Goal: Task Accomplishment & Management: Manage account settings

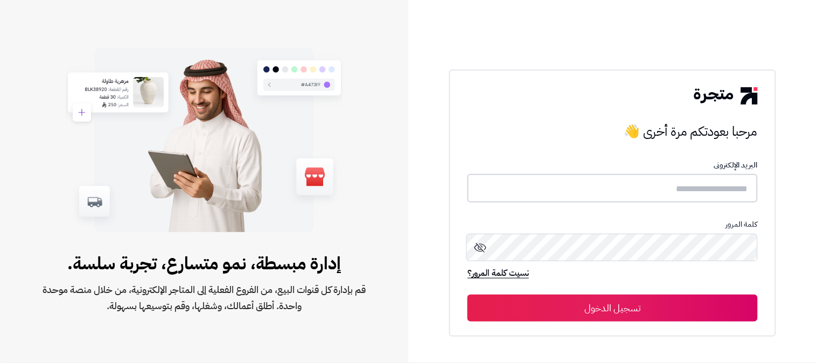
click at [715, 196] on input "text" at bounding box center [612, 188] width 290 height 29
type input "*"
type input "******"
click at [467, 294] on button "تسجيل الدخول" at bounding box center [612, 307] width 290 height 27
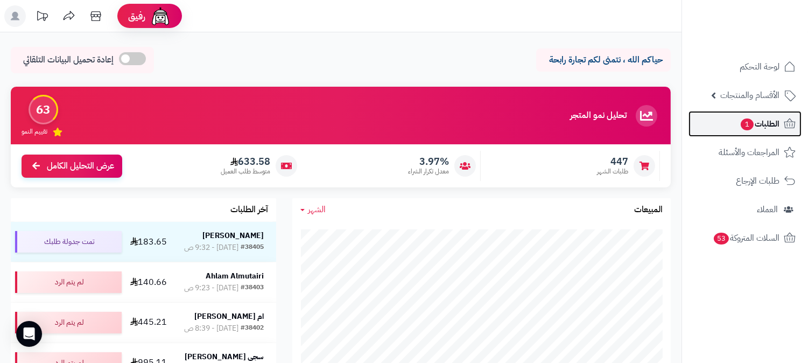
click at [747, 115] on link "الطلبات 1" at bounding box center [745, 124] width 113 height 26
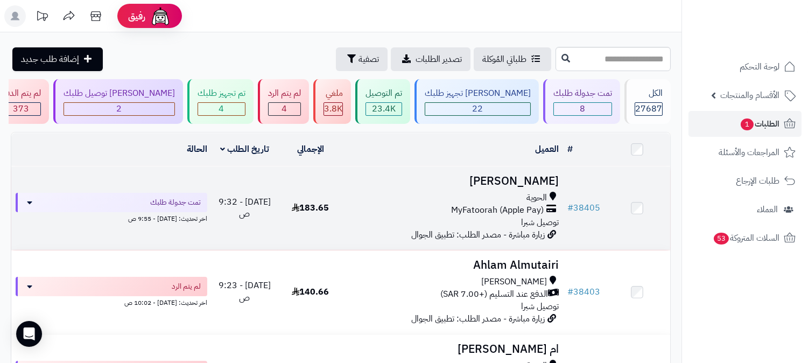
click at [535, 210] on span "MyFatoorah (Apple Pay)" at bounding box center [497, 210] width 93 height 12
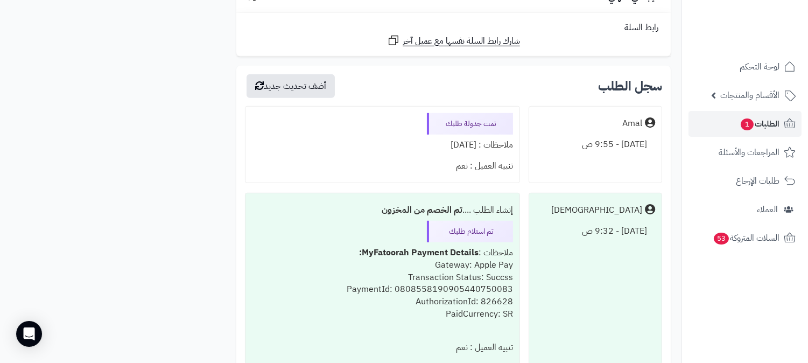
scroll to position [1307, 0]
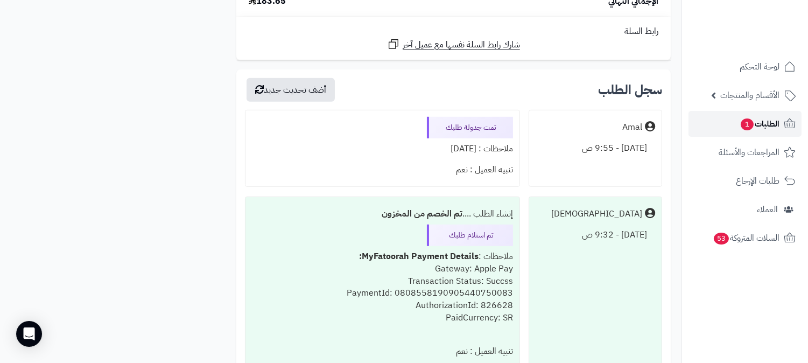
click at [734, 124] on link "الطلبات 1" at bounding box center [745, 124] width 113 height 26
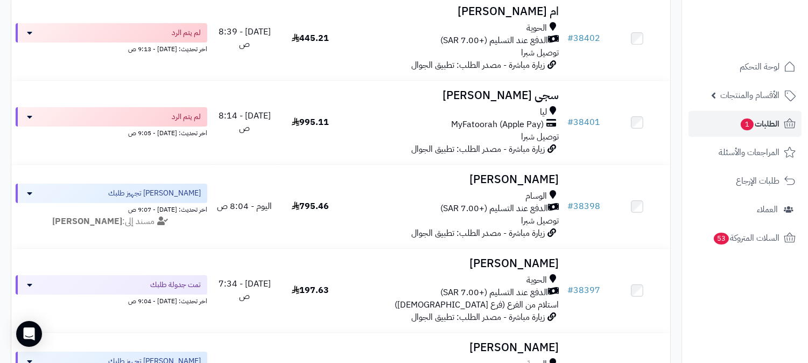
scroll to position [359, 0]
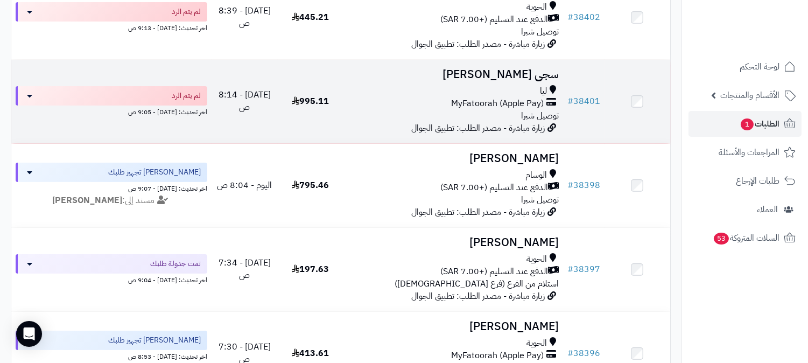
click at [529, 105] on span "MyFatoorah (Apple Pay)" at bounding box center [497, 103] width 93 height 12
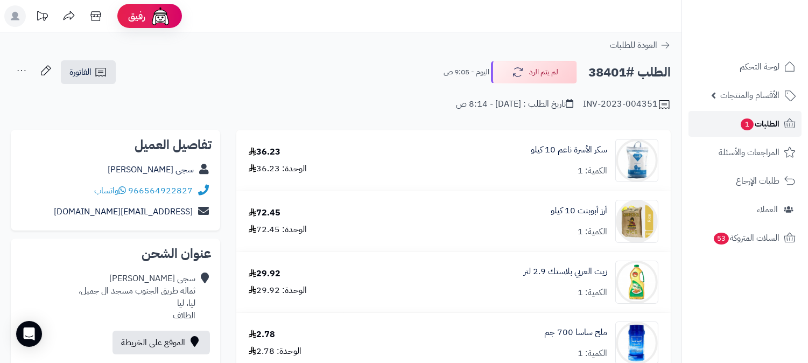
click at [751, 125] on span "1" at bounding box center [747, 124] width 13 height 12
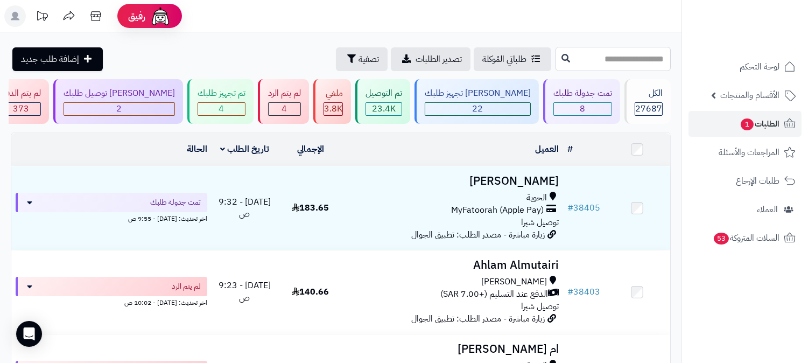
click at [556, 62] on input "text" at bounding box center [613, 59] width 115 height 24
click at [245, 109] on div "4" at bounding box center [221, 109] width 47 height 12
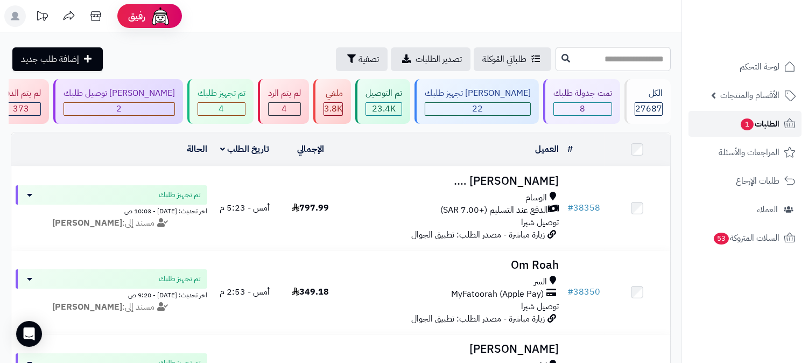
click at [767, 125] on span "الطلبات 1" at bounding box center [760, 123] width 40 height 15
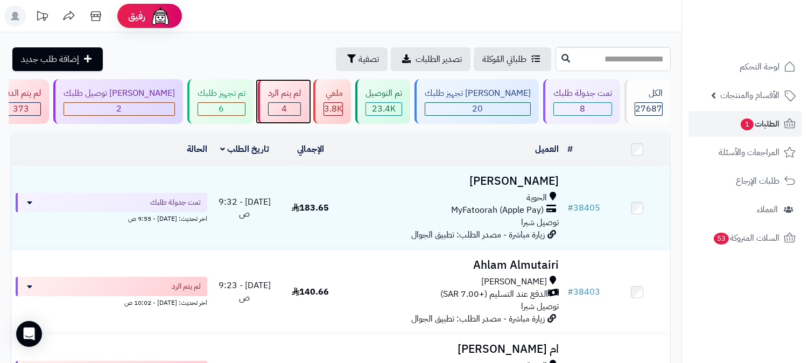
click at [300, 107] on div "4" at bounding box center [285, 109] width 32 height 12
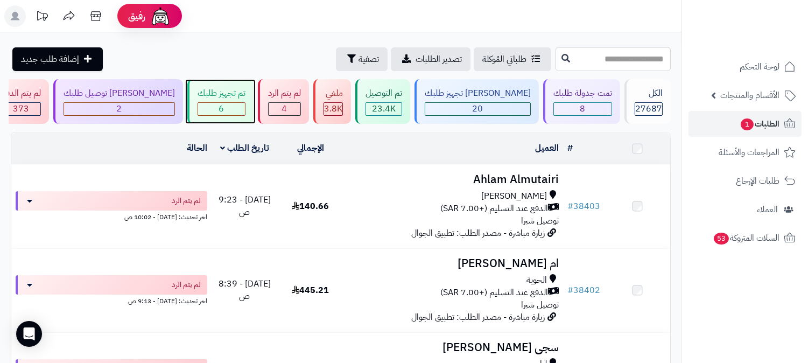
click at [225, 106] on span "6" at bounding box center [221, 108] width 5 height 13
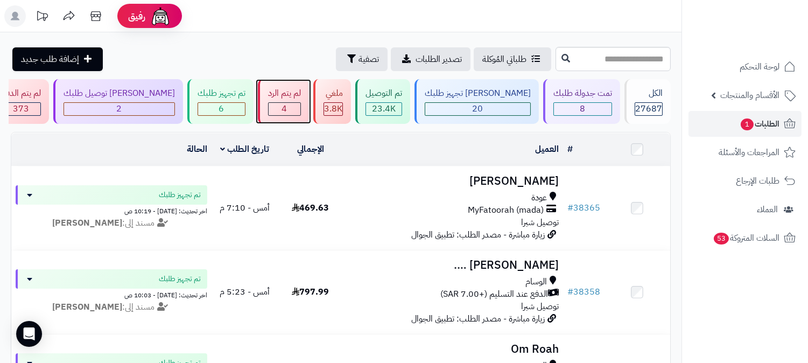
click at [300, 108] on div "4" at bounding box center [285, 109] width 32 height 12
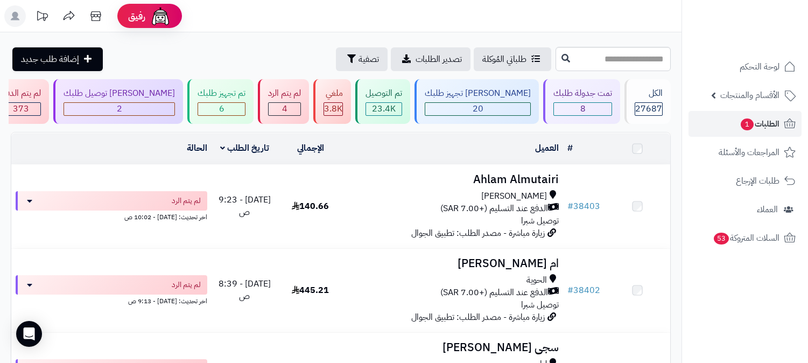
scroll to position [244, 0]
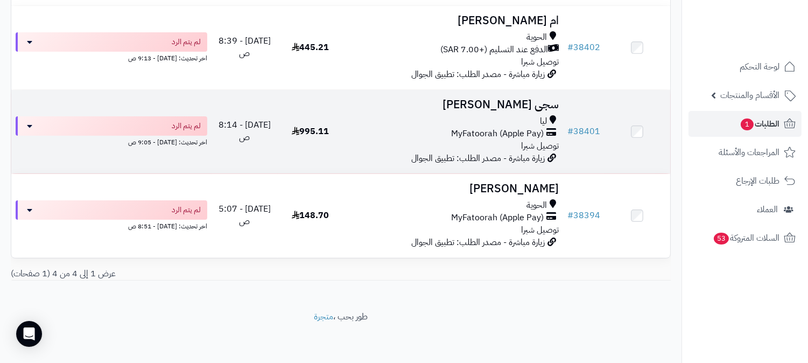
click at [510, 128] on span "MyFatoorah (Apple Pay)" at bounding box center [497, 134] width 93 height 12
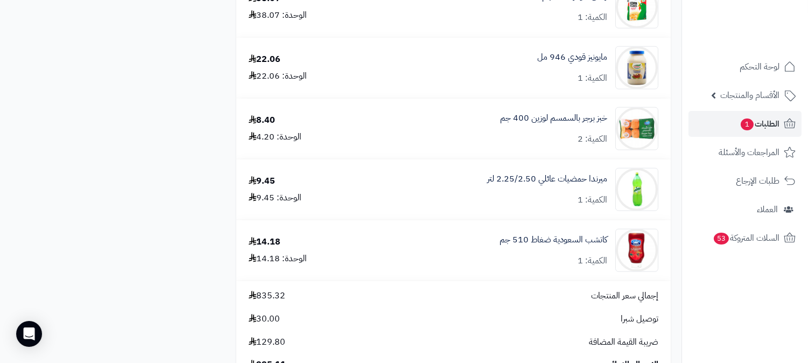
scroll to position [2572, 0]
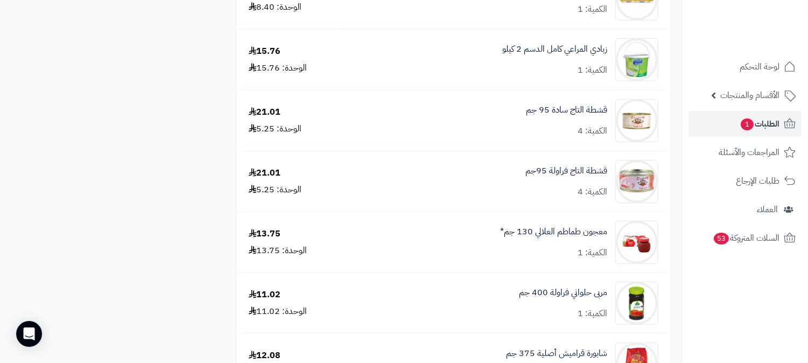
drag, startPoint x: 527, startPoint y: 261, endPoint x: 535, endPoint y: 267, distance: 10.8
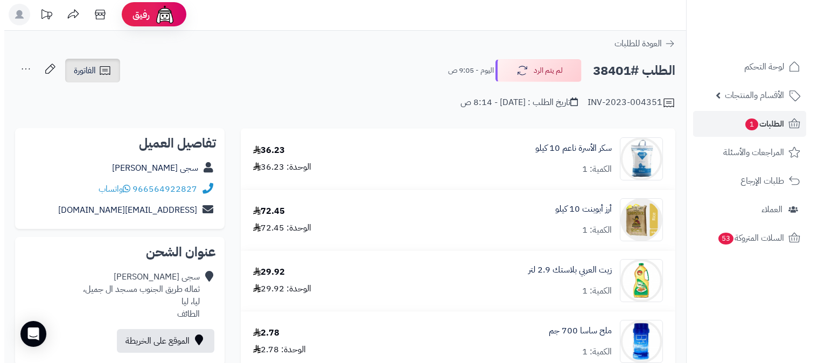
scroll to position [0, 0]
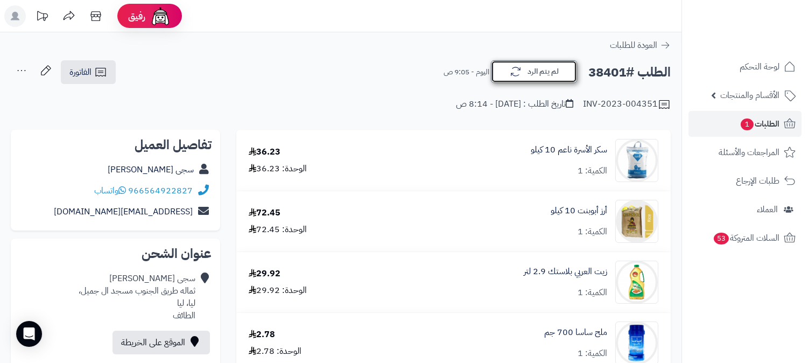
click at [515, 79] on button "لم يتم الرد" at bounding box center [534, 71] width 86 height 23
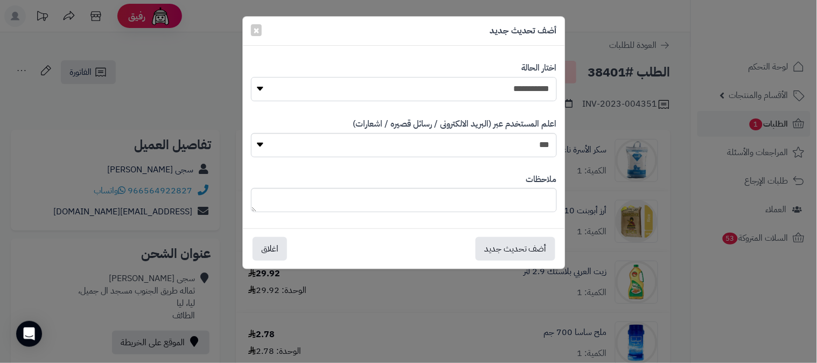
click at [505, 93] on select "**********" at bounding box center [404, 89] width 306 height 24
select select "*"
click at [251, 77] on select "**********" at bounding box center [404, 89] width 306 height 24
click at [494, 205] on textarea at bounding box center [404, 200] width 306 height 24
type textarea "*"
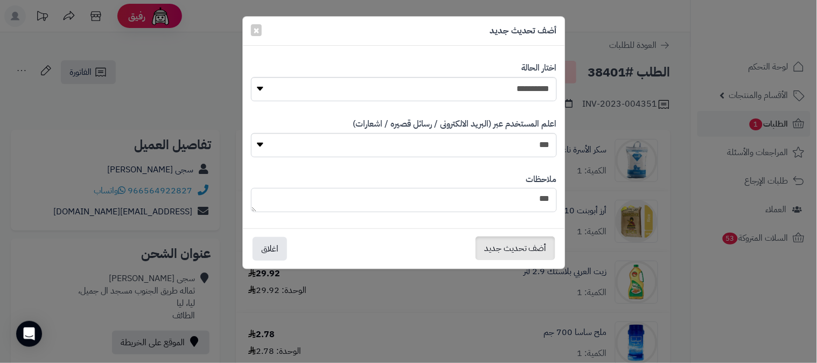
type textarea "***"
click at [520, 246] on button "أضف تحديث جديد" at bounding box center [515, 248] width 80 height 24
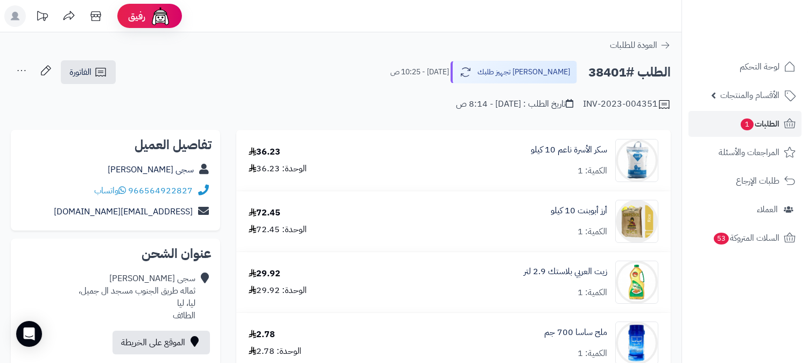
click at [20, 71] on icon at bounding box center [22, 71] width 22 height 22
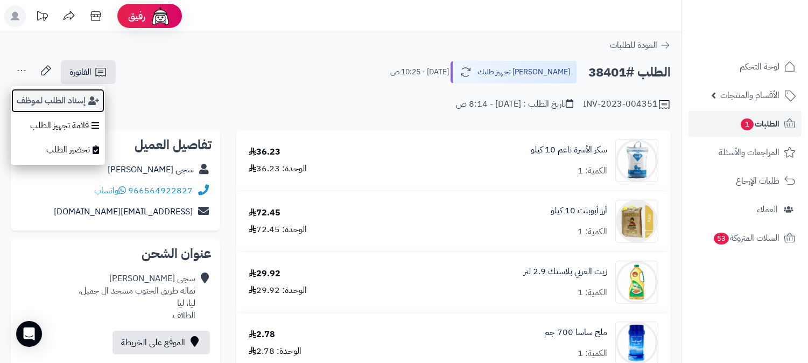
click at [79, 100] on button "إسناد الطلب لموظف" at bounding box center [58, 100] width 94 height 25
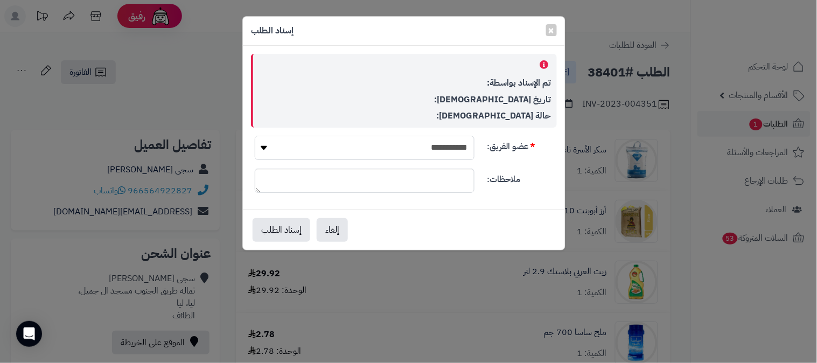
click at [451, 143] on select "**********" at bounding box center [365, 148] width 220 height 24
select select "**"
click at [255, 136] on select "**********" at bounding box center [365, 148] width 220 height 24
click at [297, 229] on button "إسناد الطلب" at bounding box center [282, 230] width 58 height 24
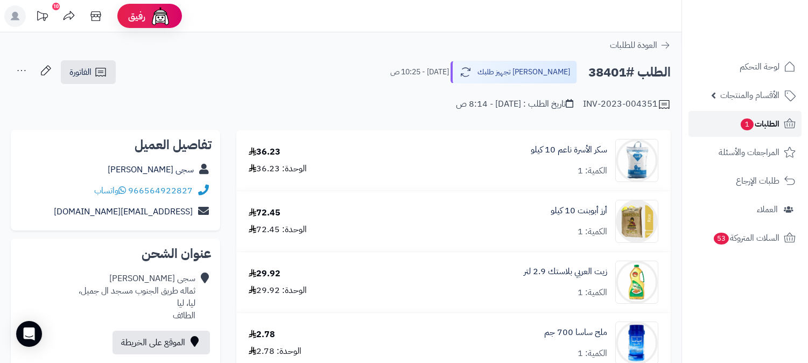
click at [746, 124] on span "1" at bounding box center [747, 124] width 13 height 12
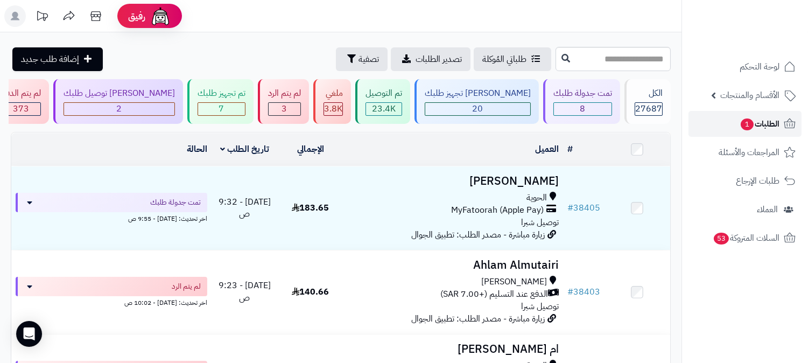
click at [751, 125] on span "1" at bounding box center [747, 124] width 13 height 12
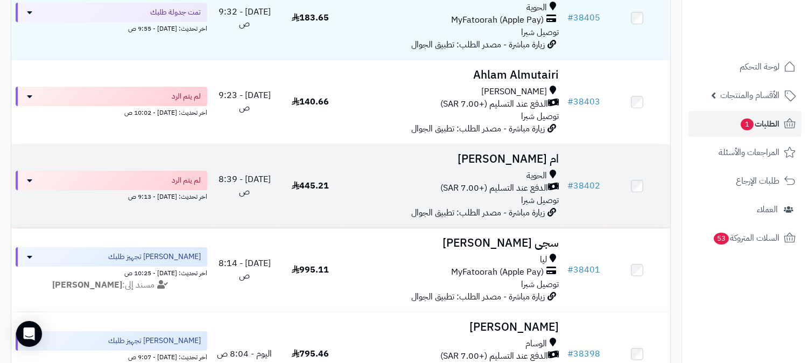
scroll to position [120, 0]
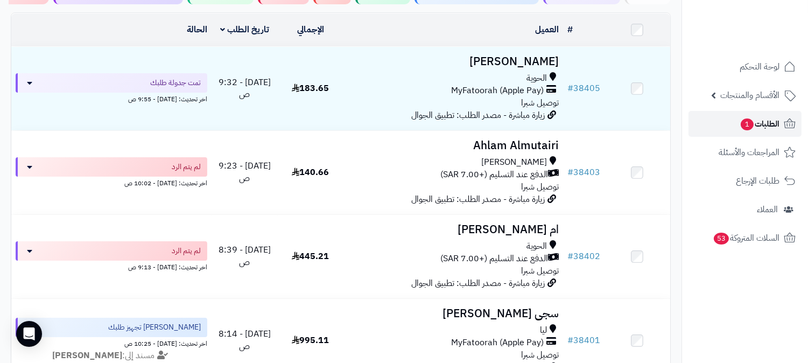
click at [765, 122] on span "الطلبات 1" at bounding box center [760, 123] width 40 height 15
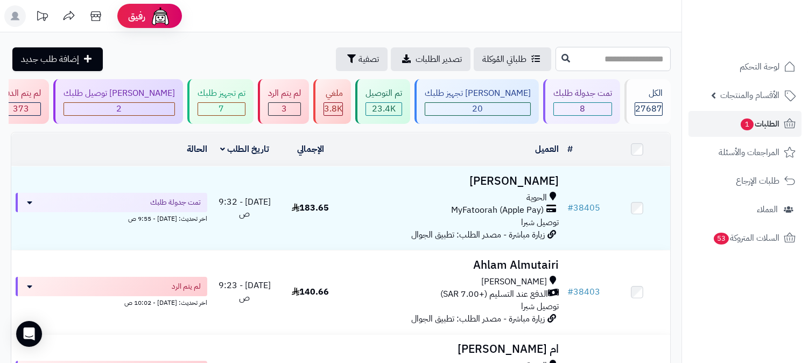
click at [580, 63] on input "text" at bounding box center [613, 59] width 115 height 24
click at [591, 51] on input "text" at bounding box center [613, 59] width 115 height 24
type input "*****"
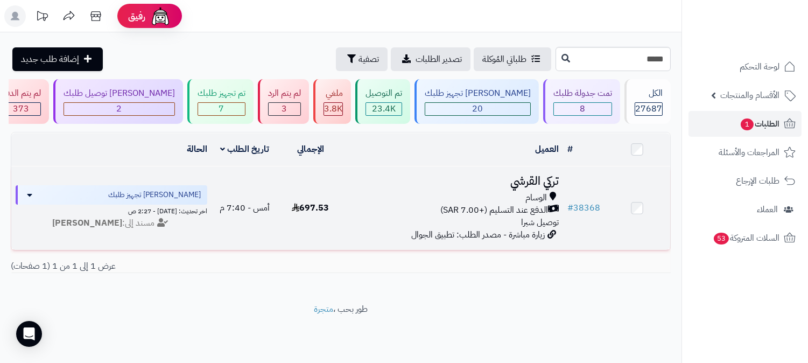
click at [523, 225] on span "توصيل شبرا" at bounding box center [540, 222] width 38 height 13
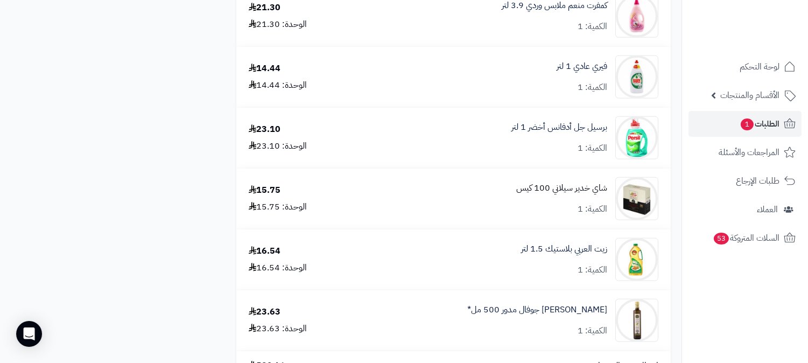
scroll to position [2692, 0]
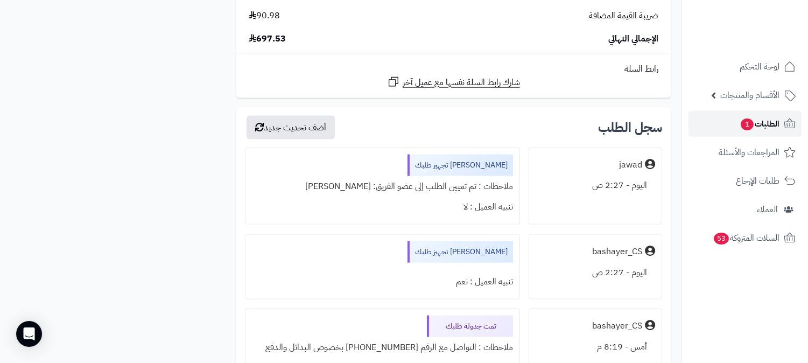
click at [734, 126] on link "الطلبات 1" at bounding box center [745, 124] width 113 height 26
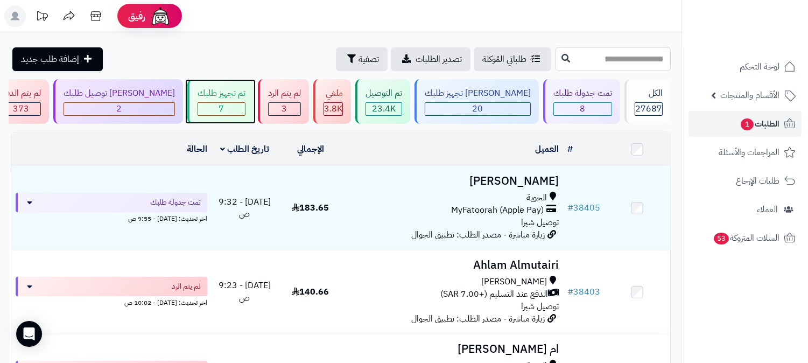
click at [225, 109] on span "7" at bounding box center [221, 108] width 5 height 13
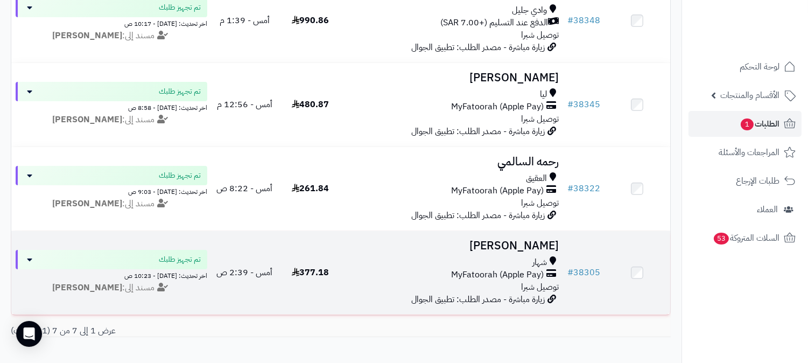
scroll to position [418, 0]
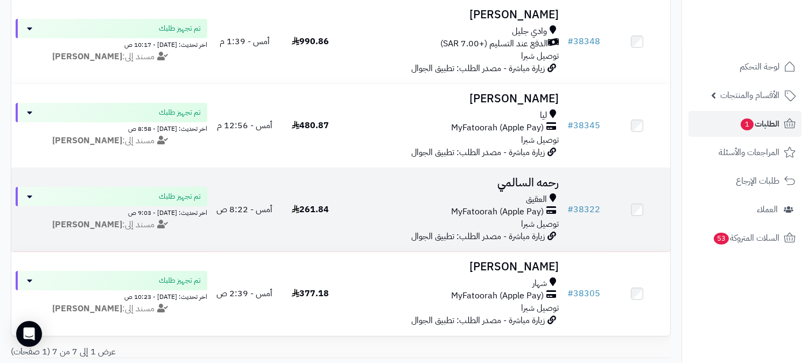
click at [558, 199] on div "العقيق" at bounding box center [453, 199] width 211 height 12
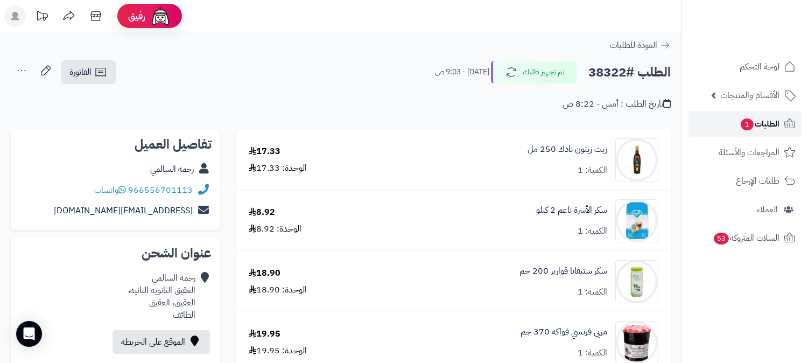
click at [754, 115] on link "الطلبات 1" at bounding box center [745, 124] width 113 height 26
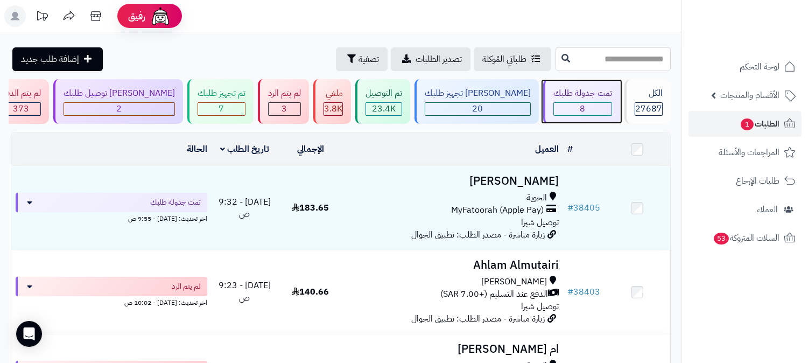
click at [606, 103] on div "8" at bounding box center [583, 109] width 58 height 12
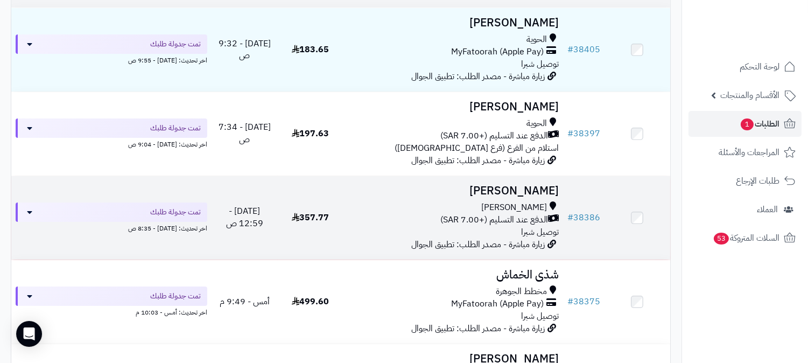
scroll to position [179, 0]
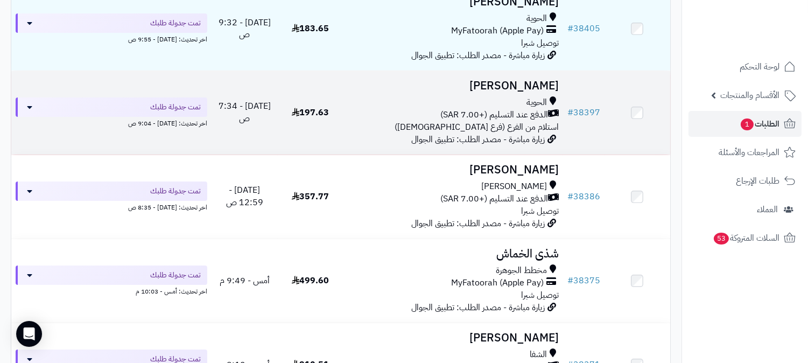
click at [527, 117] on span "الدفع عند التسليم (+7.00 SAR)" at bounding box center [494, 115] width 108 height 12
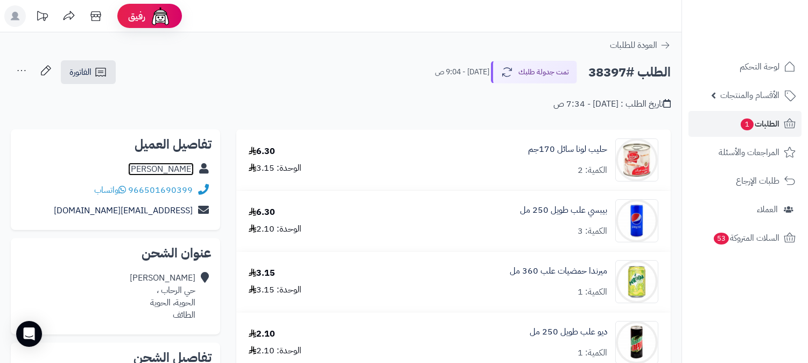
click at [166, 165] on link "[PERSON_NAME]" at bounding box center [161, 169] width 66 height 13
click at [755, 121] on span "الطلبات 1" at bounding box center [760, 123] width 40 height 15
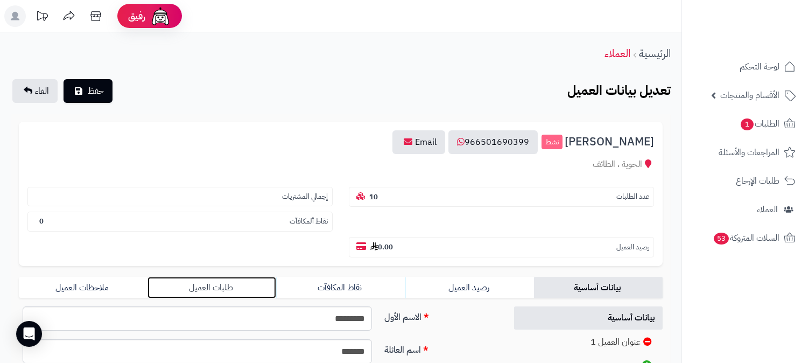
click at [217, 277] on link "طلبات العميل" at bounding box center [212, 288] width 129 height 22
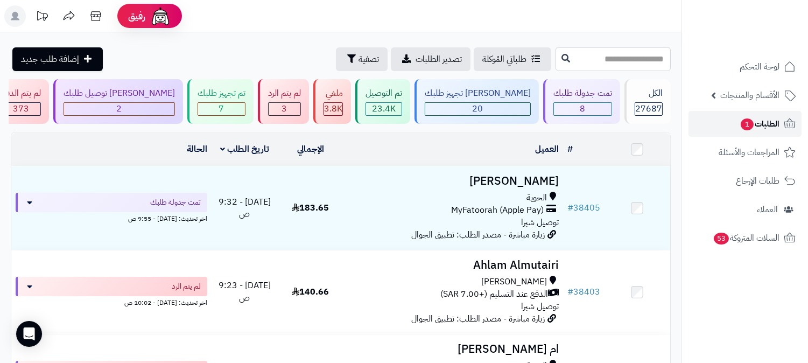
click at [772, 125] on span "الطلبات 1" at bounding box center [760, 123] width 40 height 15
click at [605, 114] on div "8" at bounding box center [583, 109] width 58 height 12
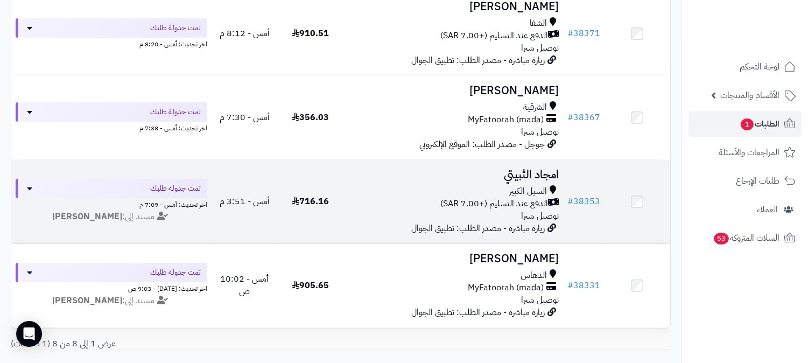
scroll to position [538, 0]
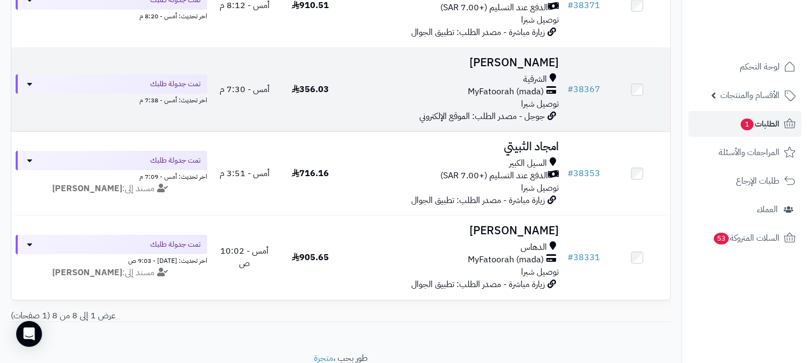
click at [535, 81] on span "الشرقية" at bounding box center [535, 79] width 24 height 12
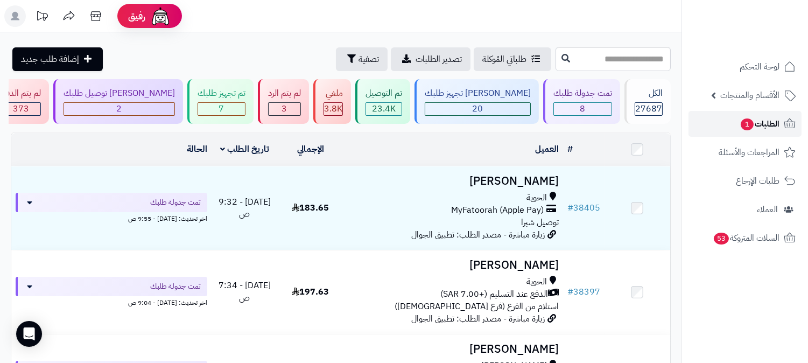
click at [761, 120] on span "الطلبات 1" at bounding box center [760, 123] width 40 height 15
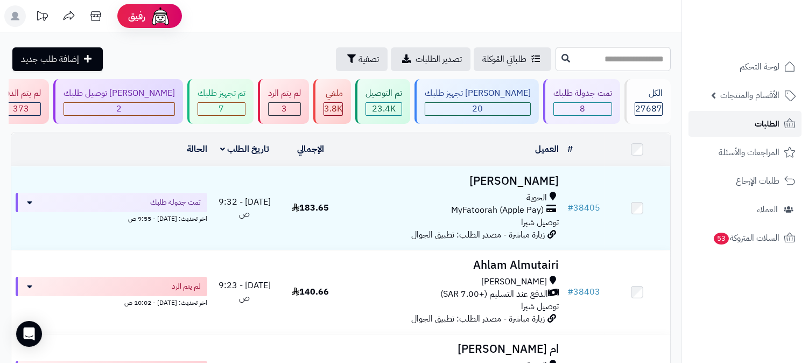
click at [762, 122] on span "الطلبات" at bounding box center [767, 123] width 25 height 15
click at [755, 121] on span "الطلبات" at bounding box center [767, 123] width 25 height 15
click at [766, 121] on span "الطلبات" at bounding box center [767, 123] width 25 height 15
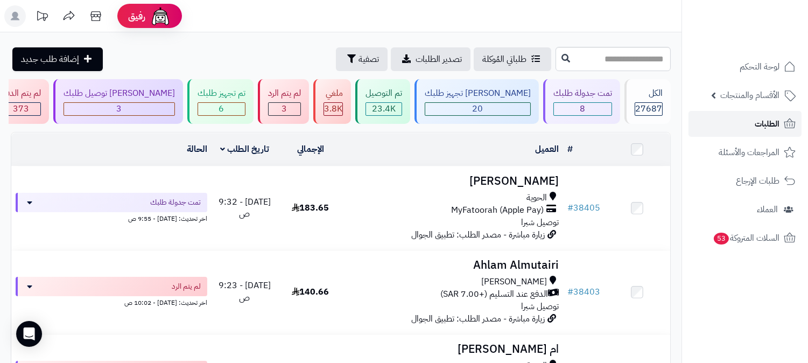
click at [763, 122] on span "الطلبات" at bounding box center [767, 123] width 25 height 15
click at [774, 122] on span "الطلبات" at bounding box center [767, 123] width 25 height 15
click at [174, 109] on div "3" at bounding box center [119, 109] width 110 height 12
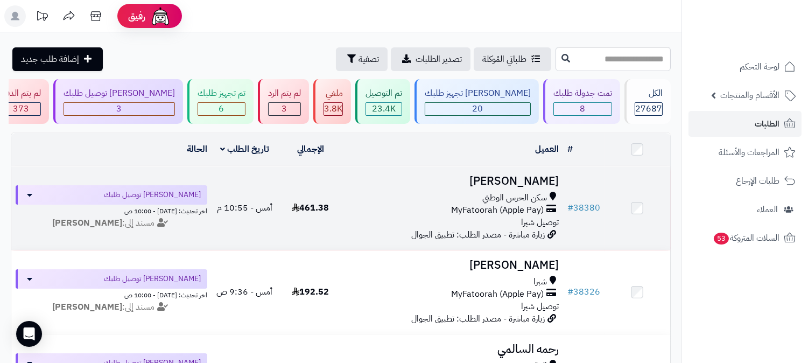
click at [530, 197] on span "سكن الحرس الوطني" at bounding box center [514, 198] width 65 height 12
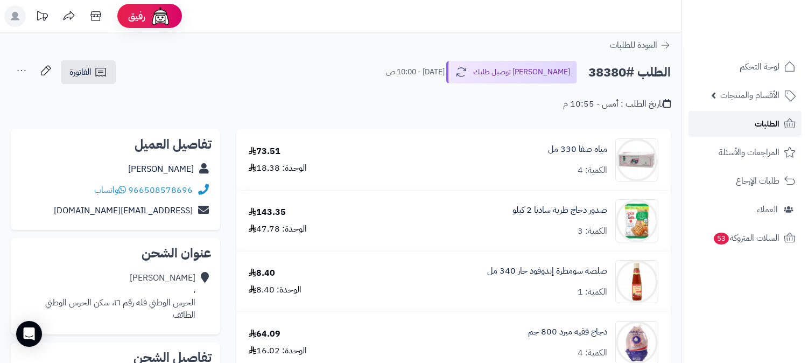
click at [747, 121] on link "الطلبات" at bounding box center [745, 124] width 113 height 26
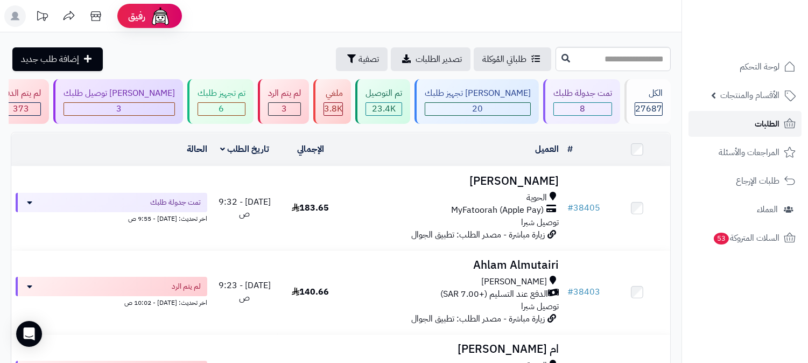
click at [741, 128] on link "الطلبات" at bounding box center [745, 124] width 113 height 26
click at [605, 61] on input "text" at bounding box center [613, 59] width 115 height 24
type input "*****"
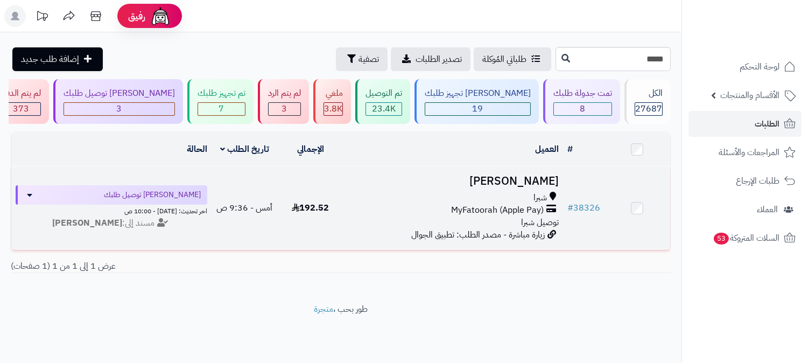
click at [525, 211] on span "MyFatoorah (Apple Pay)" at bounding box center [497, 210] width 93 height 12
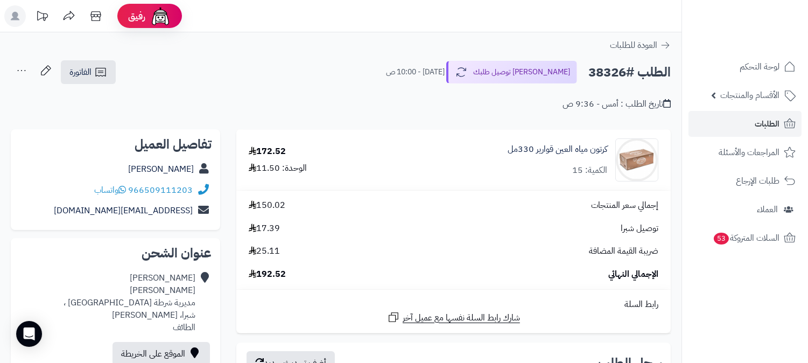
click at [766, 137] on ul "لوحة التحكم الأقسام والمنتجات المنتجات الأقسام الماركات مواصفات المنتجات مواصفا…" at bounding box center [745, 152] width 126 height 197
click at [766, 125] on span "الطلبات" at bounding box center [767, 123] width 25 height 15
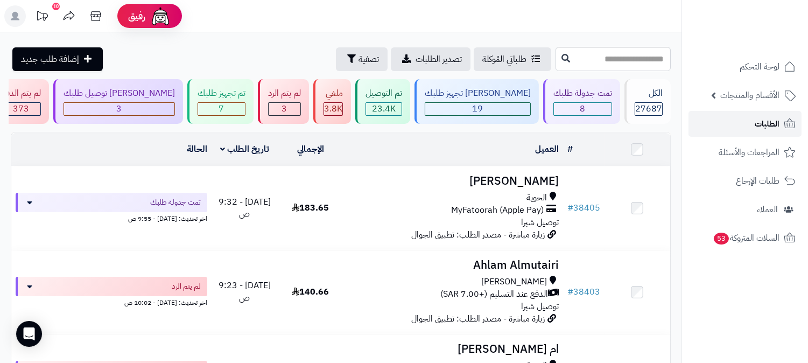
click at [767, 125] on span "الطلبات" at bounding box center [767, 123] width 25 height 15
click at [766, 119] on span "الطلبات" at bounding box center [767, 123] width 25 height 15
click at [763, 130] on span "الطلبات" at bounding box center [767, 123] width 25 height 15
click at [747, 120] on link "الطلبات" at bounding box center [745, 124] width 113 height 26
click at [774, 124] on span "الطلبات" at bounding box center [767, 123] width 25 height 15
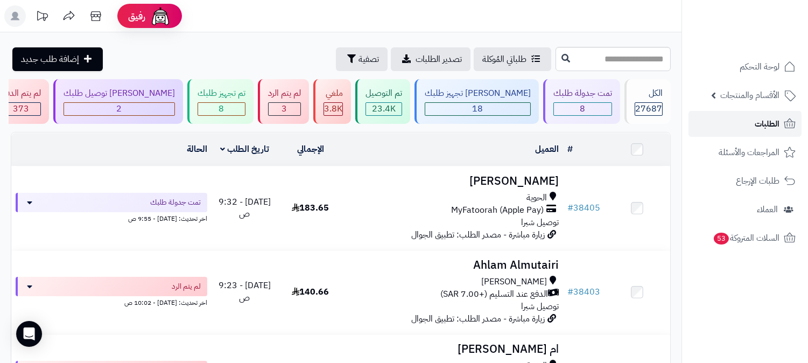
click at [771, 117] on span "الطلبات" at bounding box center [767, 123] width 25 height 15
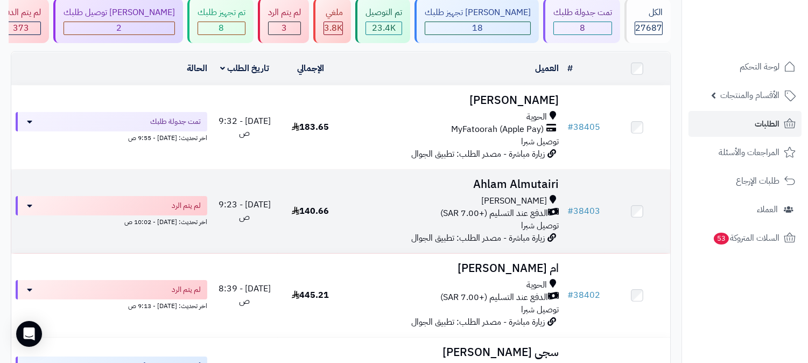
scroll to position [60, 0]
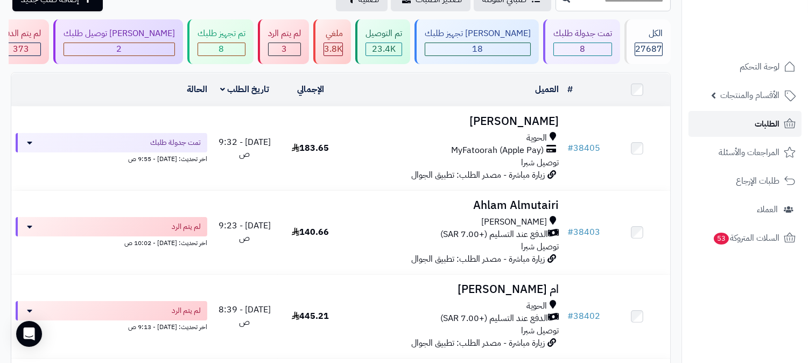
click at [759, 122] on span "الطلبات" at bounding box center [767, 123] width 25 height 15
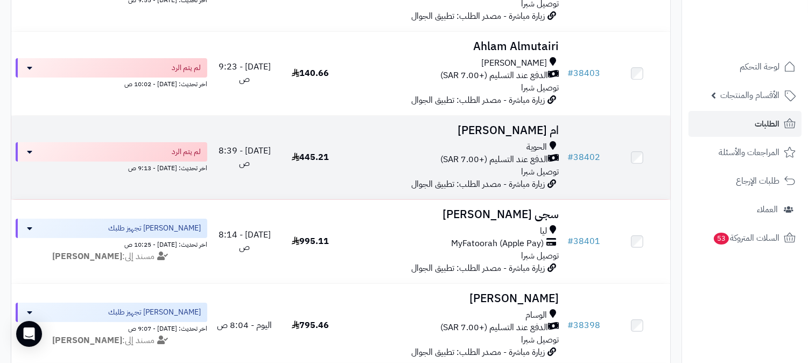
scroll to position [239, 0]
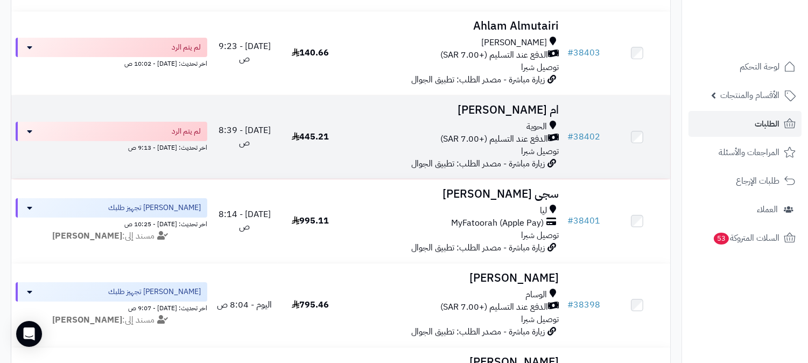
click at [509, 136] on span "الدفع عند التسليم (+7.00 SAR)" at bounding box center [494, 139] width 108 height 12
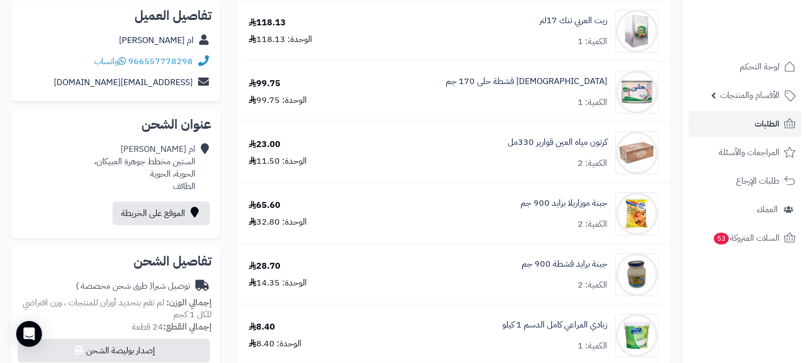
scroll to position [94, 0]
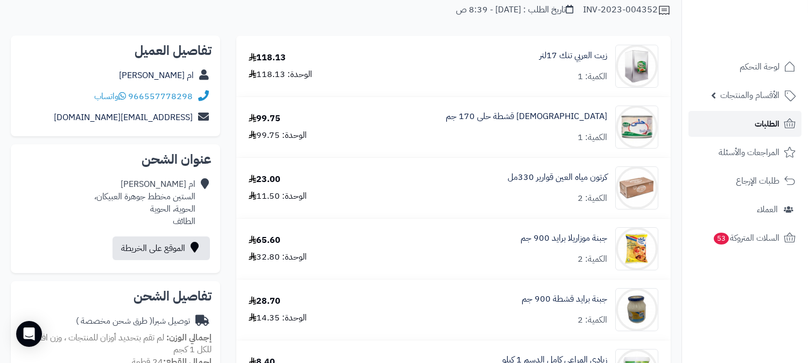
click at [771, 119] on span "الطلبات" at bounding box center [767, 123] width 25 height 15
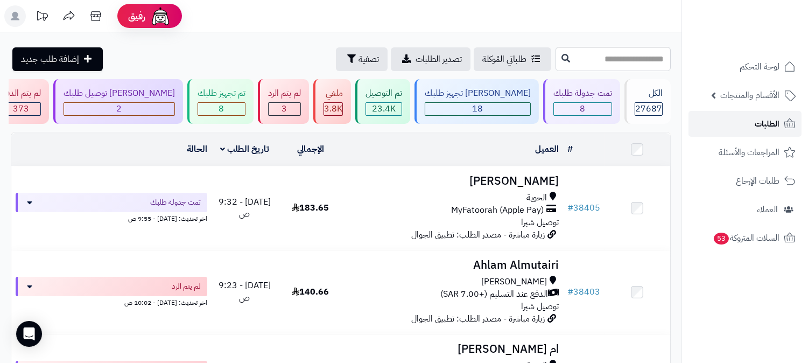
click at [771, 120] on span "الطلبات" at bounding box center [767, 123] width 25 height 15
click at [752, 125] on link "الطلبات" at bounding box center [745, 124] width 113 height 26
click at [771, 123] on span "الطلبات" at bounding box center [767, 123] width 25 height 15
click at [245, 109] on div "8" at bounding box center [221, 109] width 47 height 12
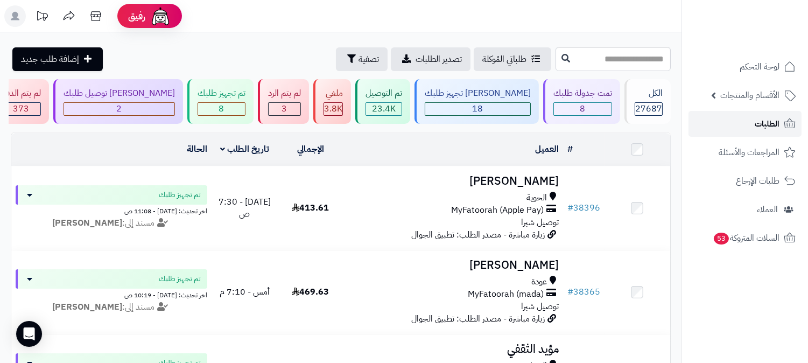
click at [771, 128] on span "الطلبات" at bounding box center [767, 123] width 25 height 15
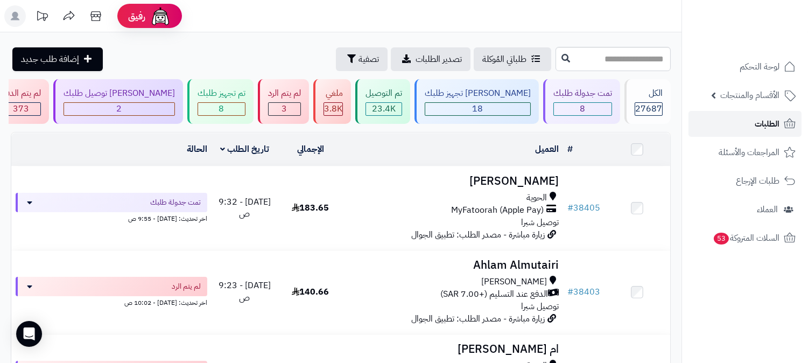
click at [765, 130] on span "الطلبات" at bounding box center [767, 123] width 25 height 15
click at [567, 63] on input "text" at bounding box center [613, 59] width 115 height 24
type input "*****"
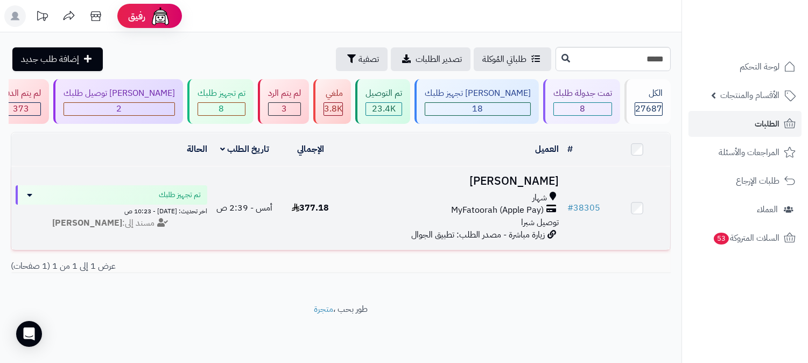
click at [515, 210] on span "MyFatoorah (Apple Pay)" at bounding box center [497, 210] width 93 height 12
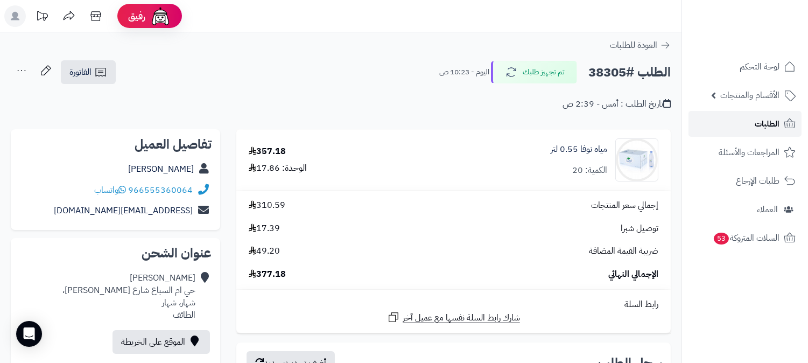
click at [783, 117] on icon at bounding box center [789, 123] width 13 height 13
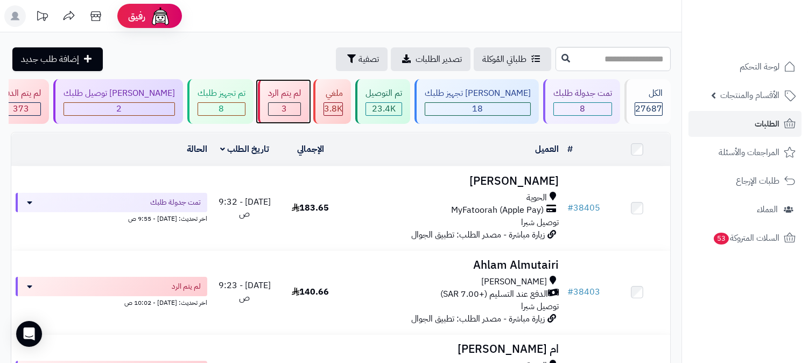
click at [300, 110] on div "3" at bounding box center [285, 109] width 32 height 12
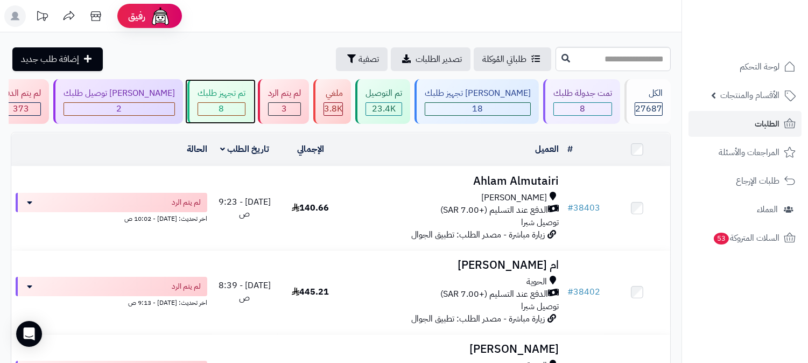
click at [245, 108] on div "8" at bounding box center [221, 109] width 47 height 12
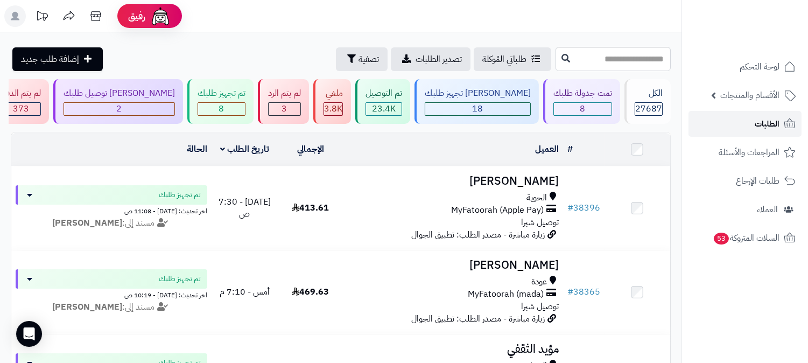
click at [729, 120] on link "الطلبات" at bounding box center [745, 124] width 113 height 26
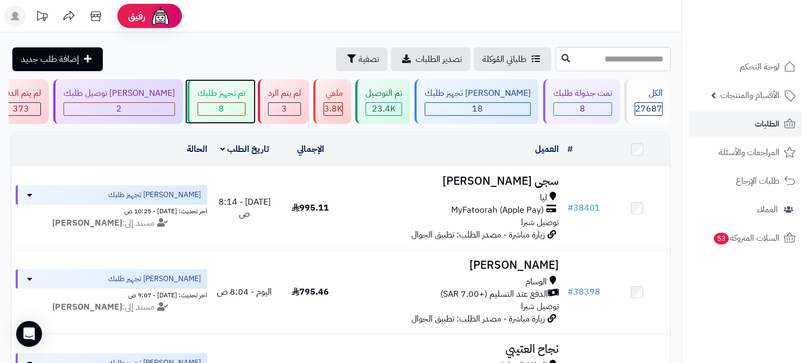
click at [225, 103] on span "8" at bounding box center [221, 108] width 5 height 13
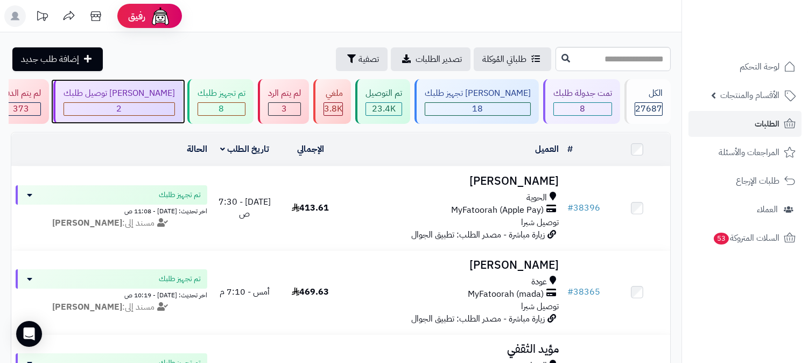
click at [174, 111] on div "2" at bounding box center [119, 109] width 110 height 12
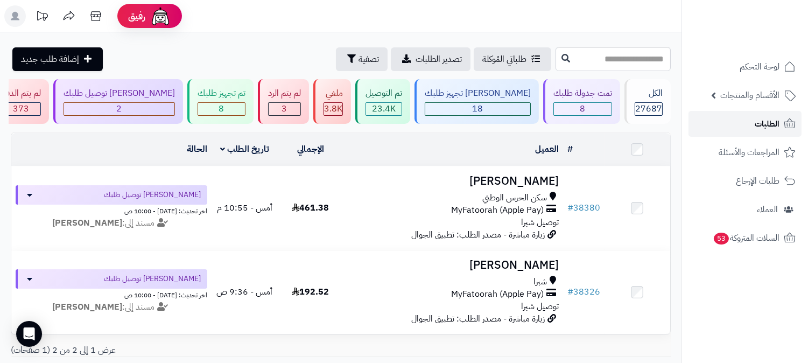
click at [771, 124] on span "الطلبات" at bounding box center [767, 123] width 25 height 15
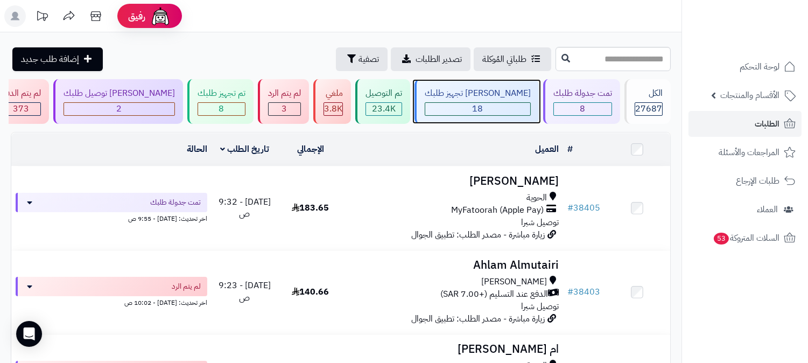
click at [484, 109] on span "18" at bounding box center [478, 108] width 11 height 13
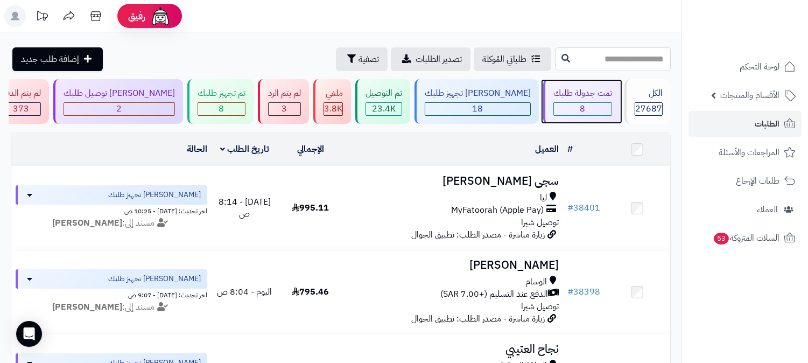
click at [585, 108] on span "8" at bounding box center [582, 108] width 5 height 13
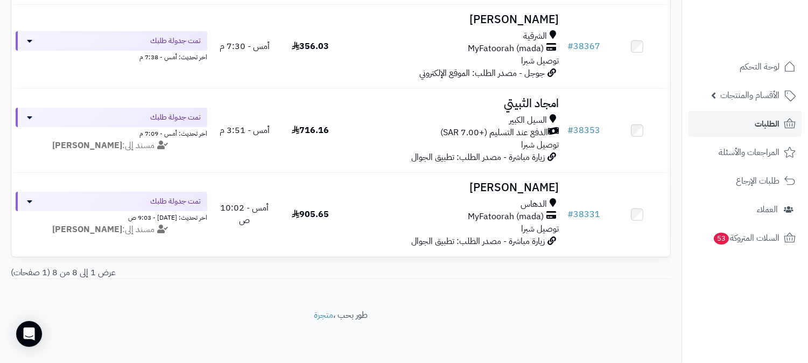
scroll to position [590, 0]
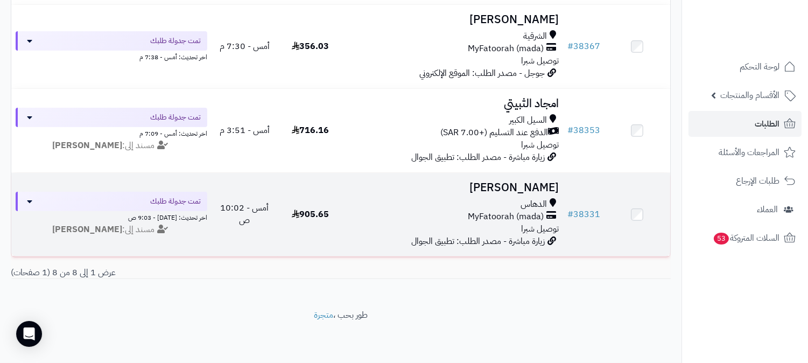
click at [498, 211] on span "MyFatoorah (mada)" at bounding box center [506, 217] width 76 height 12
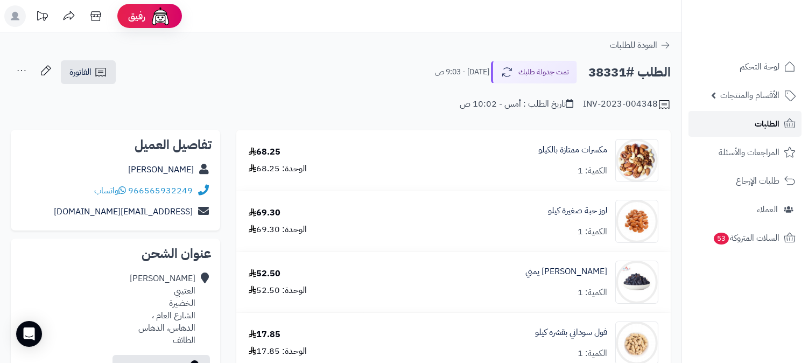
click at [755, 125] on span "الطلبات" at bounding box center [767, 123] width 25 height 15
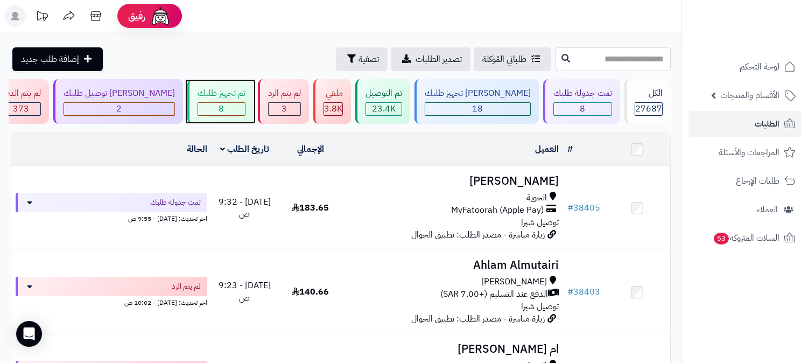
click at [245, 103] on div "8" at bounding box center [221, 109] width 47 height 12
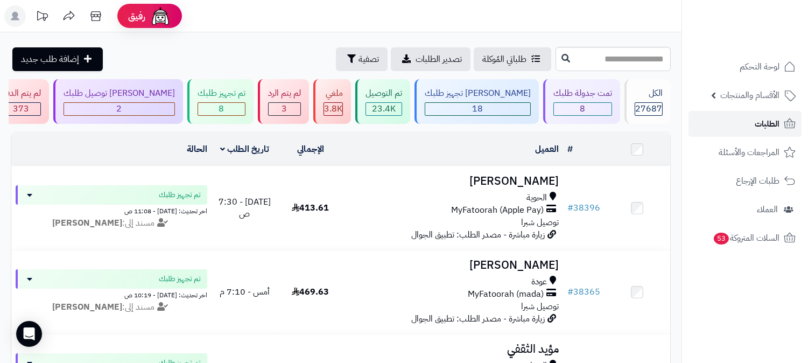
click at [752, 122] on link "الطلبات" at bounding box center [745, 124] width 113 height 26
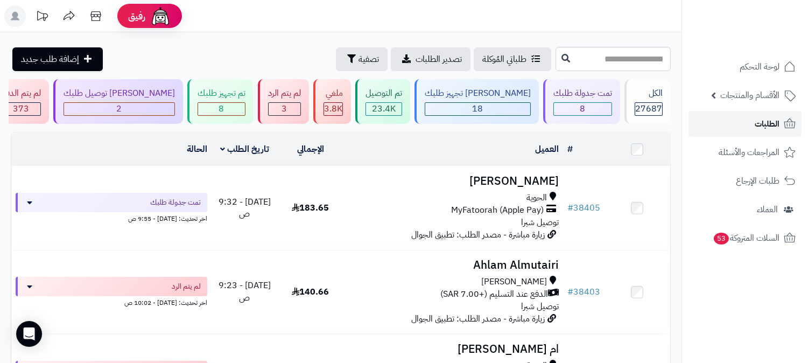
click at [767, 116] on span "الطلبات" at bounding box center [767, 123] width 25 height 15
click at [763, 125] on span "الطلبات" at bounding box center [767, 123] width 25 height 15
click at [769, 116] on span "الطلبات" at bounding box center [767, 123] width 25 height 15
click at [762, 125] on span "الطلبات" at bounding box center [767, 123] width 25 height 15
click at [766, 123] on span "الطلبات" at bounding box center [767, 123] width 25 height 15
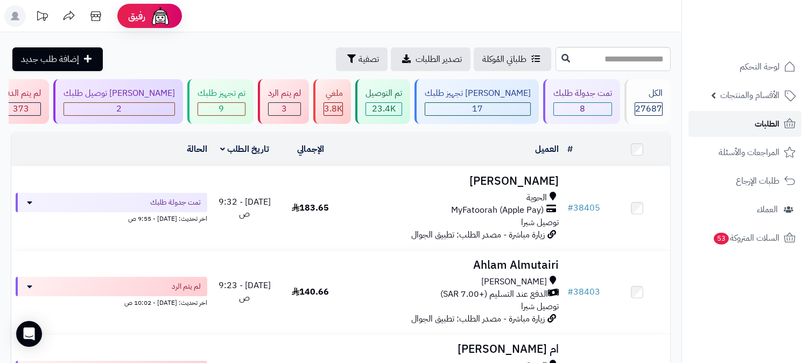
click at [779, 126] on span "الطلبات" at bounding box center [767, 123] width 25 height 15
click at [763, 125] on span "الطلبات" at bounding box center [767, 123] width 25 height 15
click at [760, 123] on span "الطلبات" at bounding box center [767, 123] width 25 height 15
click at [245, 115] on div "9" at bounding box center [221, 109] width 47 height 12
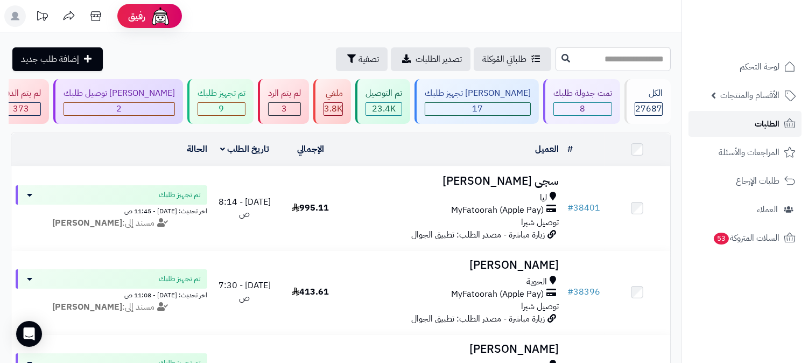
click at [751, 122] on link "الطلبات" at bounding box center [745, 124] width 113 height 26
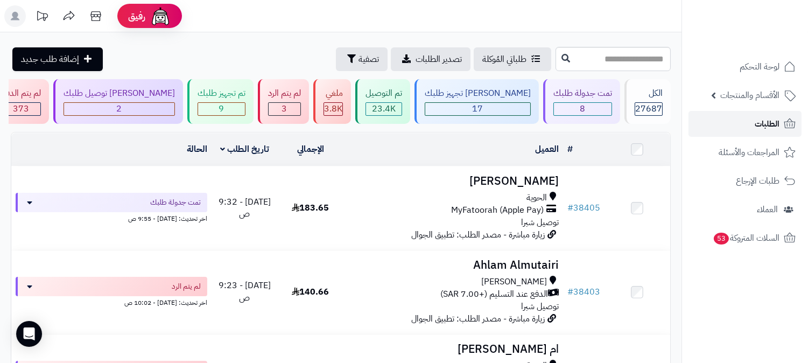
click at [774, 124] on span "الطلبات" at bounding box center [767, 123] width 25 height 15
click at [768, 122] on span "الطلبات" at bounding box center [767, 123] width 25 height 15
click at [650, 64] on input "text" at bounding box center [613, 59] width 115 height 24
type input "*****"
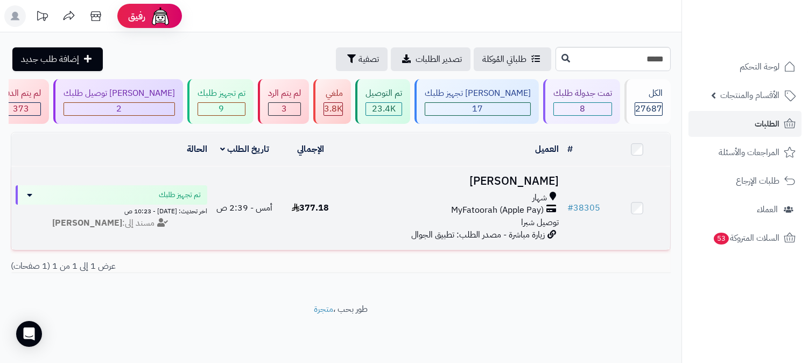
click at [521, 211] on span "MyFatoorah (Apple Pay)" at bounding box center [497, 210] width 93 height 12
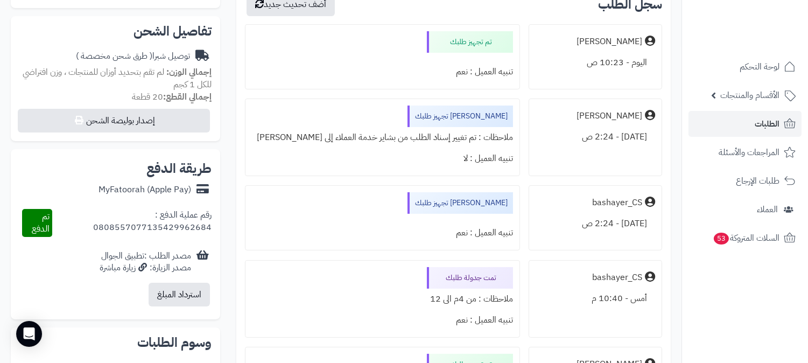
scroll to position [359, 0]
click at [760, 122] on span "الطلبات" at bounding box center [767, 123] width 25 height 15
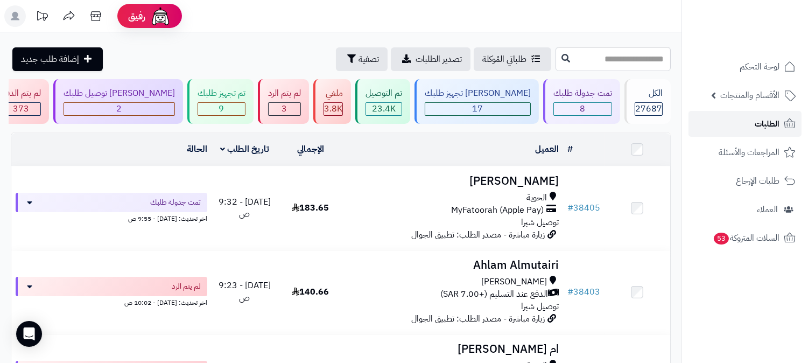
click at [761, 124] on span "الطلبات" at bounding box center [767, 123] width 25 height 15
click at [764, 126] on span "الطلبات" at bounding box center [767, 123] width 25 height 15
click at [767, 121] on span "الطلبات" at bounding box center [767, 123] width 25 height 15
click at [778, 124] on span "الطلبات" at bounding box center [767, 123] width 25 height 15
click at [765, 127] on span "الطلبات" at bounding box center [767, 123] width 25 height 15
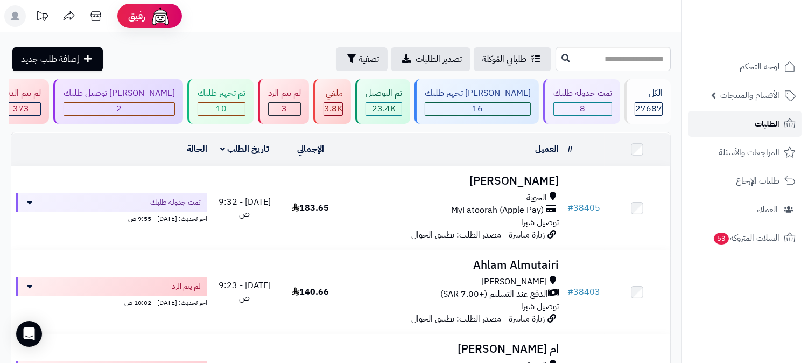
click at [747, 125] on link "الطلبات" at bounding box center [745, 124] width 113 height 26
click at [761, 116] on span "الطلبات" at bounding box center [767, 123] width 25 height 15
click at [770, 132] on link "الطلبات" at bounding box center [745, 124] width 113 height 26
click at [764, 120] on span "الطلبات" at bounding box center [767, 123] width 25 height 15
click at [763, 119] on span "الطلبات" at bounding box center [767, 123] width 25 height 15
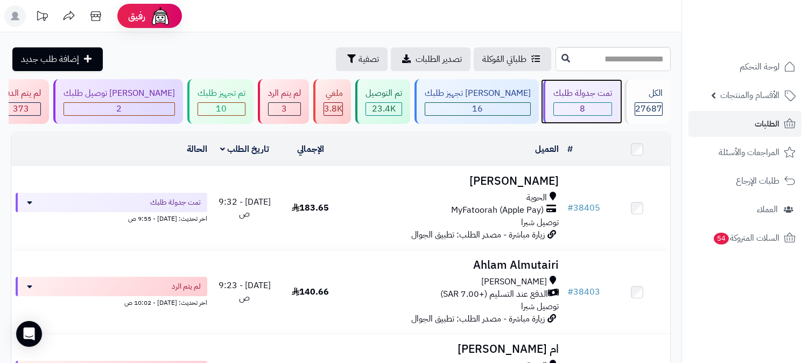
click at [580, 109] on span "8" at bounding box center [582, 108] width 5 height 13
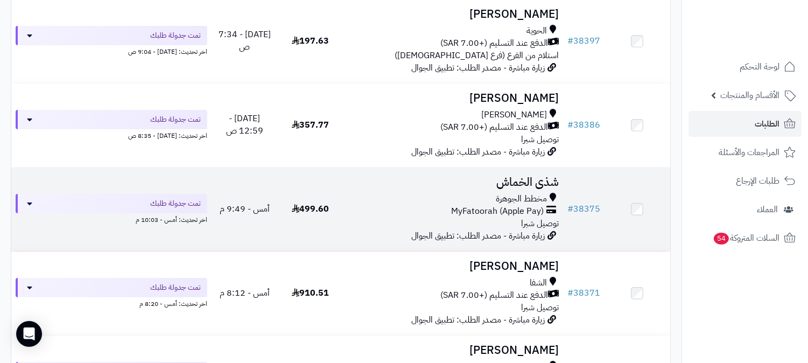
scroll to position [230, 0]
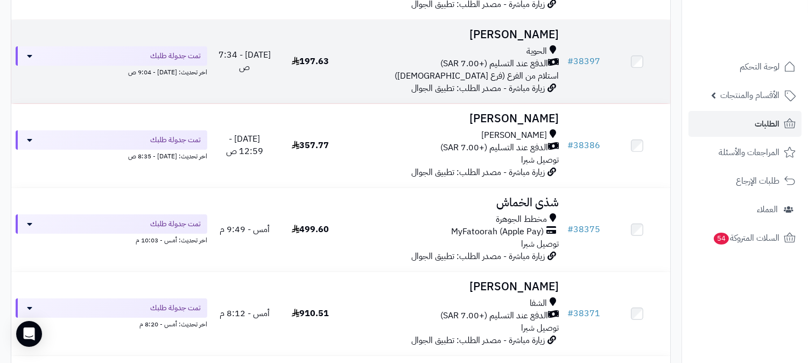
click at [517, 73] on span "استلام من الفرع (فرع [DEMOGRAPHIC_DATA])" at bounding box center [477, 75] width 164 height 13
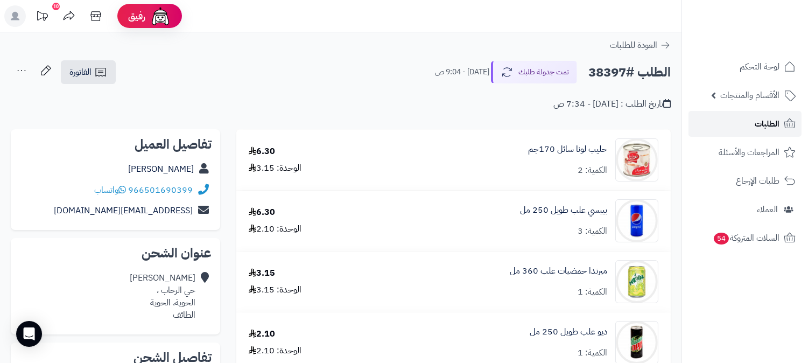
click at [776, 125] on span "الطلبات" at bounding box center [767, 123] width 25 height 15
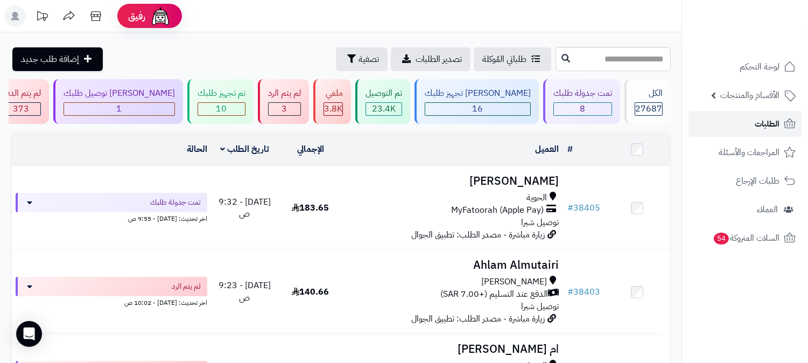
click at [770, 120] on span "الطلبات" at bounding box center [767, 123] width 25 height 15
click at [777, 122] on span "الطلبات" at bounding box center [767, 123] width 25 height 15
click at [768, 123] on span "الطلبات" at bounding box center [767, 123] width 25 height 15
click at [636, 55] on input "text" at bounding box center [613, 59] width 115 height 24
type input "*****"
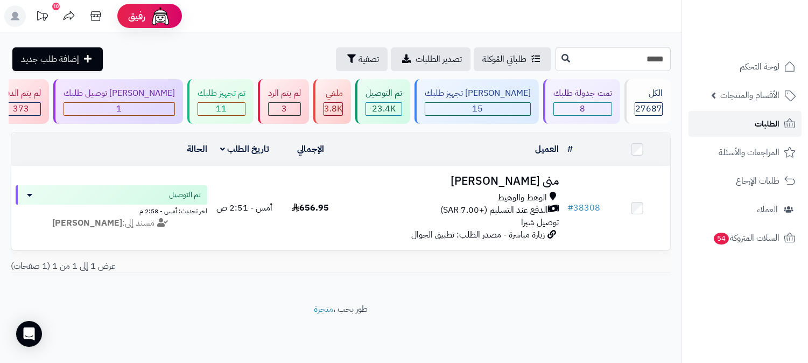
click at [780, 122] on link "الطلبات" at bounding box center [745, 124] width 113 height 26
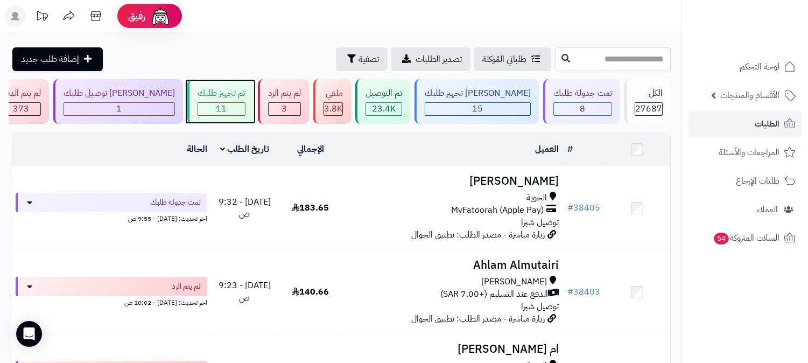
click at [227, 108] on span "11" at bounding box center [221, 108] width 11 height 13
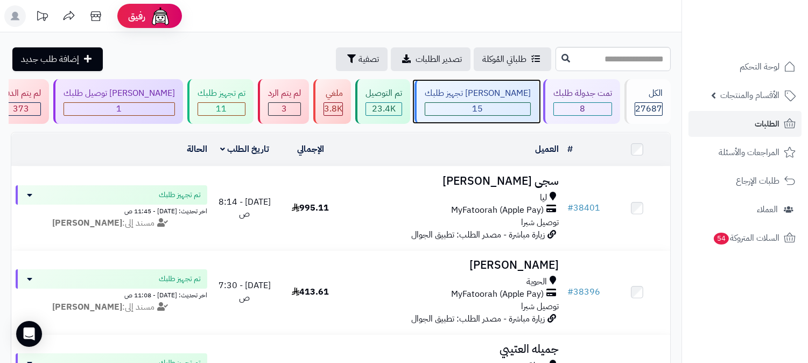
click at [487, 109] on div "15" at bounding box center [477, 109] width 105 height 12
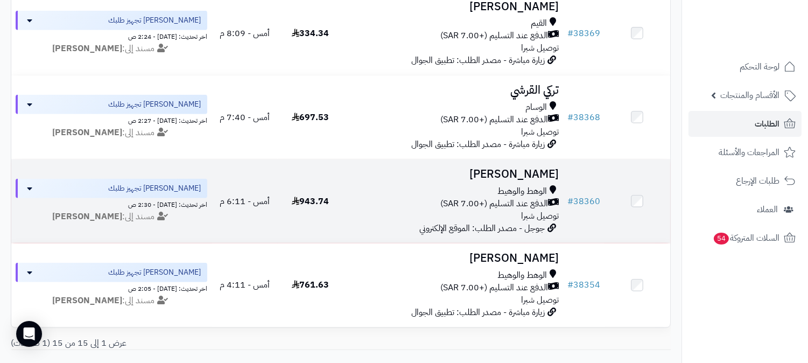
scroll to position [1118, 0]
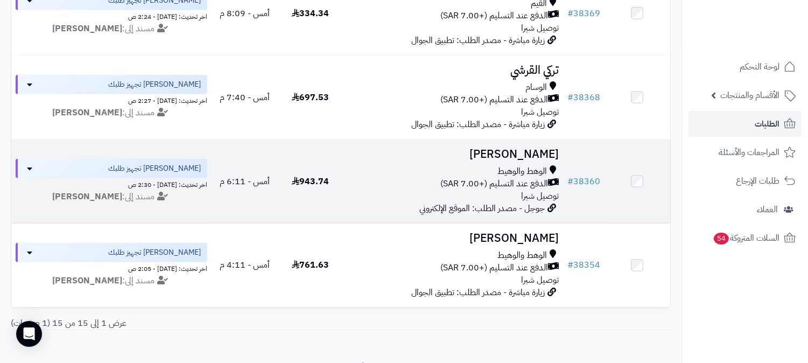
click at [507, 186] on span "الدفع عند التسليم (+7.00 SAR)" at bounding box center [494, 184] width 108 height 12
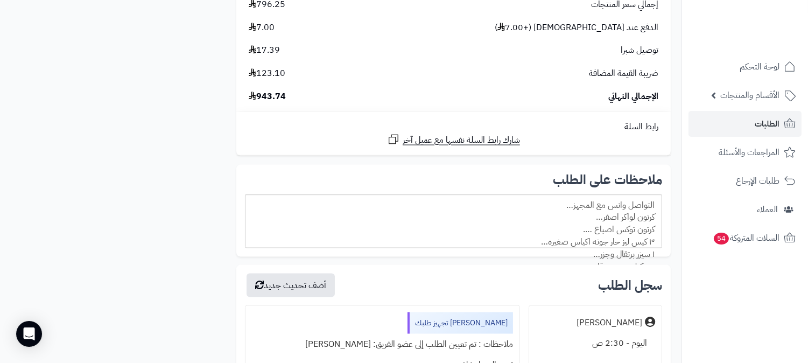
scroll to position [3290, 0]
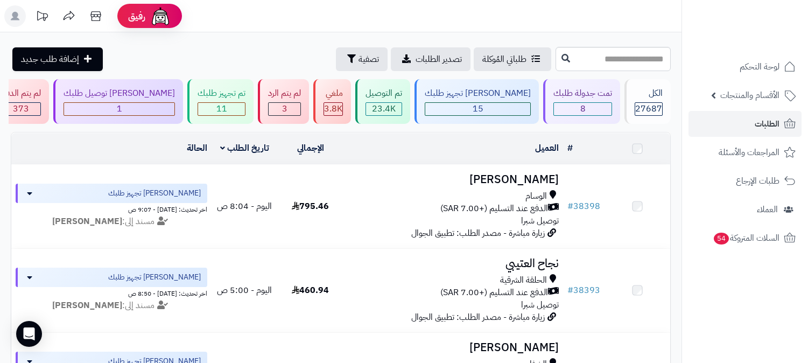
scroll to position [1118, 0]
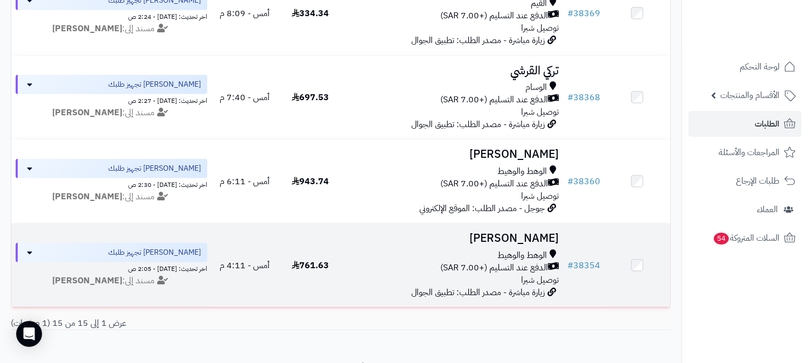
click at [486, 260] on div "الوهط والوهيط" at bounding box center [453, 255] width 211 height 12
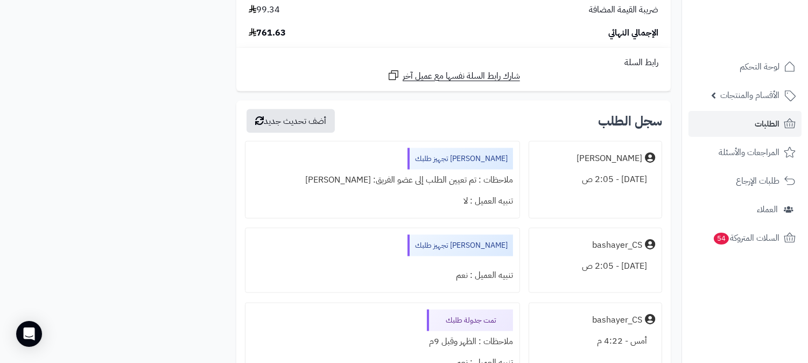
scroll to position [2931, 0]
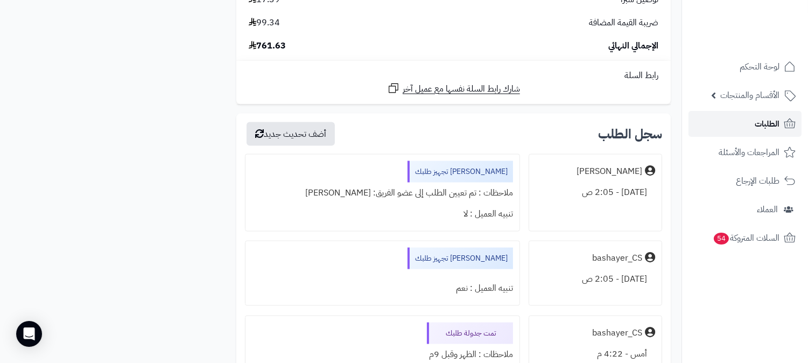
click at [776, 124] on span "الطلبات" at bounding box center [767, 123] width 25 height 15
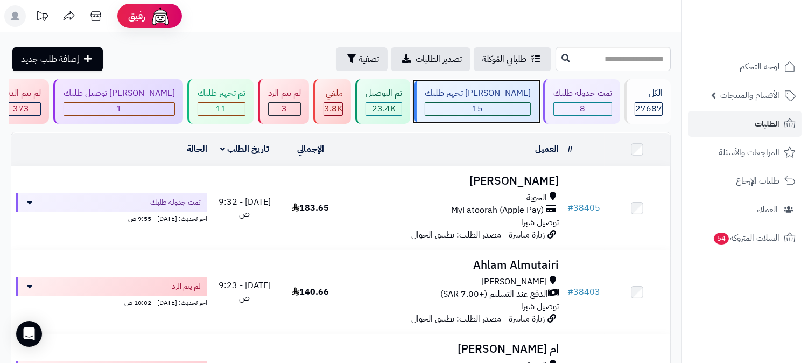
click at [515, 110] on div "15" at bounding box center [477, 109] width 105 height 12
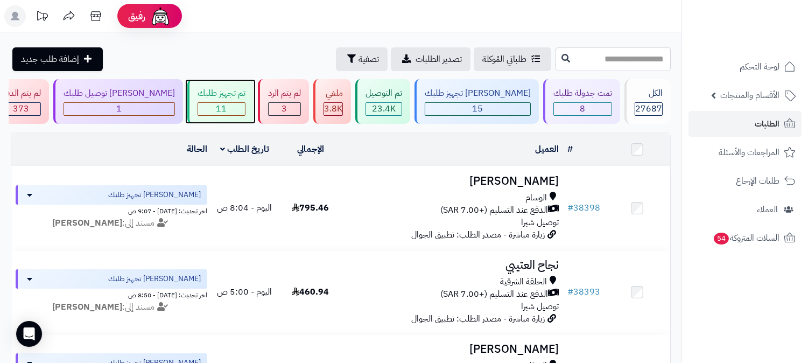
click at [245, 109] on div "11" at bounding box center [221, 109] width 47 height 12
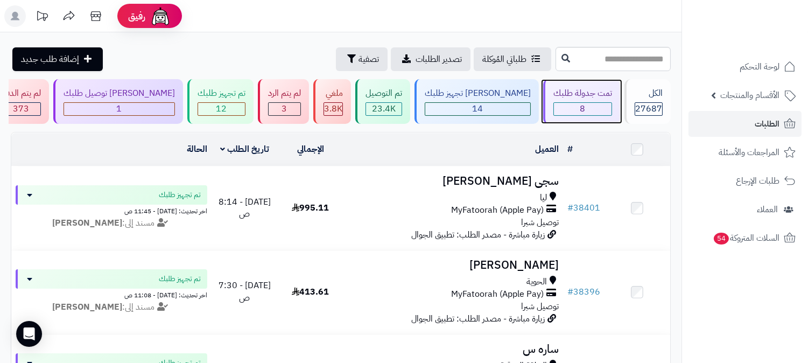
click at [585, 108] on div "8" at bounding box center [583, 109] width 58 height 12
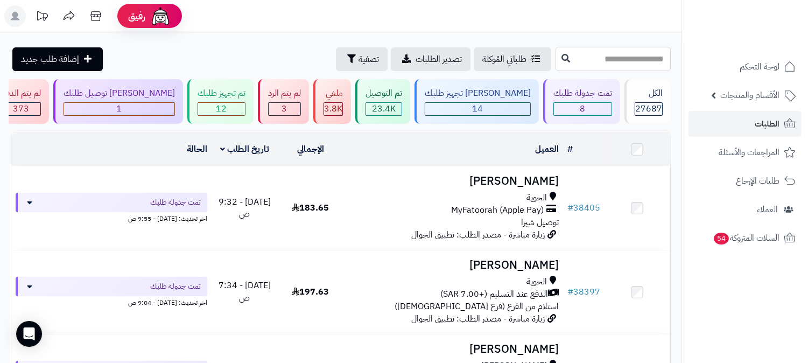
click at [600, 63] on input "text" at bounding box center [613, 59] width 115 height 24
click at [607, 62] on input "text" at bounding box center [613, 59] width 115 height 24
type input "*****"
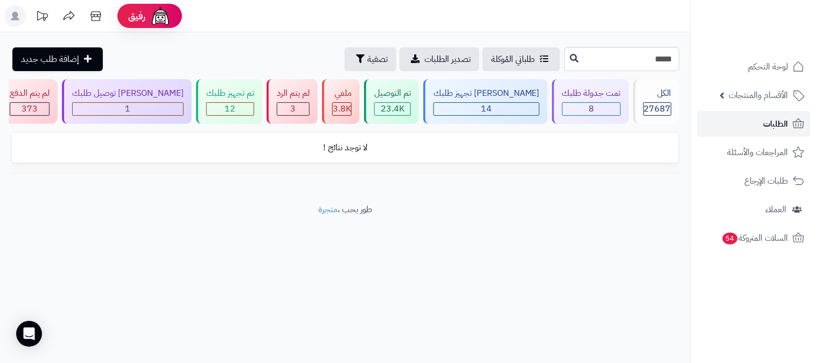
click at [746, 126] on link "الطلبات" at bounding box center [753, 124] width 113 height 26
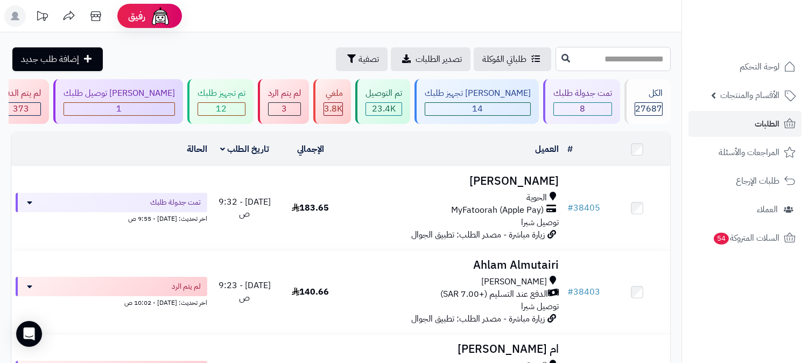
click at [615, 63] on input "text" at bounding box center [613, 59] width 115 height 24
type input "*"
type input "*****"
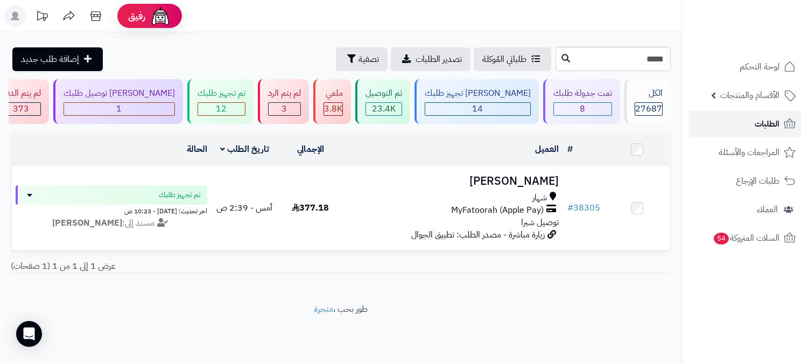
click at [771, 126] on span "الطلبات" at bounding box center [767, 123] width 25 height 15
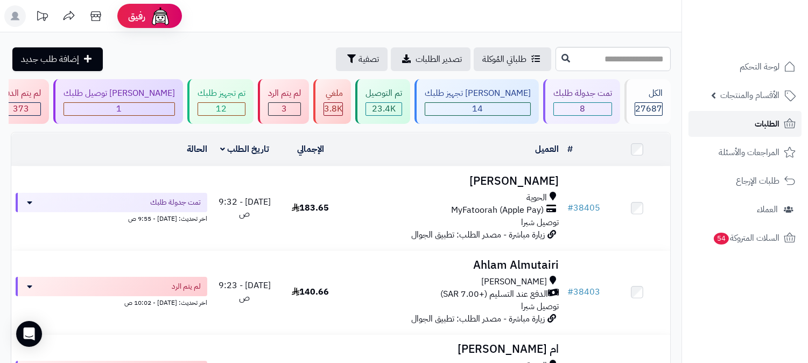
click at [747, 124] on link "الطلبات" at bounding box center [745, 124] width 113 height 26
click at [174, 110] on div "1" at bounding box center [119, 109] width 110 height 12
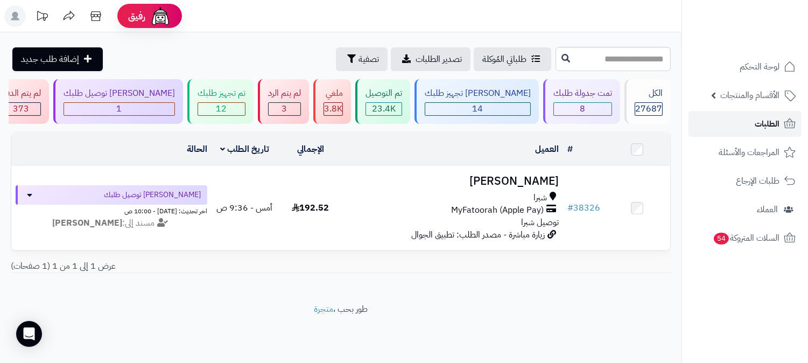
click at [754, 121] on link "الطلبات" at bounding box center [745, 124] width 113 height 26
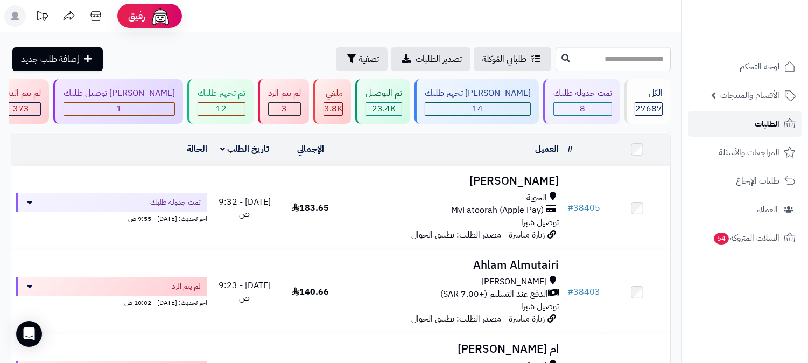
click at [756, 123] on span "الطلبات" at bounding box center [767, 123] width 25 height 15
click at [762, 124] on span "الطلبات" at bounding box center [767, 123] width 25 height 15
click at [759, 118] on span "الطلبات" at bounding box center [767, 123] width 25 height 15
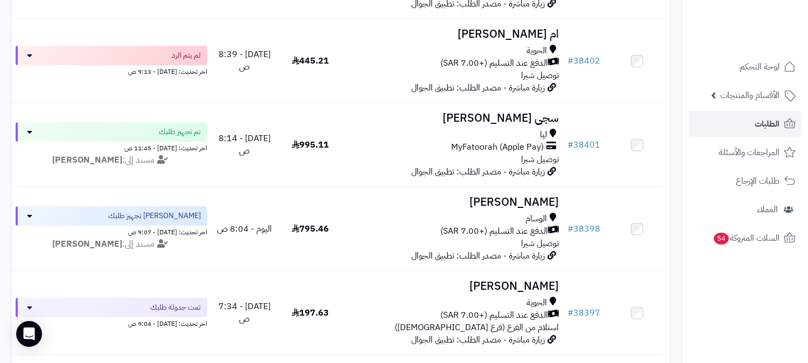
scroll to position [359, 0]
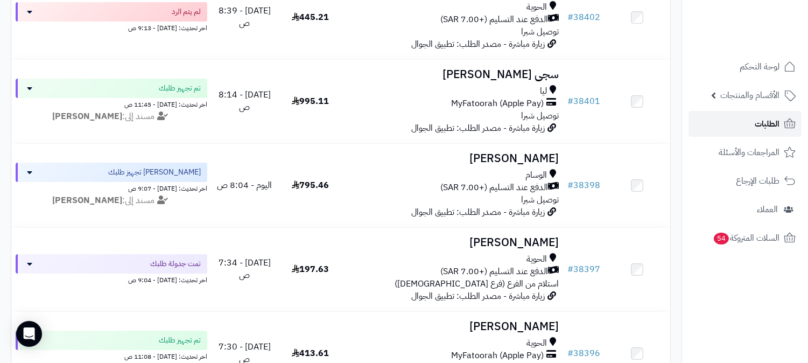
click at [764, 123] on span "الطلبات" at bounding box center [767, 123] width 25 height 15
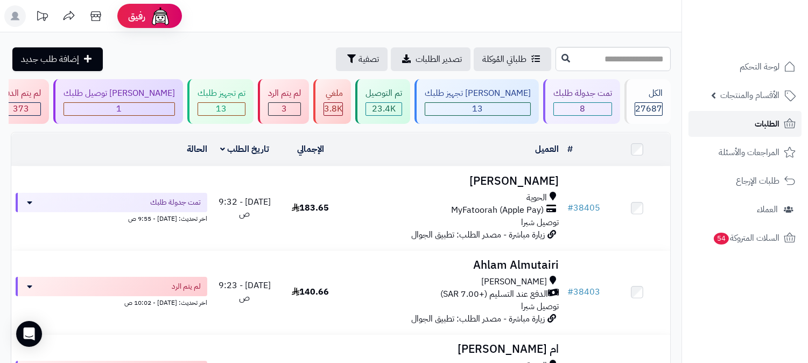
click at [766, 125] on span "الطلبات" at bounding box center [767, 123] width 25 height 15
click at [740, 125] on link "الطلبات" at bounding box center [745, 124] width 113 height 26
click at [777, 124] on span "الطلبات" at bounding box center [767, 123] width 25 height 15
click at [288, 111] on span "3" at bounding box center [284, 108] width 5 height 13
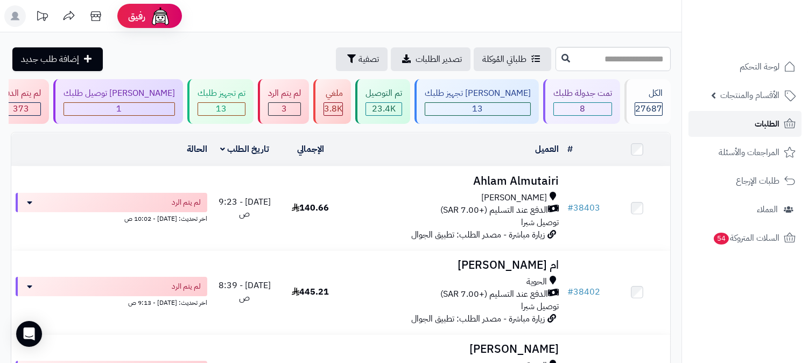
click at [765, 123] on span "الطلبات" at bounding box center [767, 123] width 25 height 15
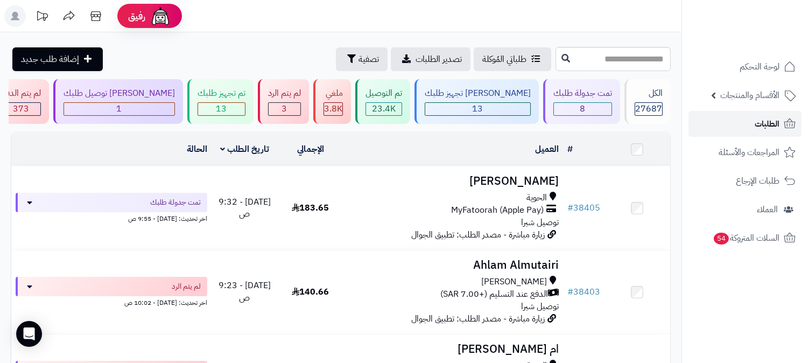
click at [744, 122] on link "الطلبات" at bounding box center [745, 124] width 113 height 26
click at [173, 104] on div "1" at bounding box center [119, 109] width 110 height 12
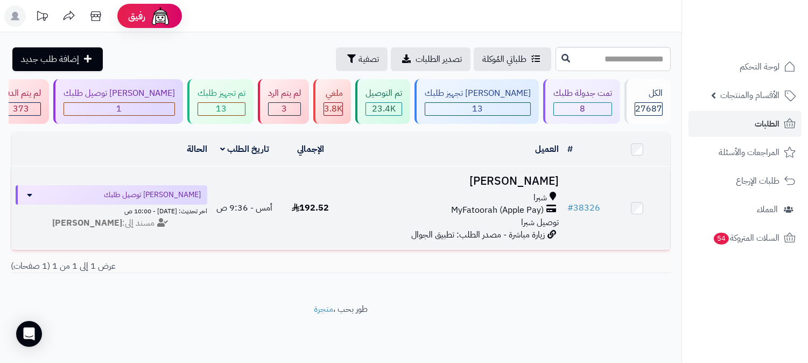
click at [494, 205] on span "MyFatoorah (Apple Pay)" at bounding box center [497, 210] width 93 height 12
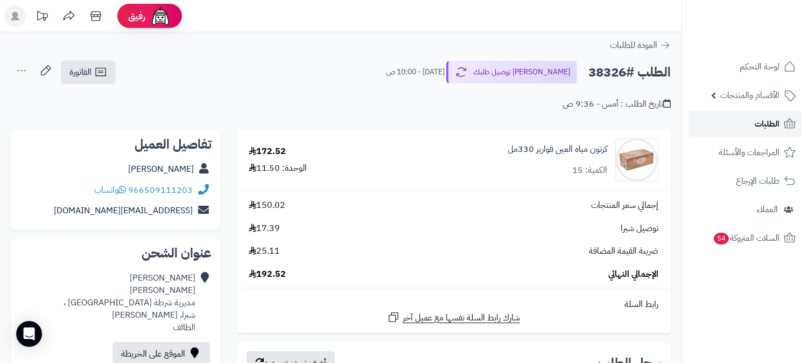
click at [764, 125] on span "الطلبات" at bounding box center [767, 123] width 25 height 15
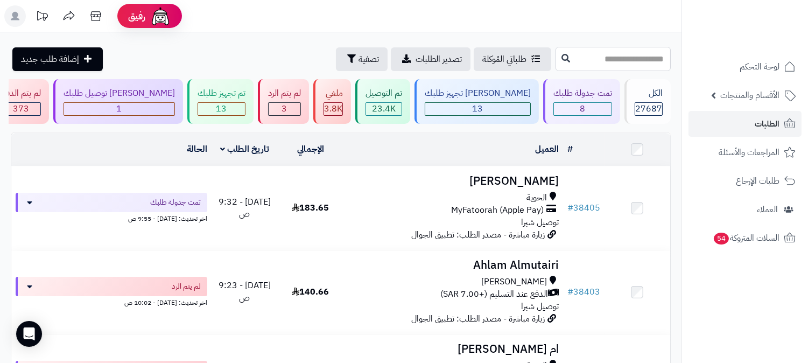
click at [589, 65] on input "text" at bounding box center [613, 59] width 115 height 24
type input "*****"
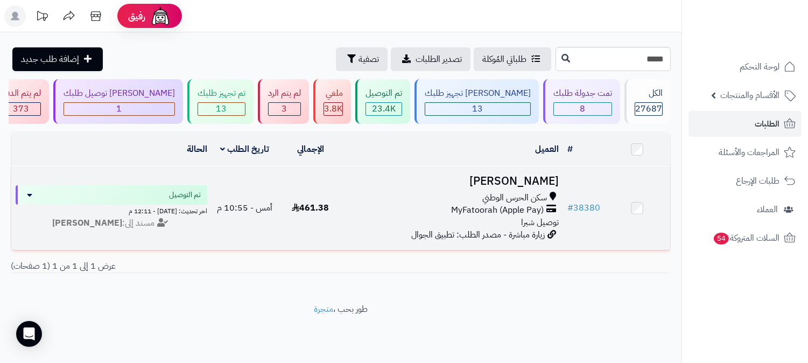
click at [533, 208] on span "MyFatoorah (Apple Pay)" at bounding box center [497, 210] width 93 height 12
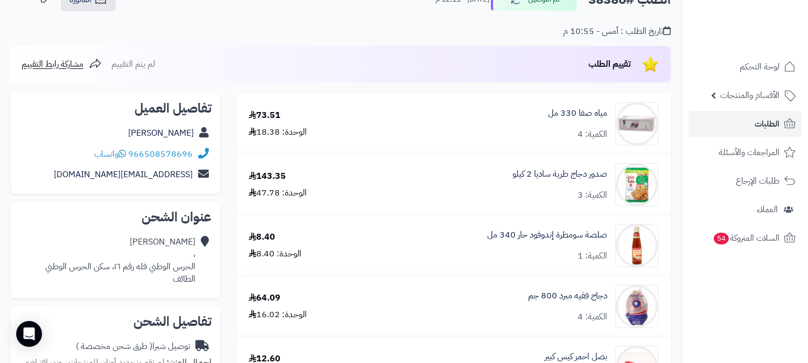
scroll to position [60, 0]
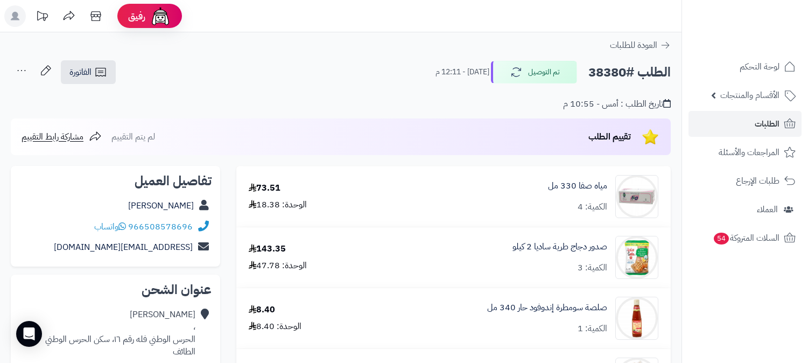
scroll to position [60, 0]
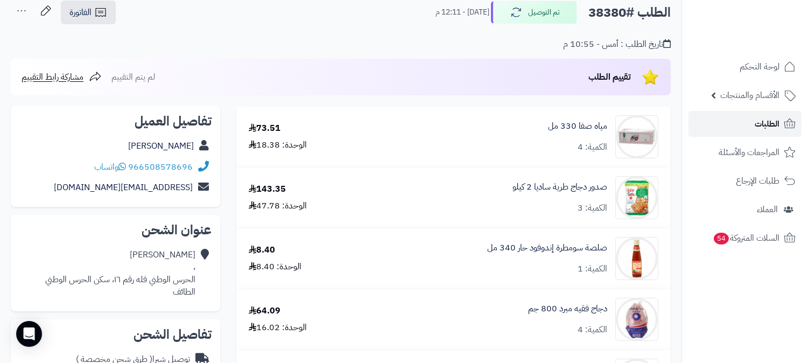
click at [774, 116] on span "الطلبات" at bounding box center [767, 123] width 25 height 15
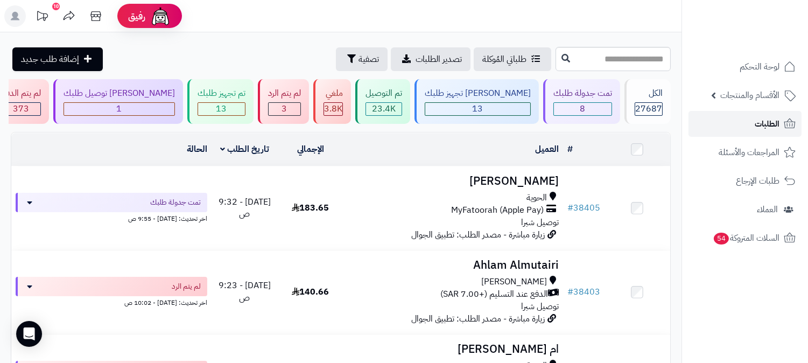
click at [778, 124] on span "الطلبات" at bounding box center [767, 123] width 25 height 15
click at [741, 130] on link "الطلبات" at bounding box center [745, 124] width 113 height 26
click at [759, 125] on span "الطلبات" at bounding box center [767, 123] width 25 height 15
click at [762, 124] on span "الطلبات" at bounding box center [767, 123] width 25 height 15
click at [590, 110] on div "8" at bounding box center [583, 109] width 58 height 12
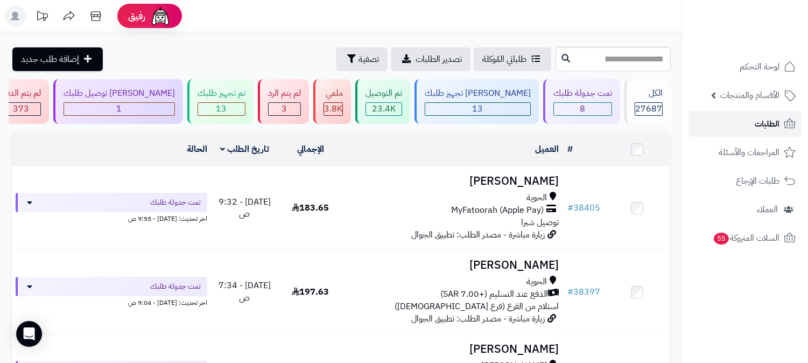
click at [774, 122] on span "الطلبات" at bounding box center [767, 123] width 25 height 15
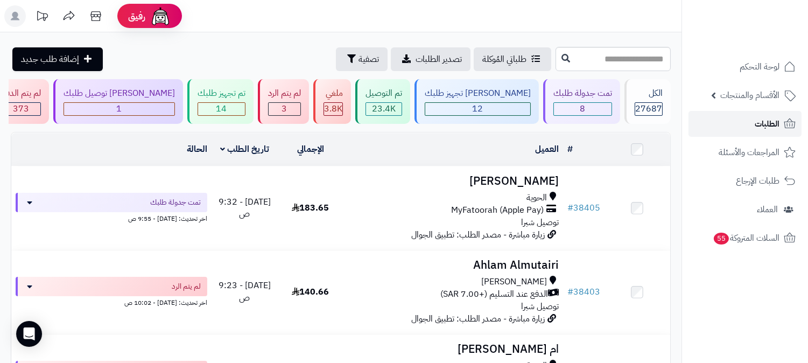
click at [743, 128] on link "الطلبات" at bounding box center [745, 124] width 113 height 26
click at [744, 121] on link "الطلبات" at bounding box center [745, 124] width 113 height 26
click at [755, 121] on span "الطلبات" at bounding box center [767, 123] width 25 height 15
click at [575, 108] on div "8" at bounding box center [583, 109] width 58 height 12
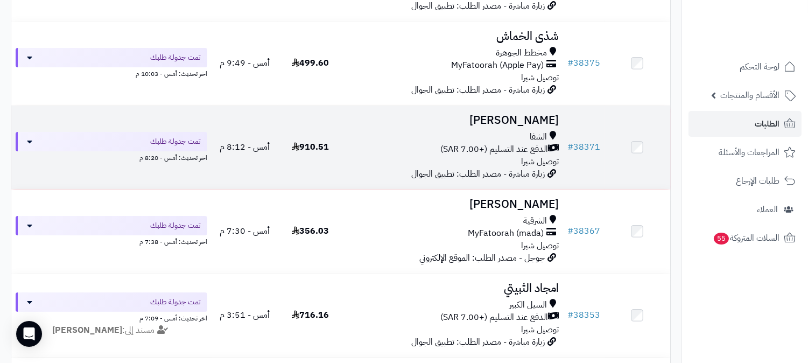
scroll to position [590, 0]
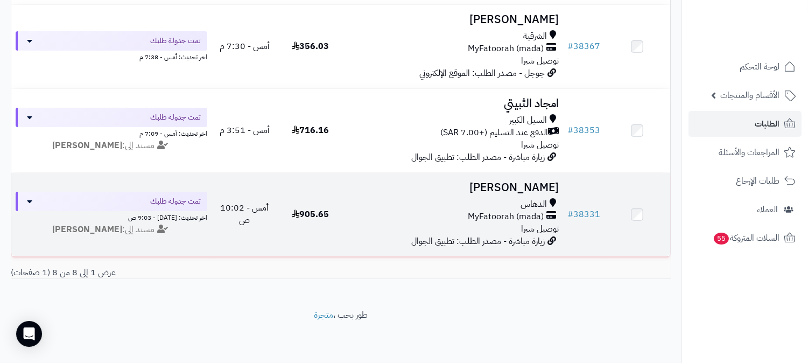
click at [508, 211] on span "MyFatoorah (mada)" at bounding box center [506, 217] width 76 height 12
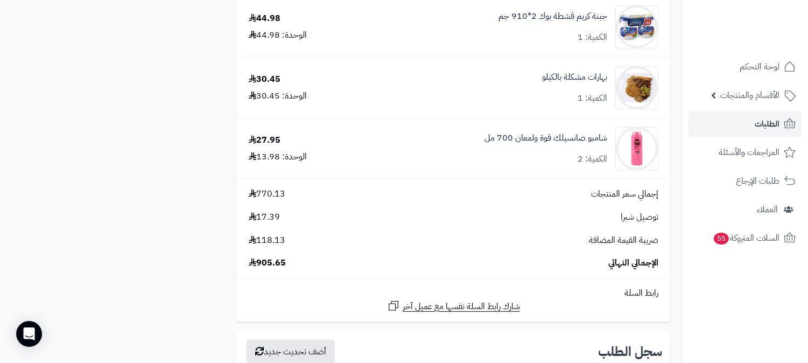
scroll to position [1435, 0]
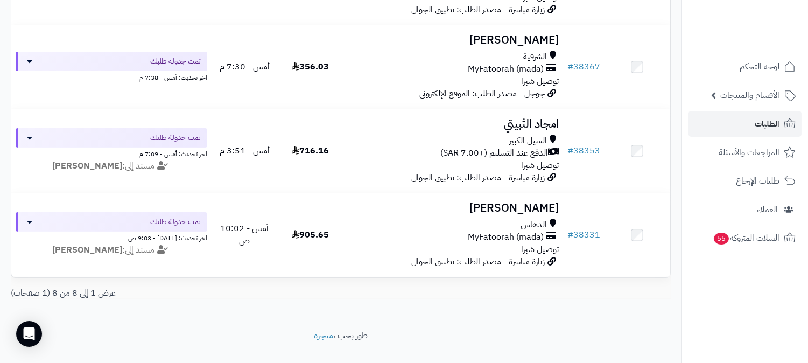
scroll to position [530, 0]
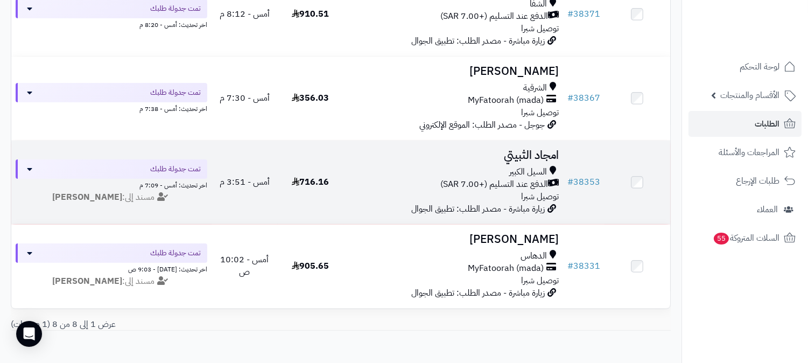
click at [513, 173] on span "السيل الكبير" at bounding box center [528, 172] width 38 height 12
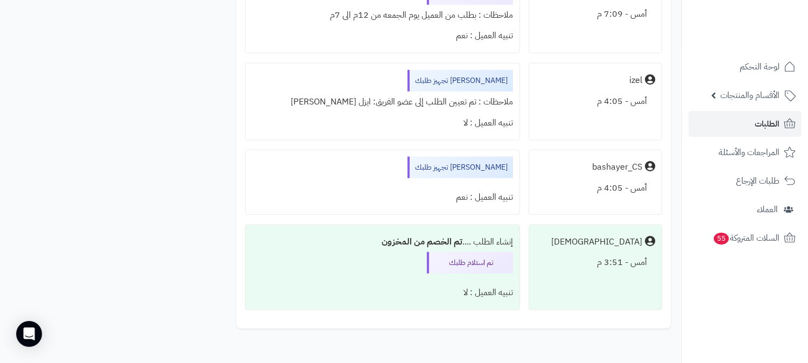
scroll to position [1955, 0]
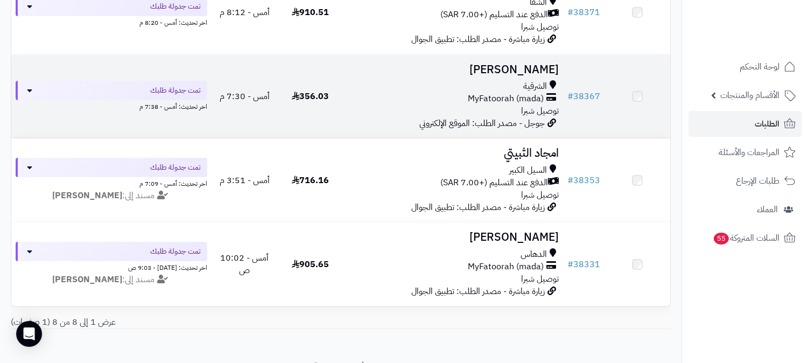
scroll to position [530, 0]
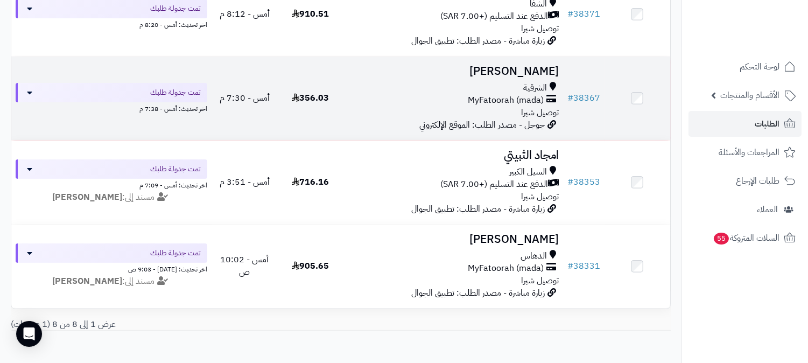
click at [491, 100] on span "MyFatoorah (mada)" at bounding box center [506, 100] width 76 height 12
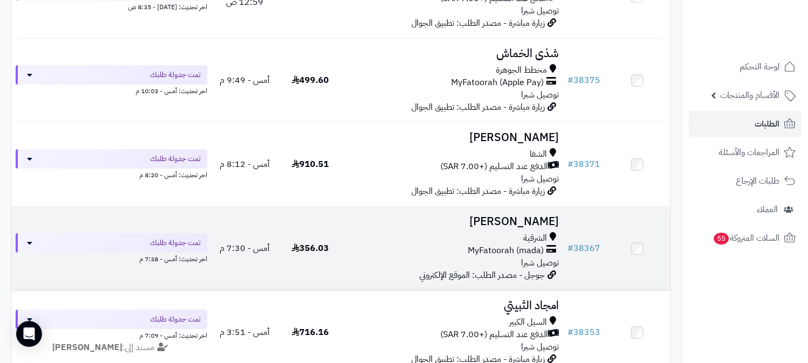
scroll to position [351, 0]
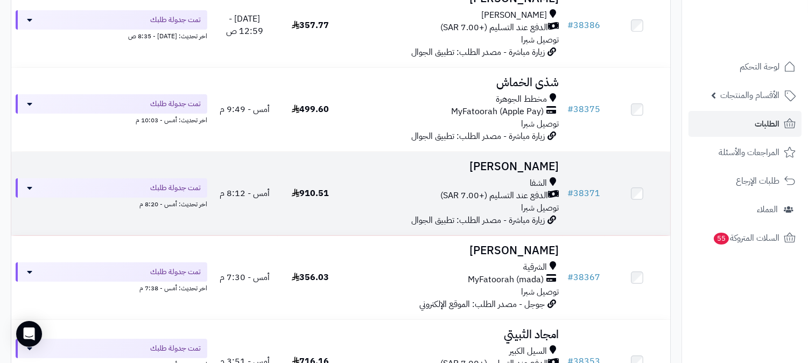
click at [515, 184] on div "الشفا" at bounding box center [453, 183] width 211 height 12
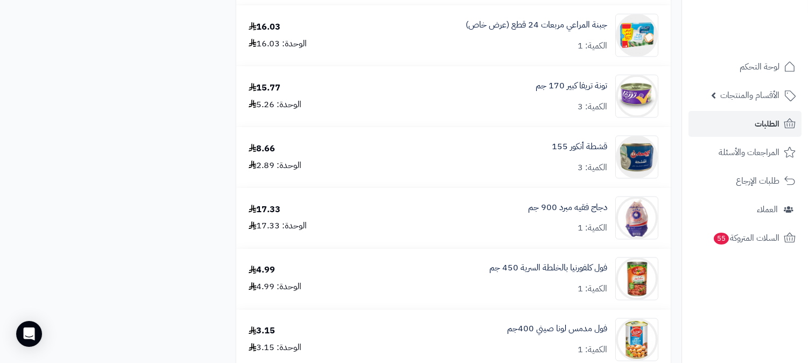
scroll to position [3889, 0]
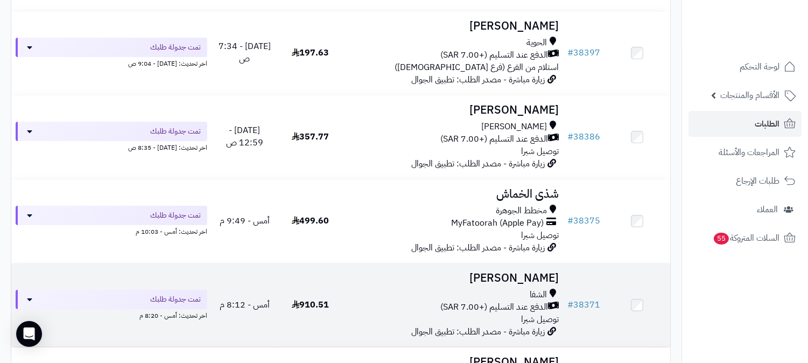
scroll to position [230, 0]
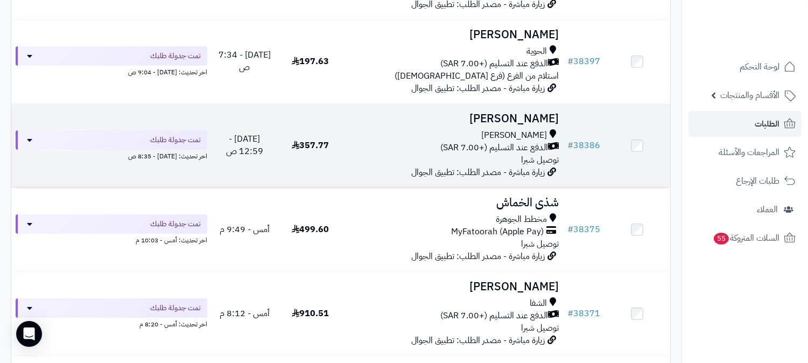
click at [493, 152] on span "الدفع عند التسليم (+7.00 SAR)" at bounding box center [494, 148] width 108 height 12
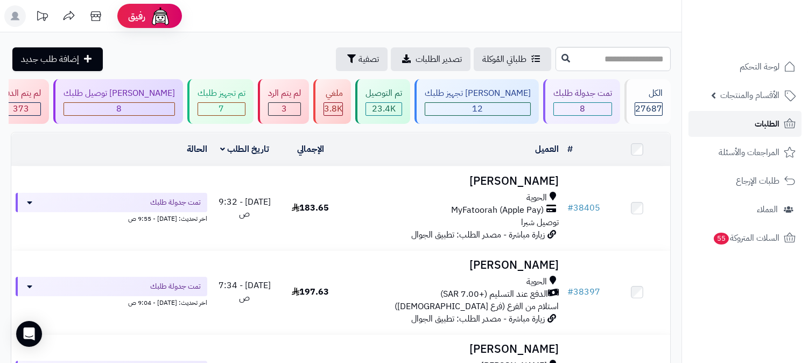
click at [776, 126] on span "الطلبات" at bounding box center [767, 123] width 25 height 15
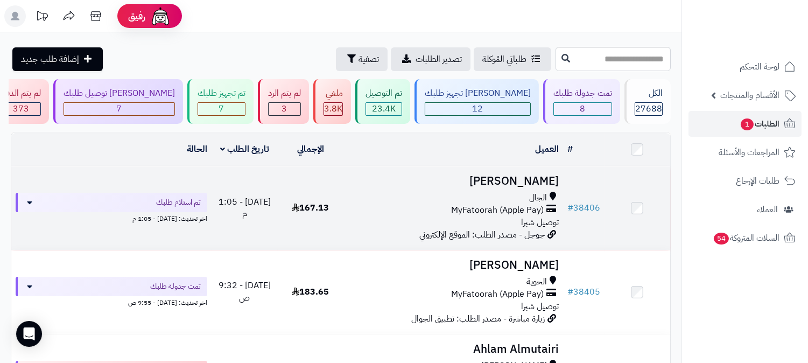
click at [540, 201] on span "الجال" at bounding box center [538, 198] width 18 height 12
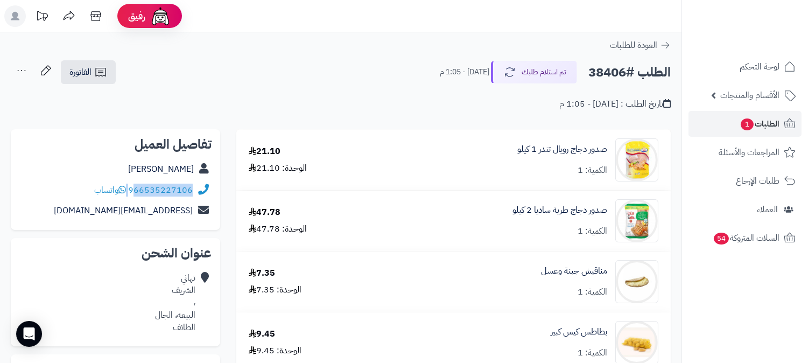
drag, startPoint x: 128, startPoint y: 188, endPoint x: 136, endPoint y: 192, distance: 8.4
click at [136, 192] on div "966535227106 واتساب" at bounding box center [143, 190] width 99 height 12
copy div "66535227106"
click at [746, 124] on span "1" at bounding box center [747, 124] width 13 height 12
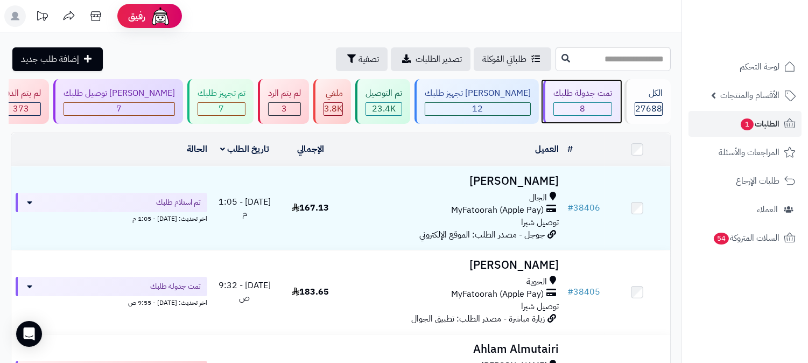
click at [593, 103] on div "8" at bounding box center [583, 109] width 58 height 12
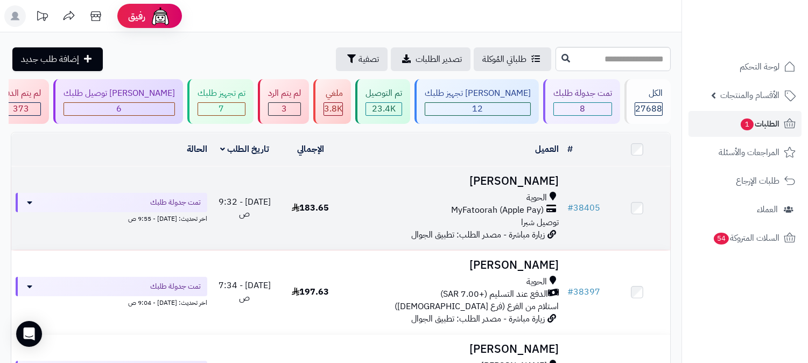
click at [526, 198] on div "الحوية" at bounding box center [453, 198] width 211 height 12
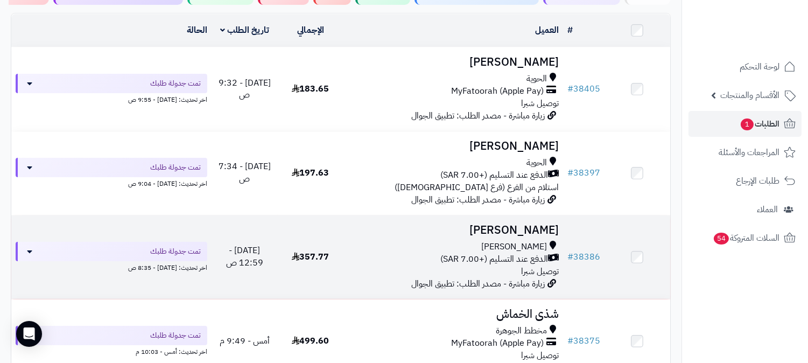
scroll to position [120, 0]
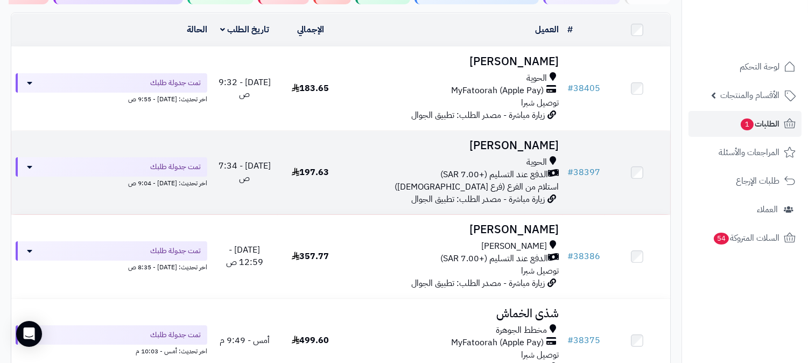
click at [482, 172] on span "الدفع عند التسليم (+7.00 SAR)" at bounding box center [494, 175] width 108 height 12
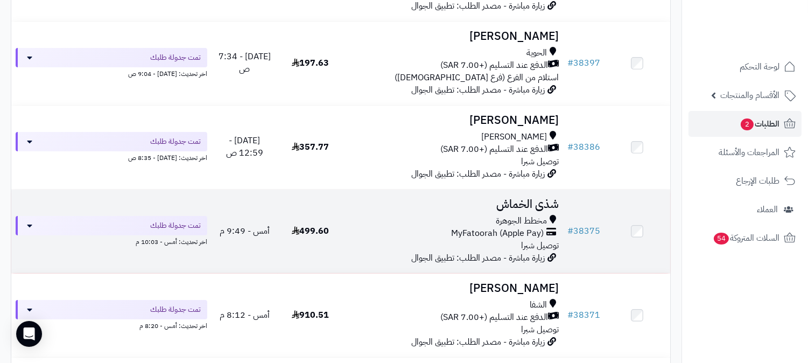
scroll to position [239, 0]
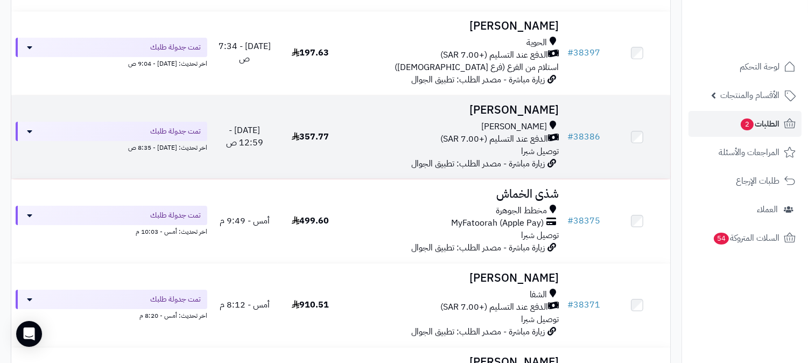
click at [515, 146] on div "السيل الصغير الدفع عند التسليم (+7.00 SAR) توصيل شبرا" at bounding box center [453, 139] width 211 height 37
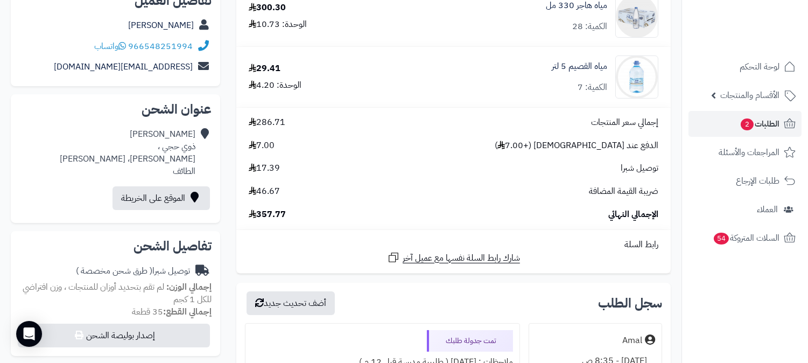
scroll to position [359, 0]
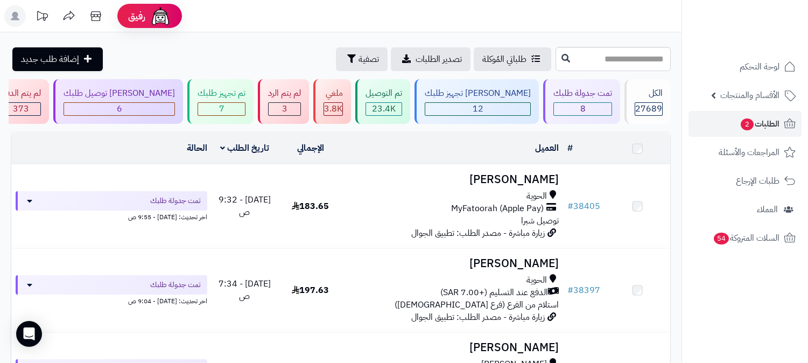
scroll to position [239, 0]
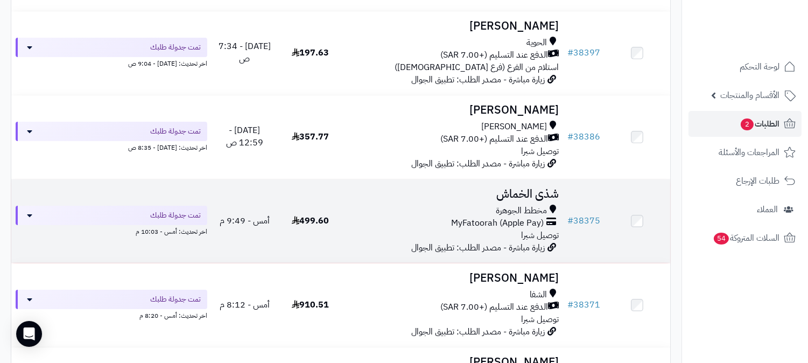
click at [512, 198] on h3 "شذى الخماش" at bounding box center [453, 194] width 211 height 12
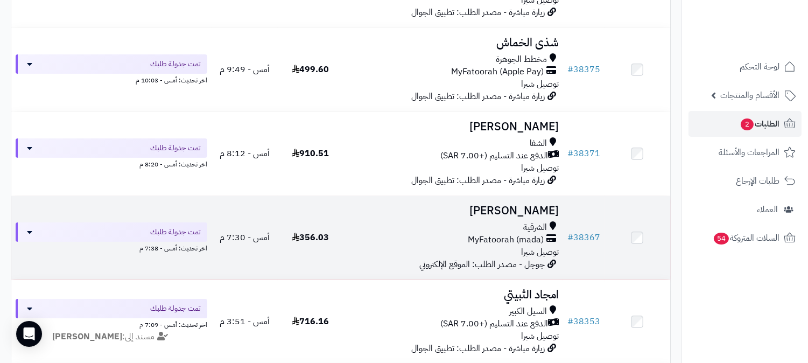
scroll to position [418, 0]
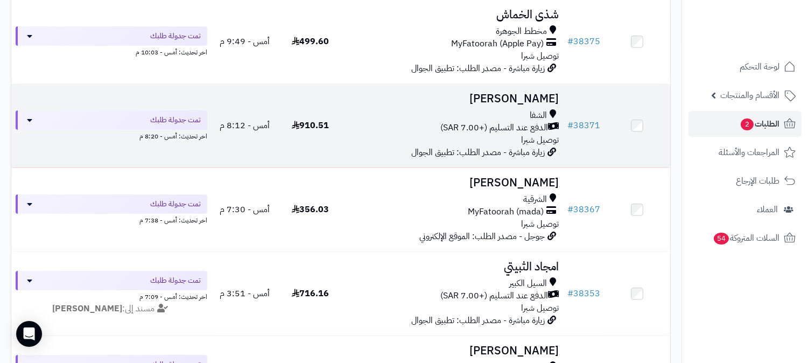
click at [509, 130] on span "الدفع عند التسليم (+7.00 SAR)" at bounding box center [494, 128] width 108 height 12
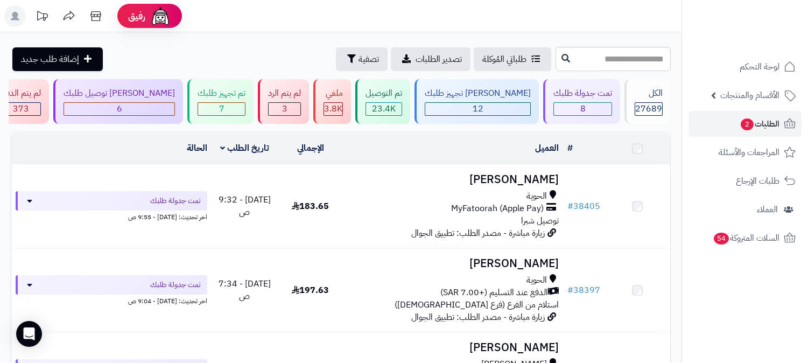
scroll to position [418, 0]
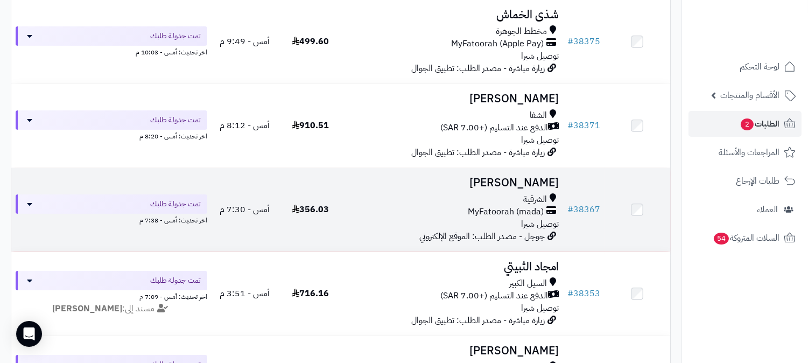
click at [538, 193] on span "الشرقية" at bounding box center [535, 199] width 24 height 12
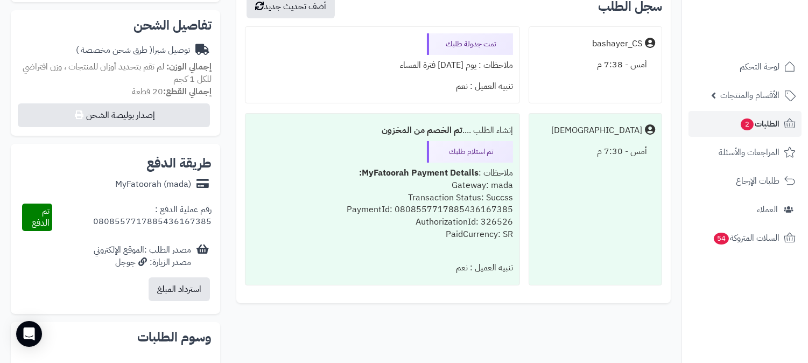
scroll to position [299, 0]
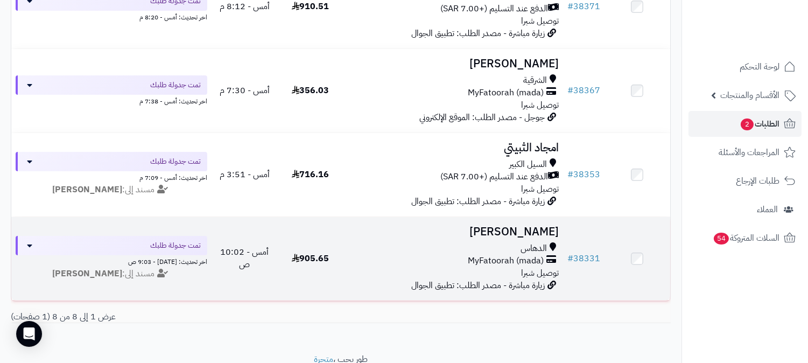
scroll to position [538, 0]
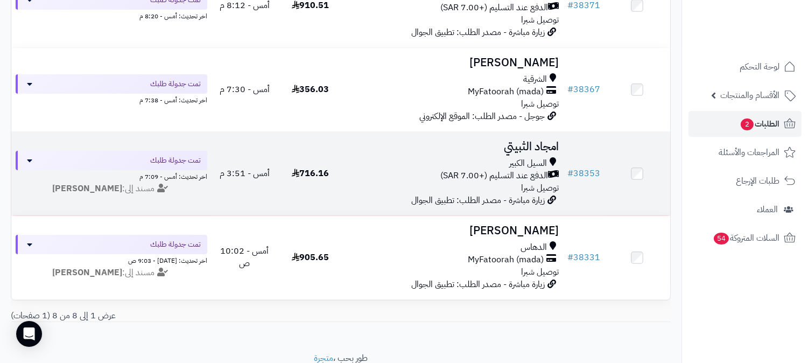
click at [521, 181] on span "توصيل شبرا" at bounding box center [540, 187] width 38 height 13
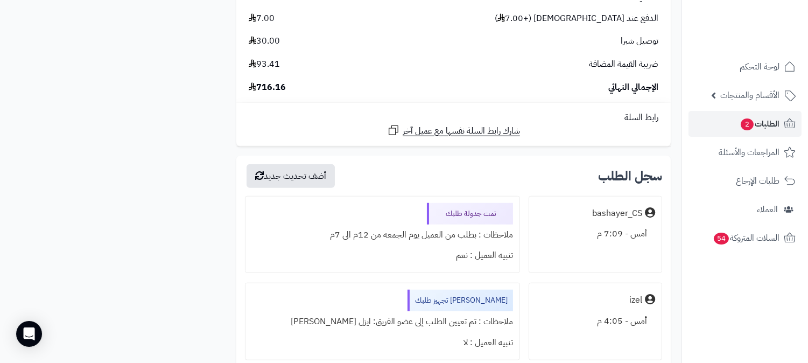
scroll to position [1795, 0]
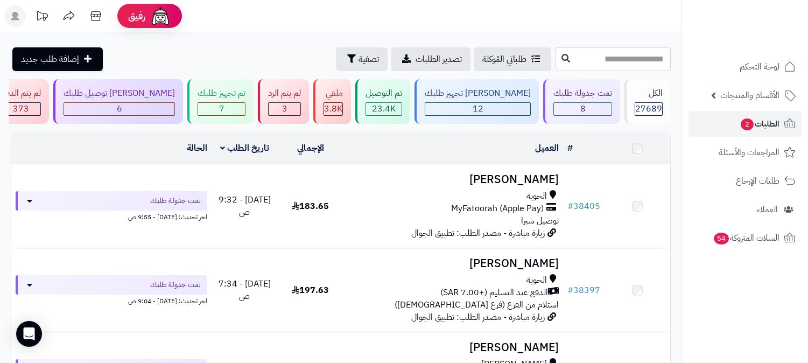
scroll to position [538, 0]
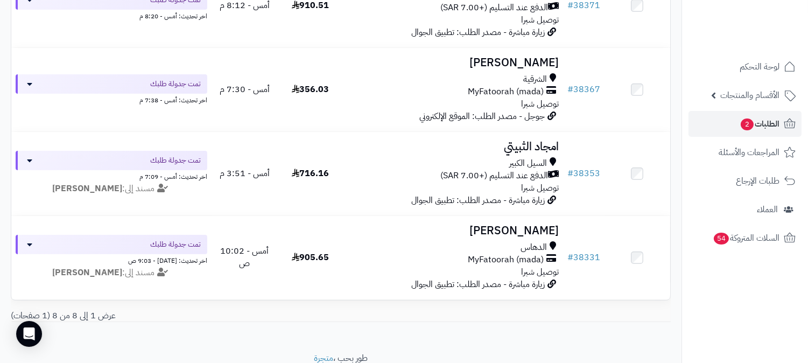
click at [524, 267] on span "توصيل شبرا" at bounding box center [540, 271] width 38 height 13
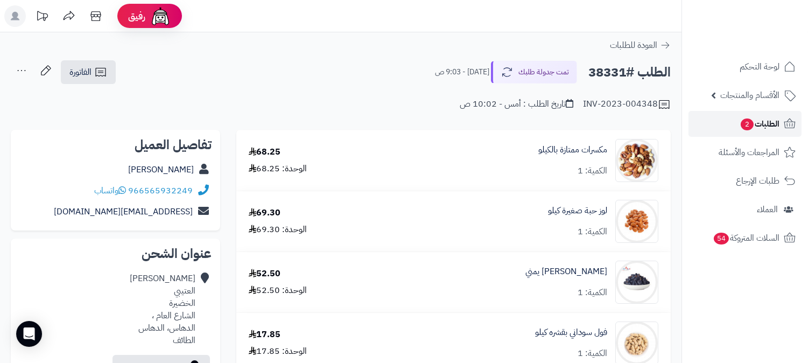
click at [774, 121] on span "الطلبات 2" at bounding box center [760, 123] width 40 height 15
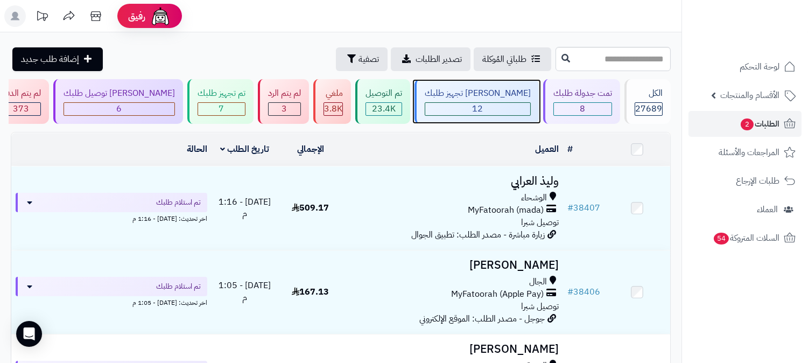
click at [484, 106] on span "12" at bounding box center [478, 108] width 11 height 13
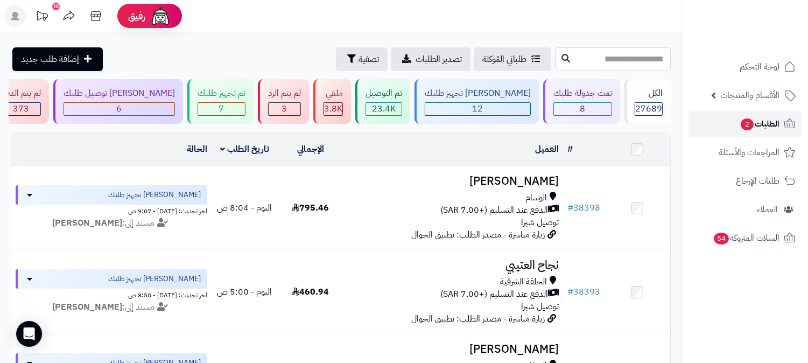
click at [759, 126] on span "الطلبات 2" at bounding box center [760, 123] width 40 height 15
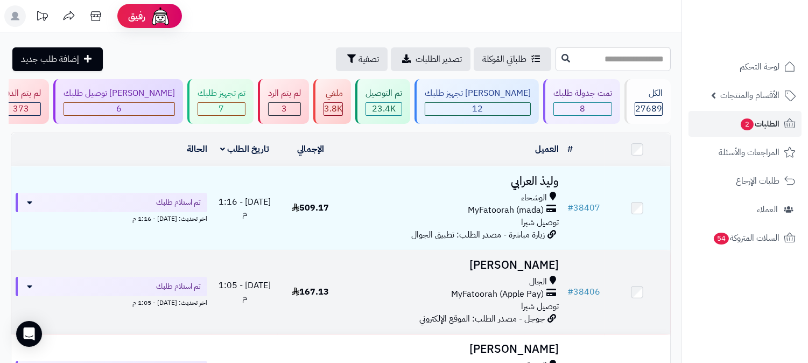
click at [487, 305] on div "الجال MyFatoorah (Apple Pay) توصيل شبرا" at bounding box center [453, 294] width 211 height 37
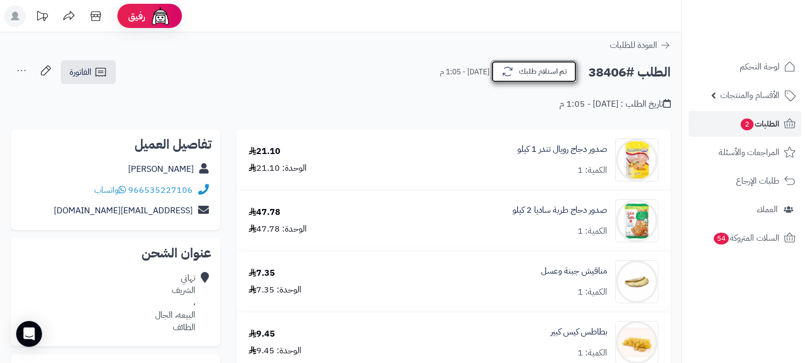
click at [529, 69] on button "تم استلام طلبك" at bounding box center [534, 71] width 86 height 23
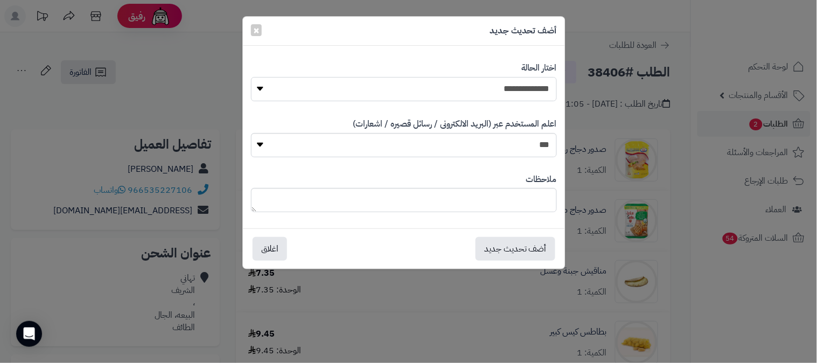
click at [510, 92] on select "**********" at bounding box center [404, 89] width 306 height 24
select select "*"
click at [251, 77] on select "**********" at bounding box center [404, 89] width 306 height 24
click at [467, 199] on textarea at bounding box center [404, 200] width 306 height 24
type textarea "*****"
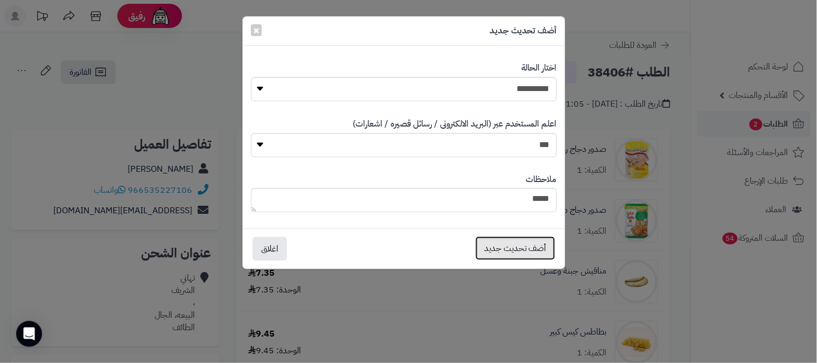
click at [526, 248] on button "أضف تحديث جديد" at bounding box center [515, 248] width 80 height 24
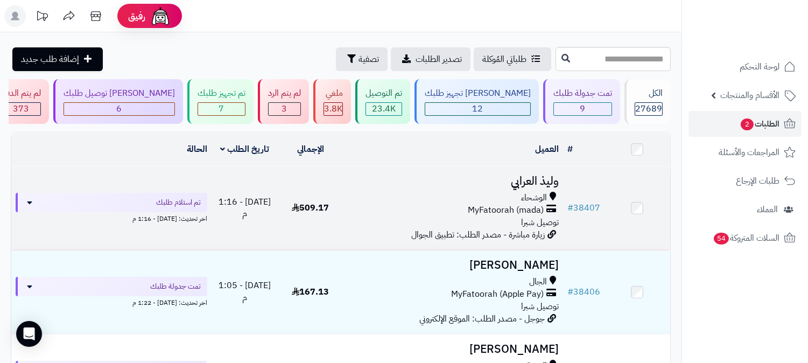
click at [505, 194] on div "الوشحاء" at bounding box center [453, 198] width 211 height 12
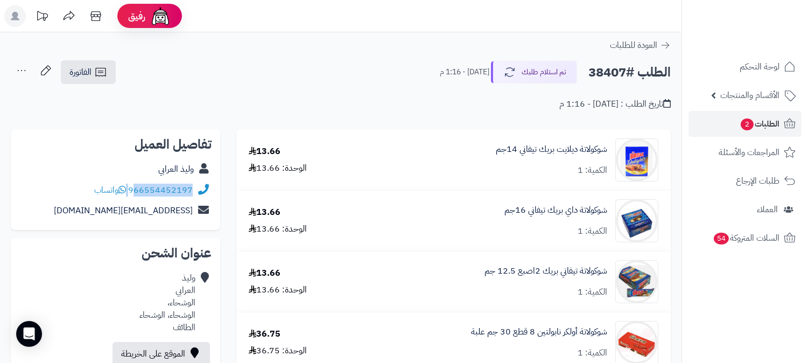
drag, startPoint x: 129, startPoint y: 190, endPoint x: 136, endPoint y: 190, distance: 6.5
click at [136, 190] on div "966554452197 واتساب" at bounding box center [143, 190] width 99 height 12
copy div "66554452197"
click at [754, 125] on span "الطلبات 2" at bounding box center [760, 123] width 40 height 15
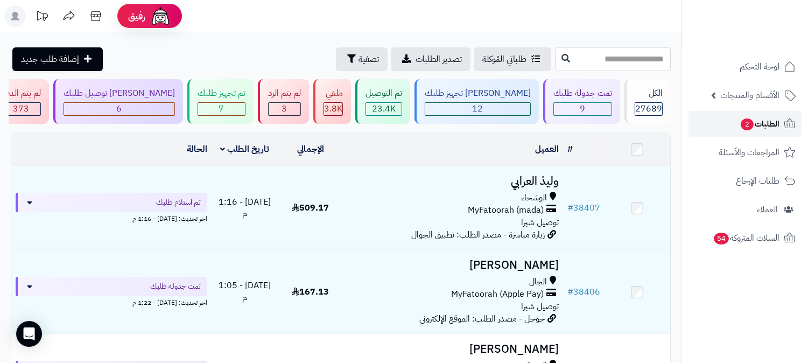
click at [759, 120] on span "الطلبات 2" at bounding box center [760, 123] width 40 height 15
click at [300, 109] on div "3" at bounding box center [285, 109] width 32 height 12
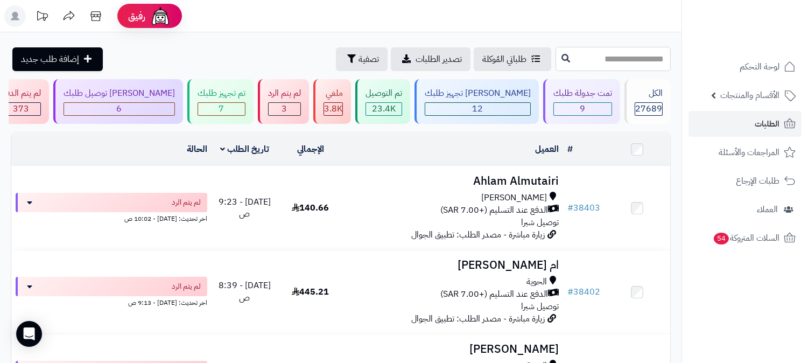
click at [606, 60] on input "text" at bounding box center [613, 59] width 115 height 24
type input "*****"
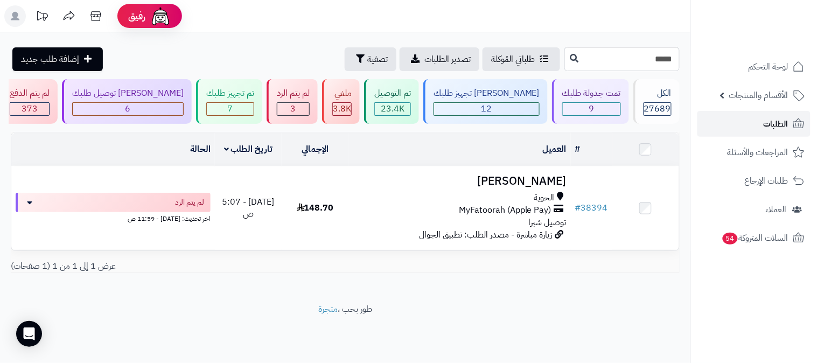
click at [752, 124] on link "الطلبات" at bounding box center [753, 124] width 113 height 26
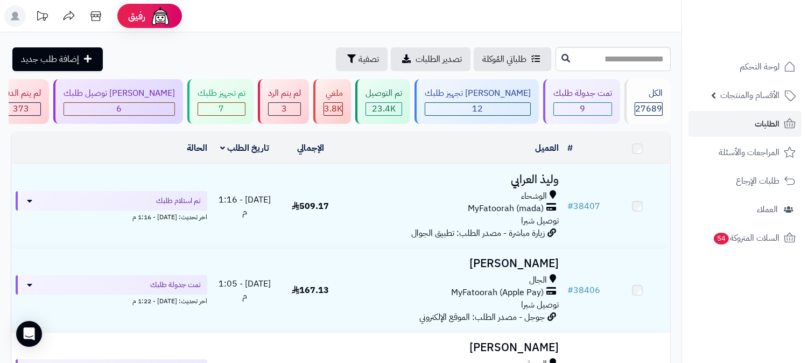
click at [528, 190] on span "الوشحاء" at bounding box center [534, 196] width 26 height 12
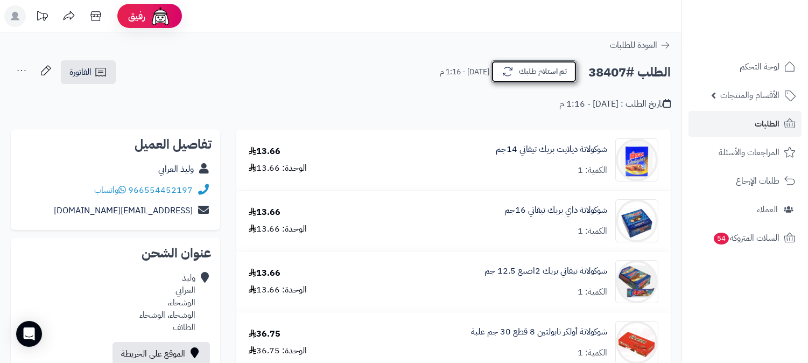
click at [535, 72] on button "تم استلام طلبك" at bounding box center [534, 71] width 86 height 23
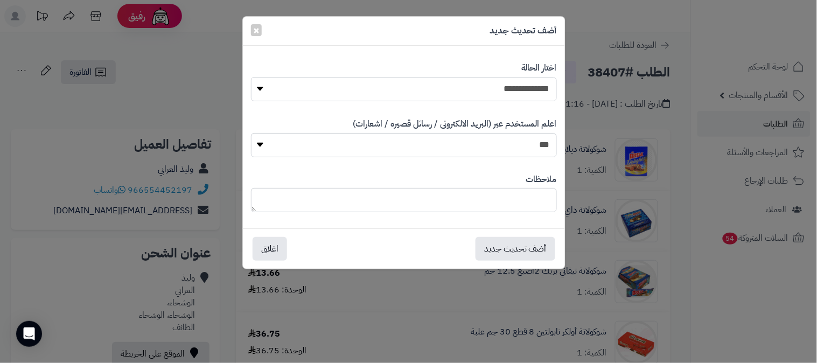
click at [523, 90] on select "**********" at bounding box center [404, 89] width 306 height 24
select select "*"
click at [251, 77] on select "**********" at bounding box center [404, 89] width 306 height 24
click at [543, 242] on button "أضف تحديث جديد" at bounding box center [515, 248] width 80 height 24
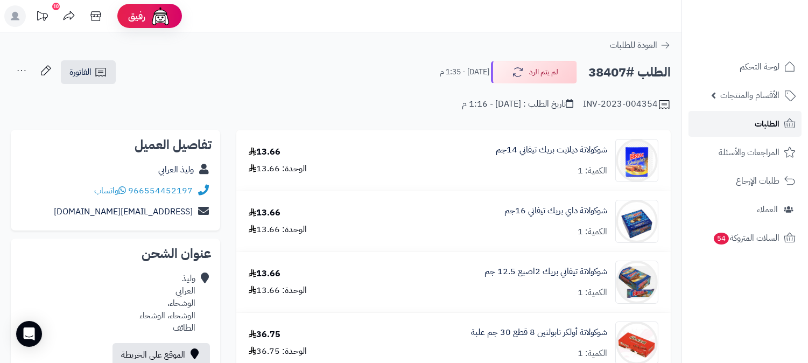
click at [771, 117] on span "الطلبات" at bounding box center [767, 123] width 25 height 15
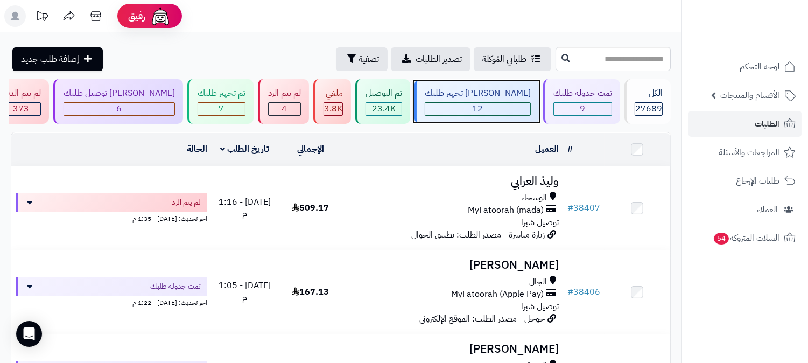
click at [522, 111] on div "12" at bounding box center [477, 109] width 105 height 12
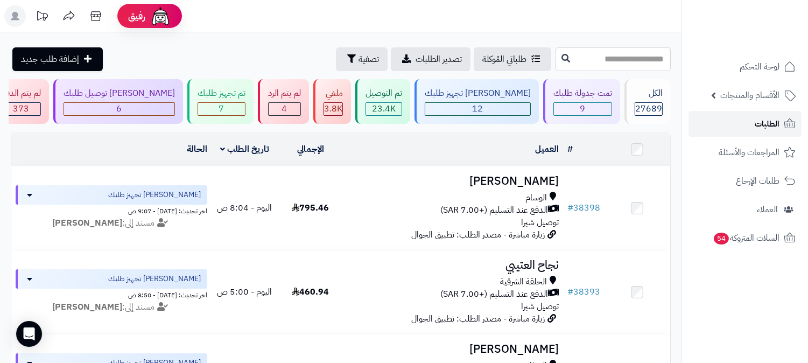
click at [771, 127] on span "الطلبات" at bounding box center [767, 123] width 25 height 15
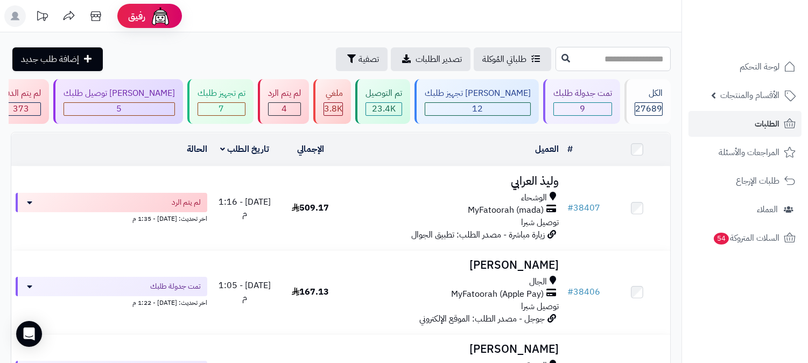
click at [652, 61] on input "text" at bounding box center [613, 59] width 115 height 24
type input "*****"
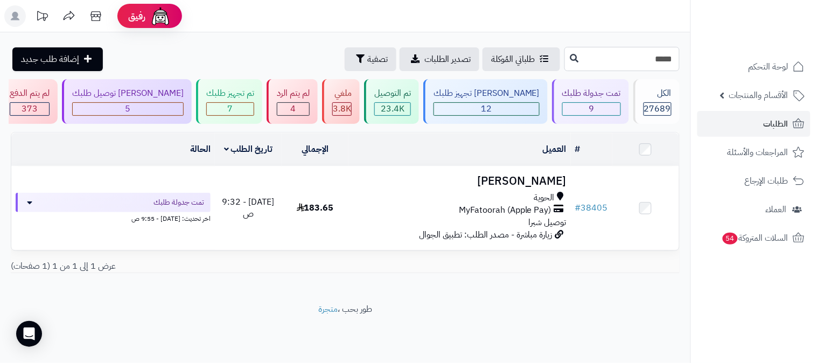
click at [584, 71] on input "*****" at bounding box center [621, 59] width 115 height 24
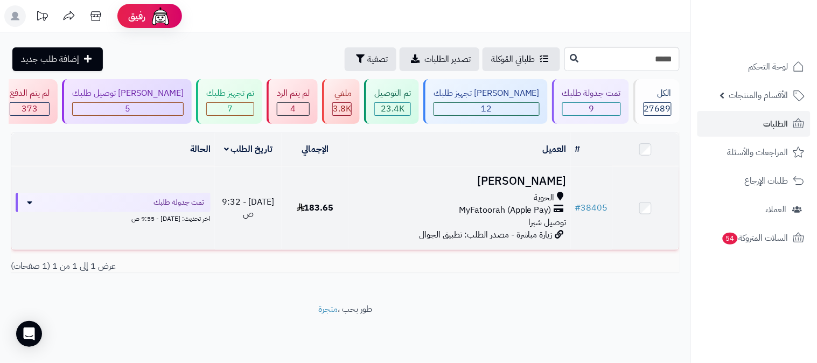
click at [545, 208] on span "MyFatoorah (Apple Pay)" at bounding box center [505, 210] width 93 height 12
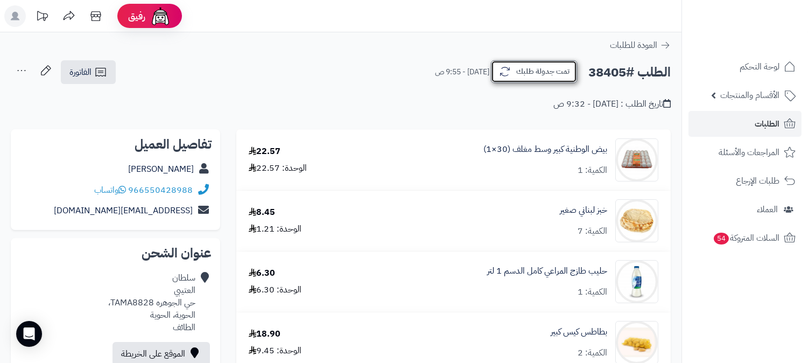
click at [531, 74] on button "تمت جدولة طلبك" at bounding box center [534, 71] width 86 height 23
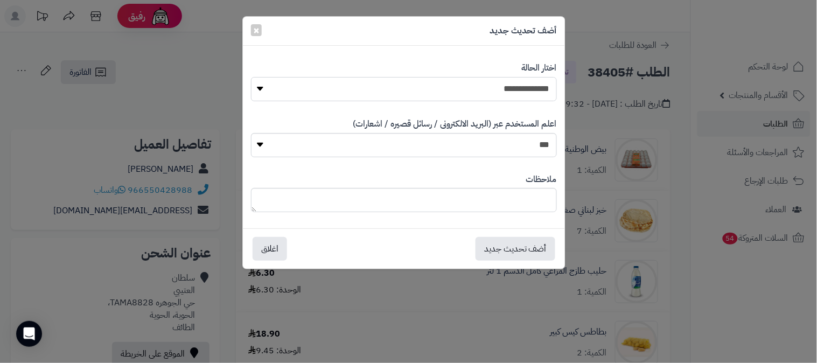
click at [534, 92] on select "**********" at bounding box center [404, 89] width 306 height 24
select select "*"
click at [251, 77] on select "**********" at bounding box center [404, 89] width 306 height 24
click at [526, 200] on textarea at bounding box center [404, 200] width 306 height 24
type textarea "***"
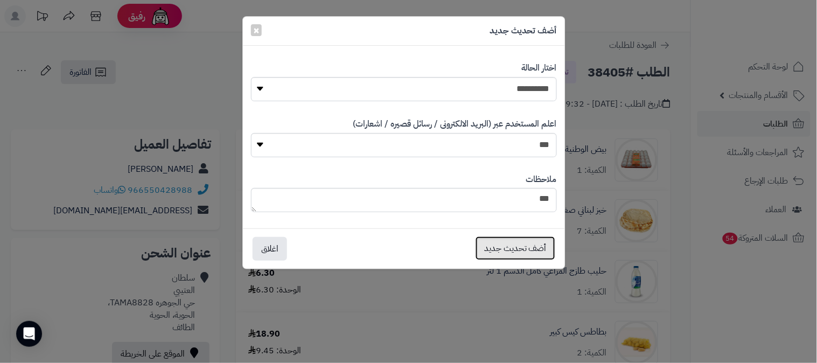
click at [521, 242] on button "أضف تحديث جديد" at bounding box center [515, 248] width 80 height 24
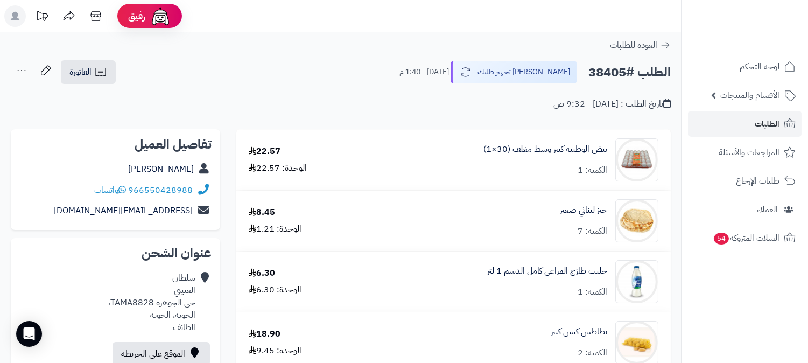
click at [17, 67] on icon at bounding box center [22, 71] width 22 height 22
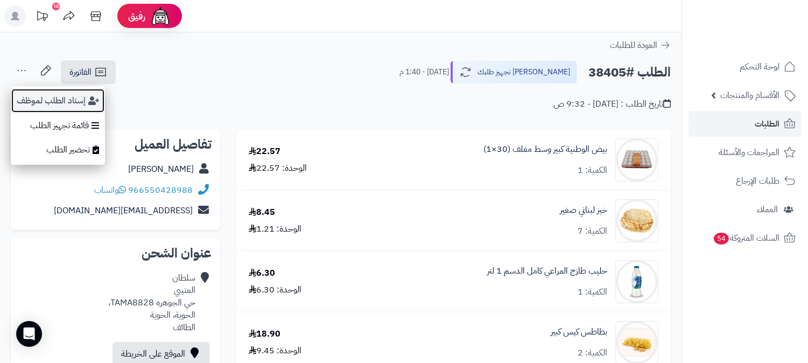
click at [54, 98] on button "إسناد الطلب لموظف" at bounding box center [58, 100] width 94 height 25
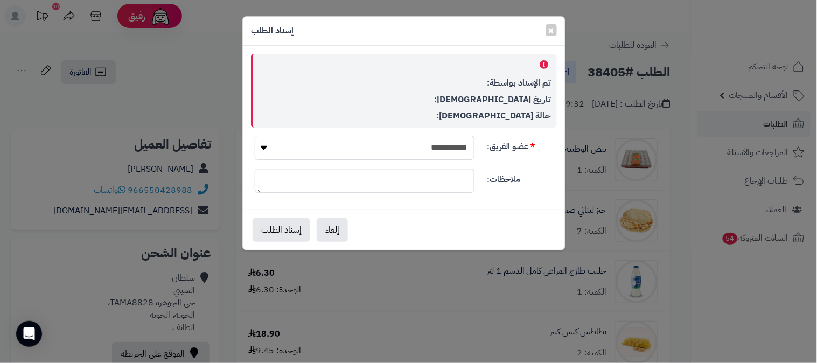
click at [444, 147] on select "**********" at bounding box center [365, 148] width 220 height 24
select select "**"
click at [255, 136] on select "**********" at bounding box center [365, 148] width 220 height 24
click at [291, 232] on button "إسناد الطلب" at bounding box center [282, 230] width 58 height 24
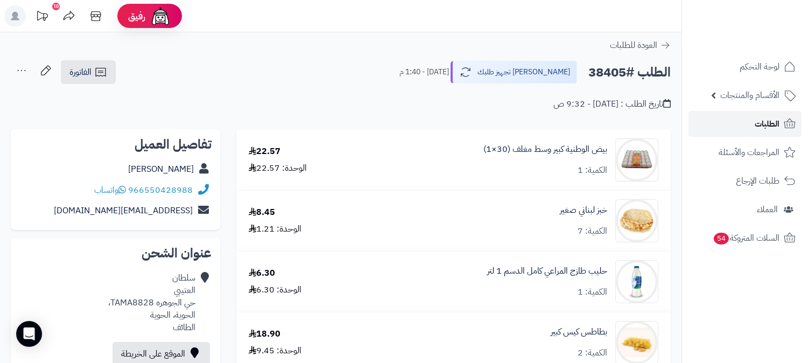
click at [775, 117] on span "الطلبات" at bounding box center [767, 123] width 25 height 15
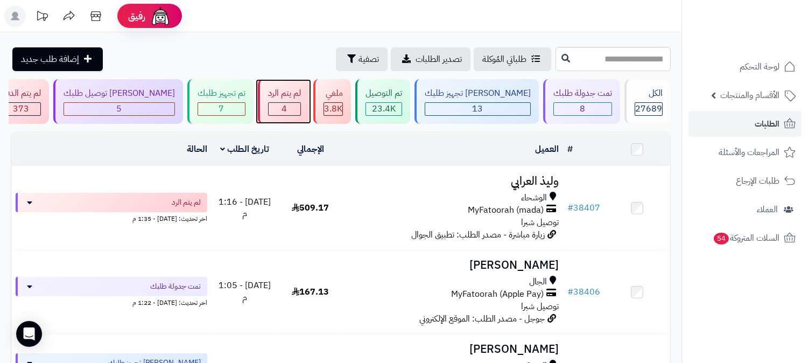
click at [300, 105] on div "4" at bounding box center [285, 109] width 32 height 12
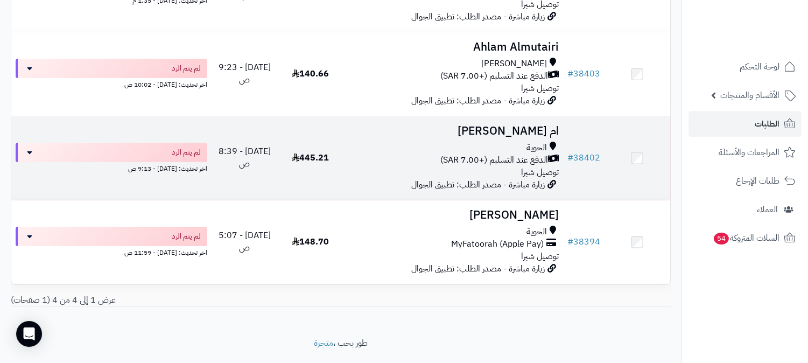
scroll to position [244, 0]
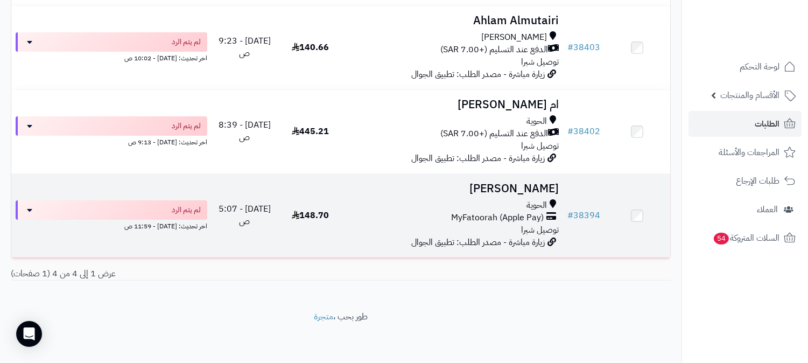
click at [497, 236] on span "زيارة مباشرة - مصدر الطلب: تطبيق الجوال" at bounding box center [478, 242] width 134 height 13
click at [545, 204] on span "الحوية" at bounding box center [537, 205] width 20 height 12
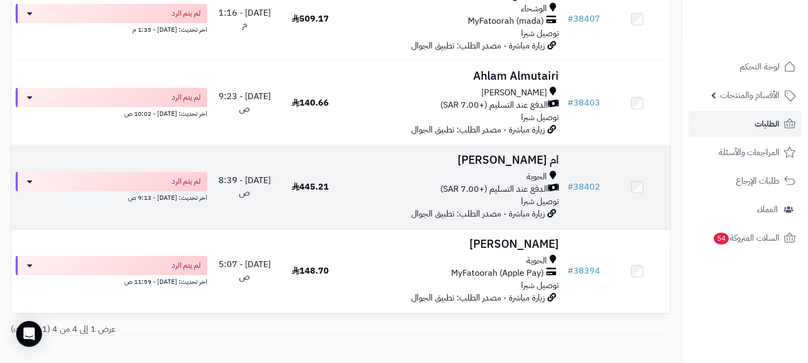
scroll to position [244, 0]
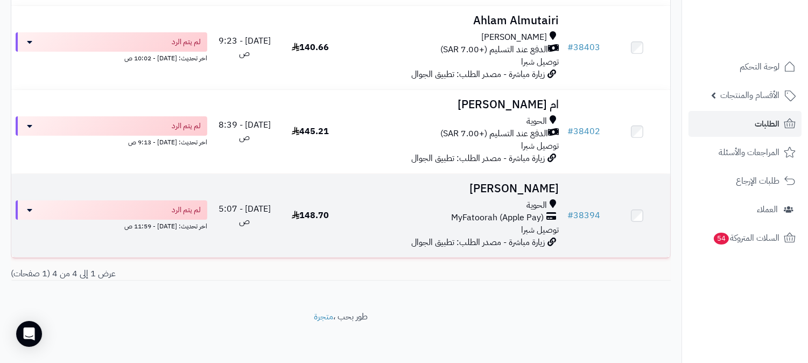
click at [544, 199] on span "الحوية" at bounding box center [537, 205] width 20 height 12
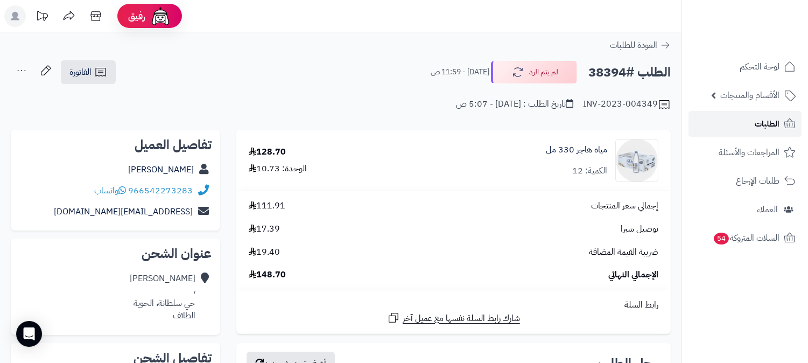
click at [780, 126] on link "الطلبات" at bounding box center [745, 124] width 113 height 26
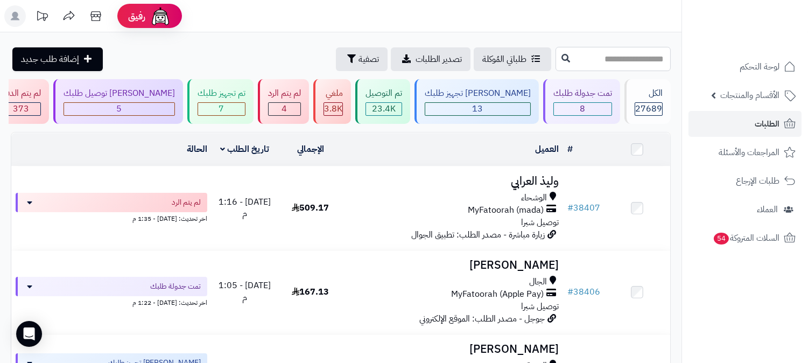
click at [572, 68] on input "text" at bounding box center [613, 59] width 115 height 24
type input "*****"
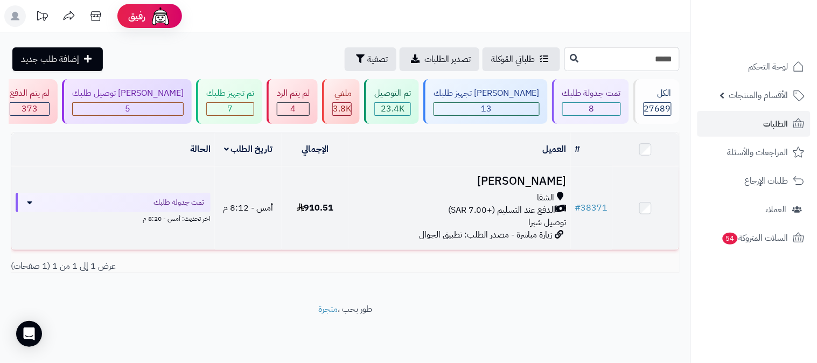
click at [556, 201] on div "الشفا" at bounding box center [460, 198] width 214 height 12
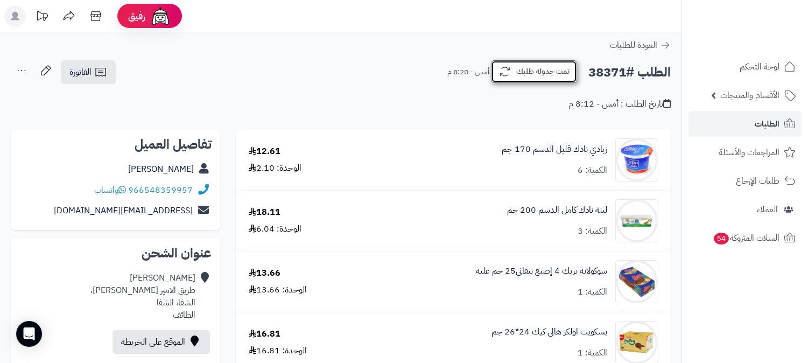
click at [552, 66] on button "تمت جدولة طلبك" at bounding box center [534, 71] width 86 height 23
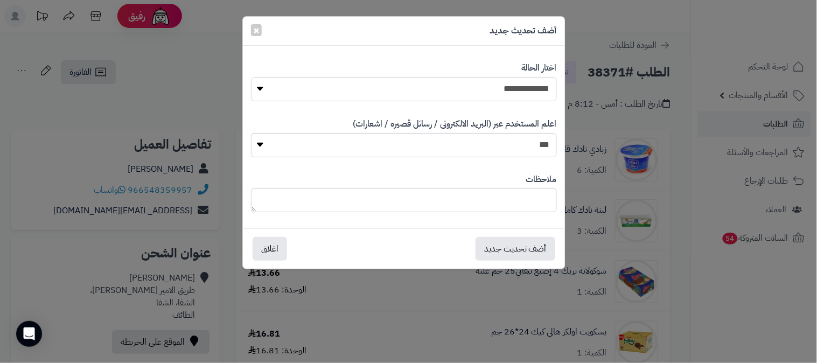
click at [540, 88] on select "**********" at bounding box center [404, 89] width 306 height 24
select select "*"
click at [251, 77] on select "**********" at bounding box center [404, 89] width 306 height 24
click at [514, 204] on textarea at bounding box center [404, 200] width 306 height 24
type textarea "****"
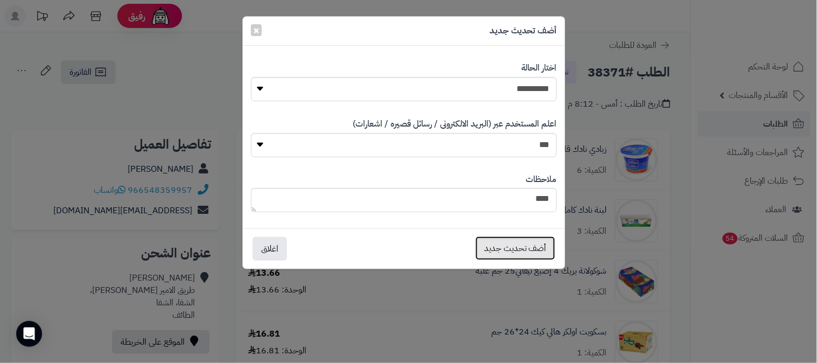
click at [498, 250] on button "أضف تحديث جديد" at bounding box center [515, 248] width 80 height 24
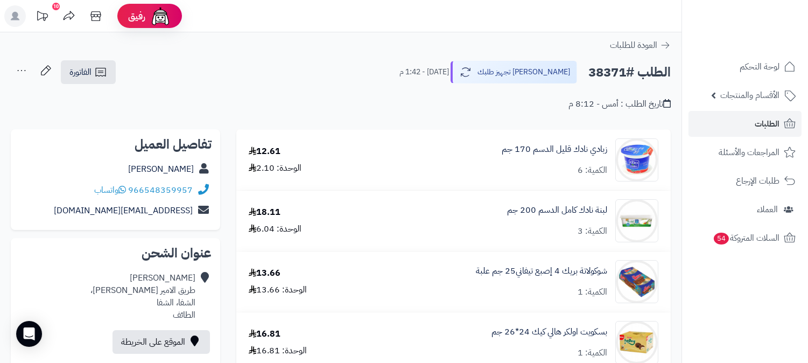
click at [22, 71] on icon at bounding box center [22, 70] width 8 height 1
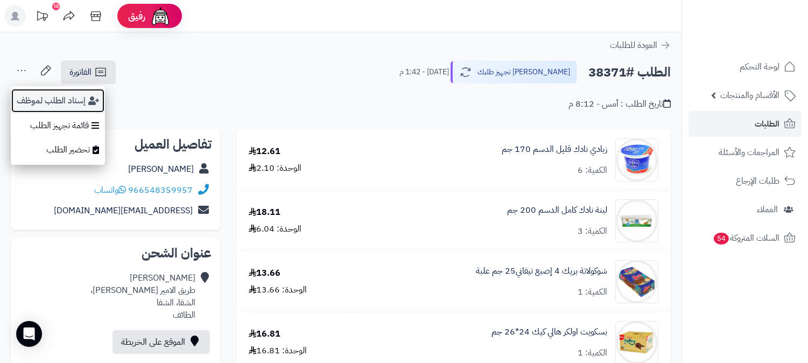
click at [67, 99] on button "إسناد الطلب لموظف" at bounding box center [58, 100] width 94 height 25
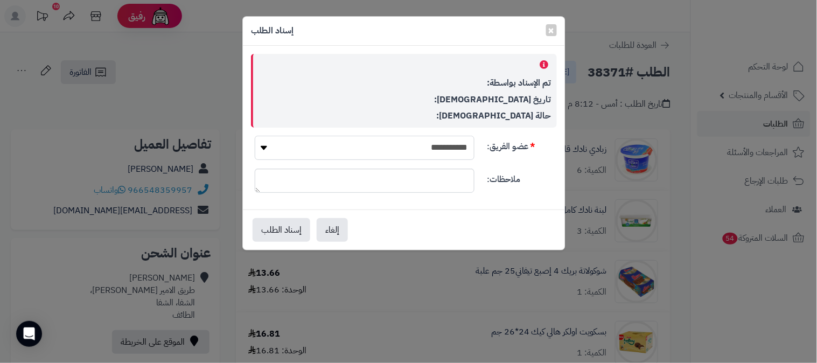
click at [421, 142] on select "**********" at bounding box center [365, 148] width 220 height 24
select select "**"
click at [255, 136] on select "**********" at bounding box center [365, 148] width 220 height 24
click at [285, 232] on button "إسناد الطلب" at bounding box center [282, 230] width 58 height 24
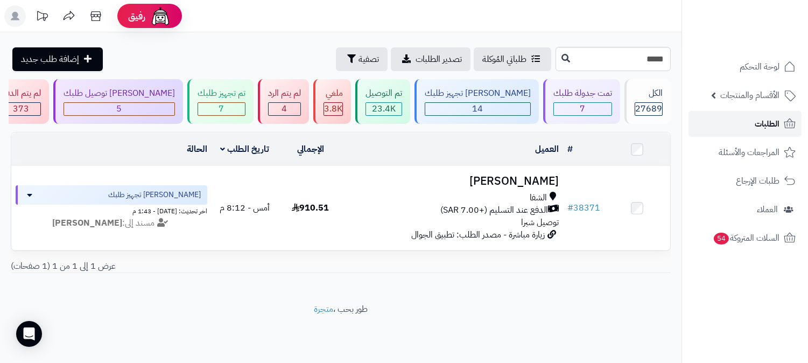
click at [775, 124] on span "الطلبات" at bounding box center [767, 123] width 25 height 15
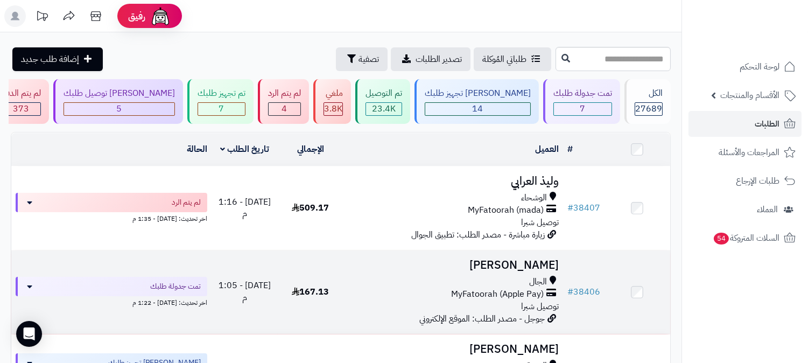
click at [487, 280] on div "الجال" at bounding box center [453, 282] width 211 height 12
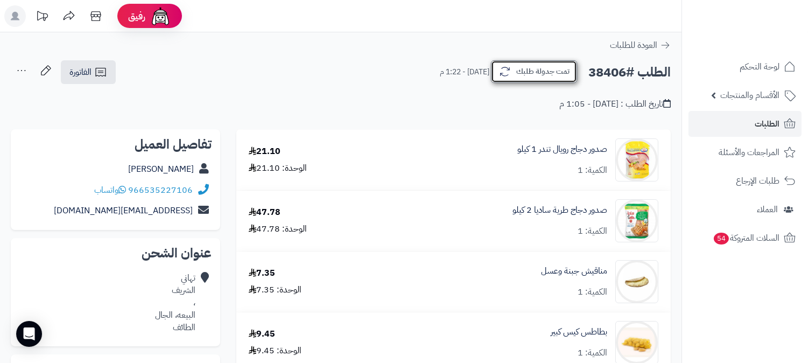
click at [520, 76] on button "تمت جدولة طلبك" at bounding box center [534, 71] width 86 height 23
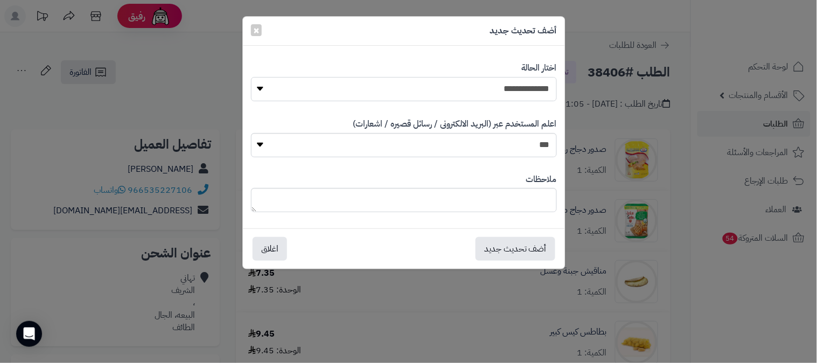
click at [515, 93] on select "**********" at bounding box center [404, 89] width 306 height 24
select select "*"
click at [251, 77] on select "**********" at bounding box center [404, 89] width 306 height 24
click at [515, 192] on textarea at bounding box center [404, 200] width 306 height 24
type textarea "****"
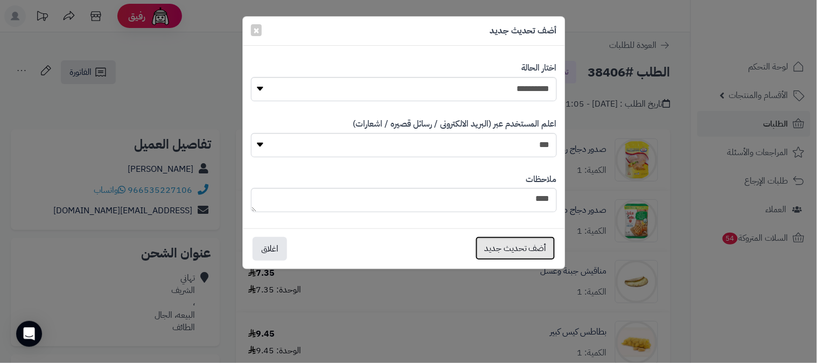
click at [501, 242] on button "أضف تحديث جديد" at bounding box center [515, 248] width 80 height 24
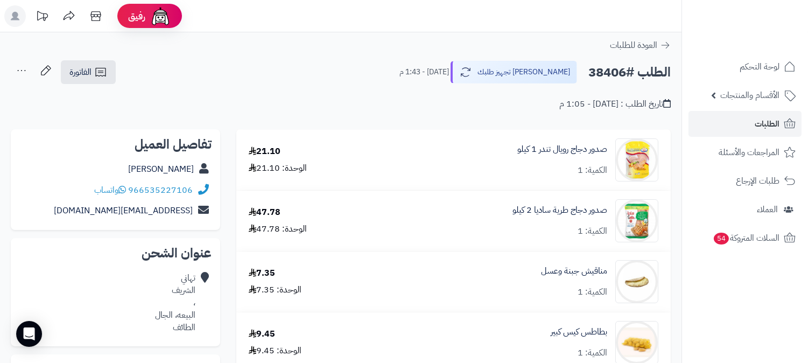
click at [16, 70] on icon at bounding box center [22, 71] width 22 height 22
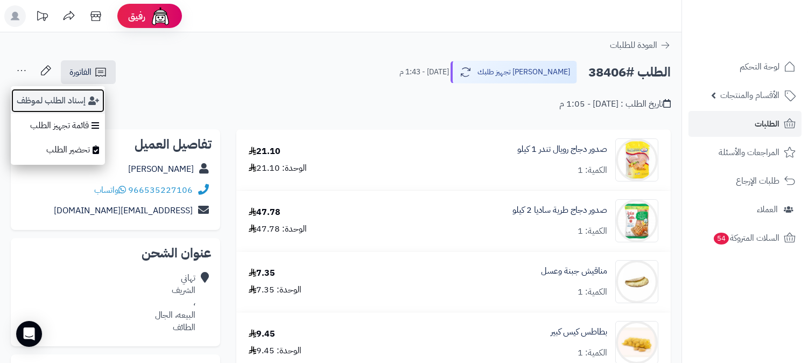
click at [37, 99] on button "إسناد الطلب لموظف" at bounding box center [58, 100] width 94 height 25
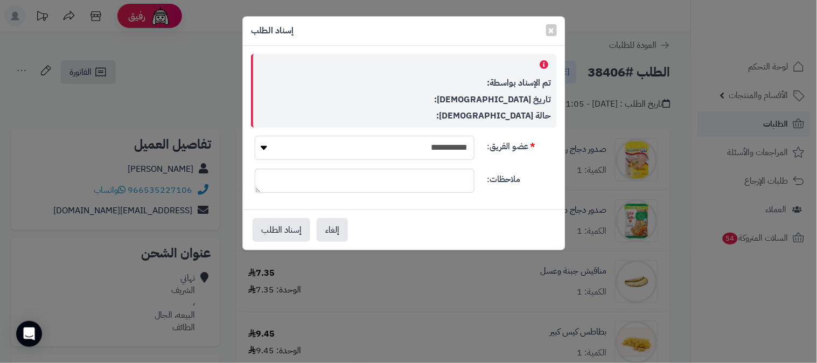
click at [308, 151] on select "**********" at bounding box center [365, 148] width 220 height 24
select select "**"
click at [255, 136] on select "**********" at bounding box center [365, 148] width 220 height 24
click at [284, 232] on button "إسناد الطلب" at bounding box center [282, 230] width 58 height 24
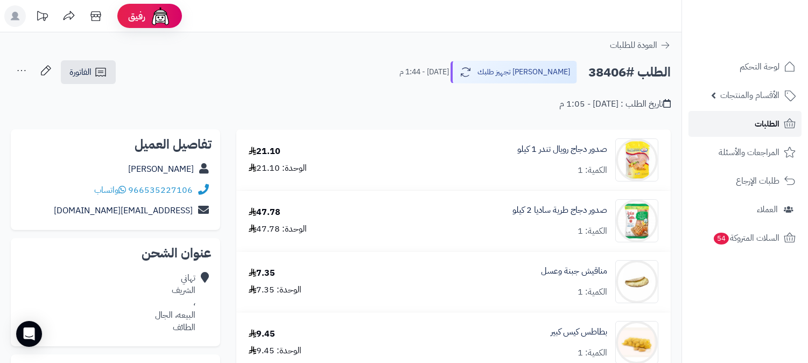
click at [778, 128] on span "الطلبات" at bounding box center [767, 123] width 25 height 15
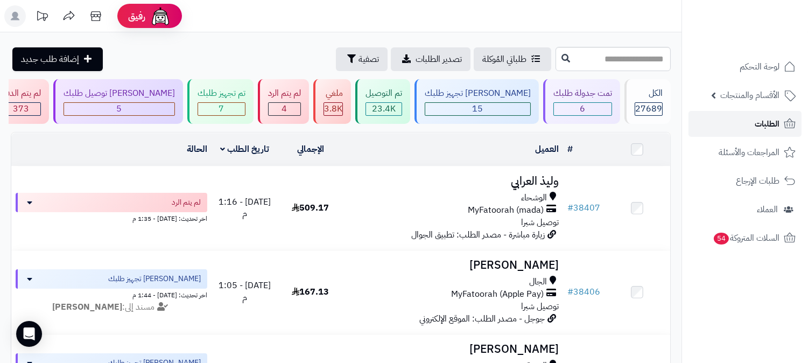
click at [766, 121] on span "الطلبات" at bounding box center [767, 123] width 25 height 15
click at [595, 65] on input "text" at bounding box center [613, 59] width 115 height 24
click at [767, 120] on span "الطلبات" at bounding box center [767, 123] width 25 height 15
click at [761, 116] on span "الطلبات" at bounding box center [767, 123] width 25 height 15
click at [585, 104] on div "6" at bounding box center [583, 109] width 58 height 12
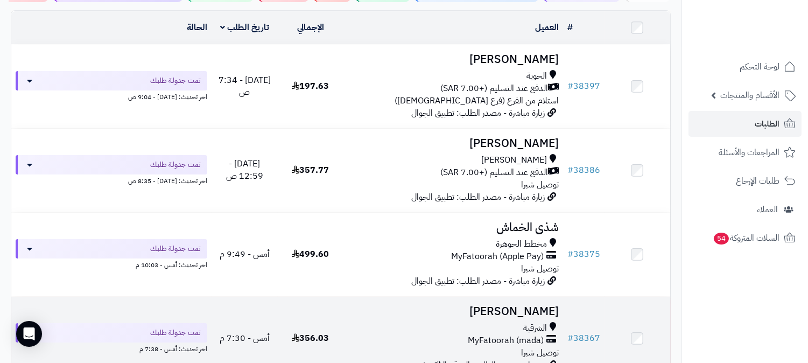
scroll to position [120, 0]
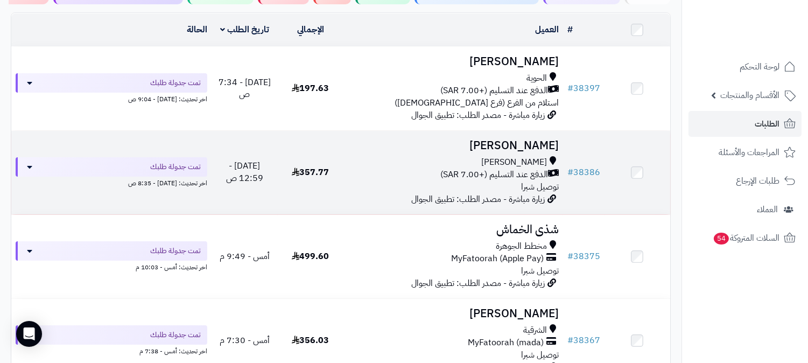
click at [546, 171] on span "الدفع عند التسليم (+7.00 SAR)" at bounding box center [494, 175] width 108 height 12
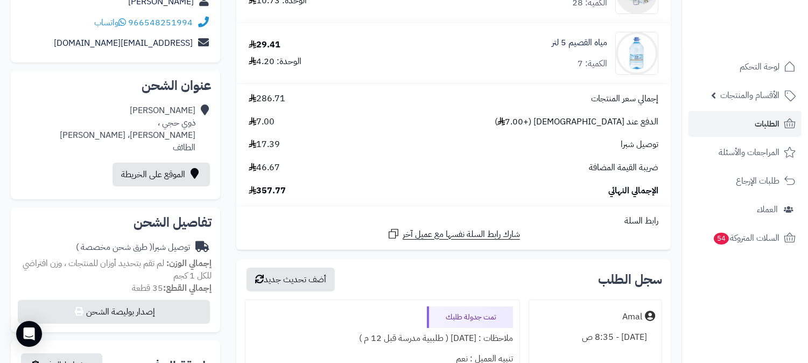
scroll to position [299, 0]
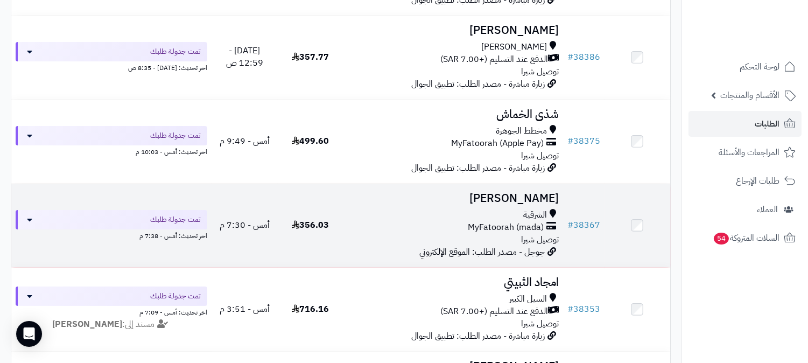
scroll to position [239, 0]
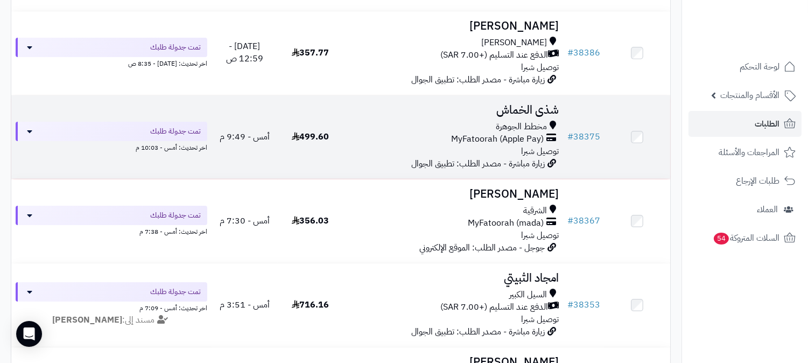
click at [502, 148] on div "مخطط الجوهرة MyFatoorah (Apple Pay) توصيل شبرا" at bounding box center [453, 139] width 211 height 37
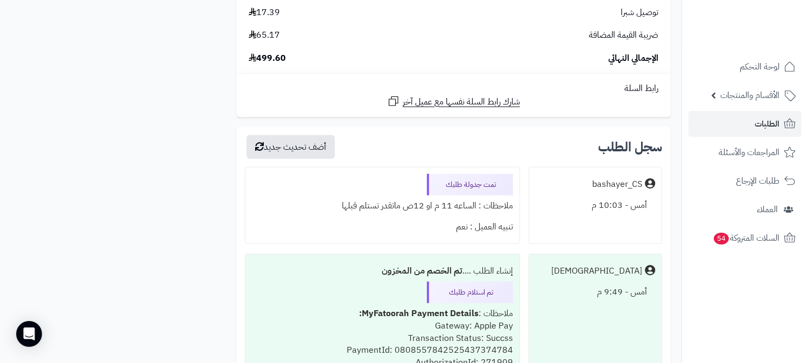
scroll to position [2034, 0]
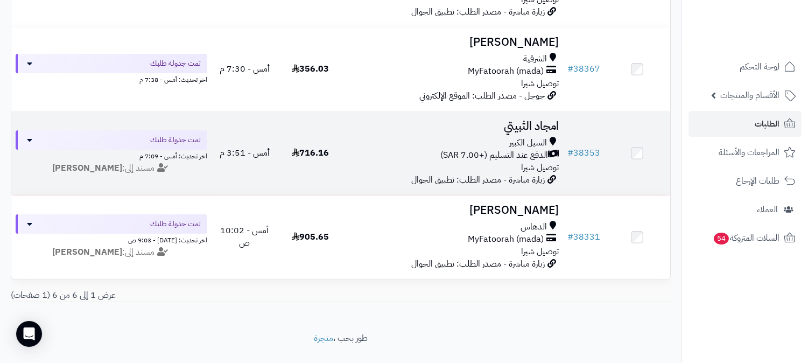
scroll to position [422, 0]
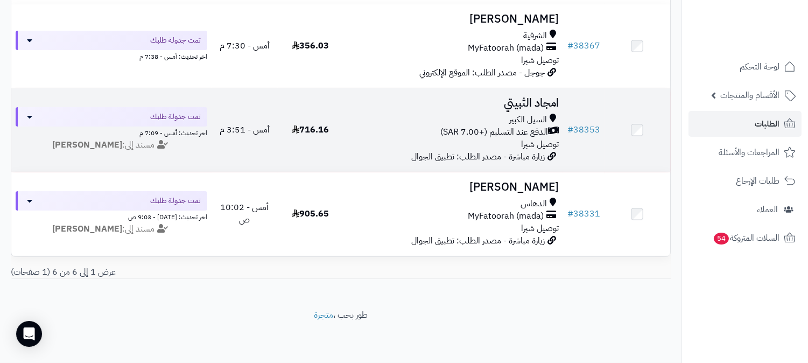
click at [522, 198] on span "الدهاس" at bounding box center [534, 204] width 26 height 12
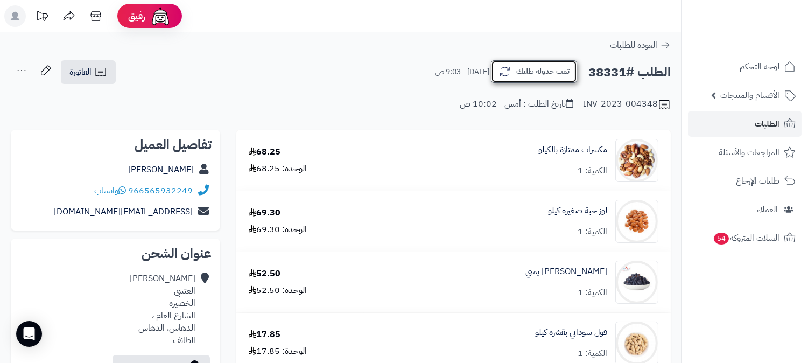
click at [536, 73] on button "تمت جدولة طلبك" at bounding box center [534, 71] width 86 height 23
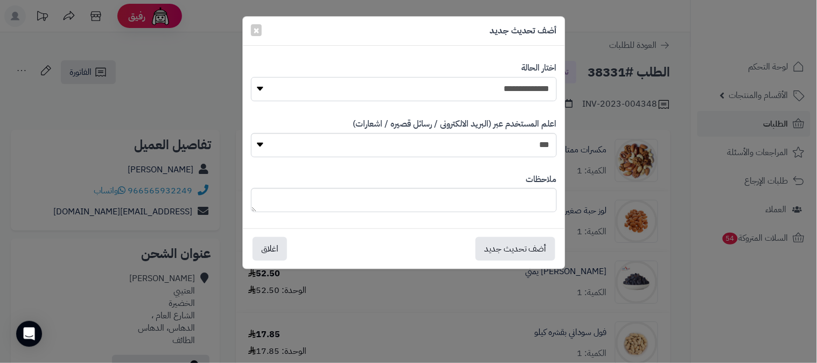
click at [514, 85] on select "**********" at bounding box center [404, 89] width 306 height 24
select select "*"
click at [251, 77] on select "**********" at bounding box center [404, 89] width 306 height 24
click at [501, 195] on textarea at bounding box center [404, 200] width 306 height 24
type textarea "****"
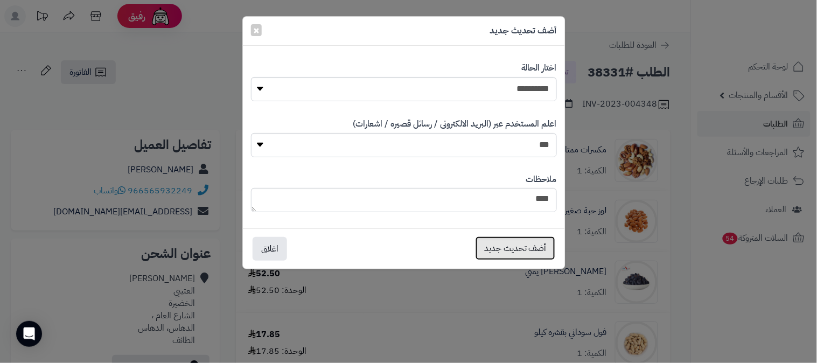
click at [512, 250] on button "أضف تحديث جديد" at bounding box center [515, 248] width 80 height 24
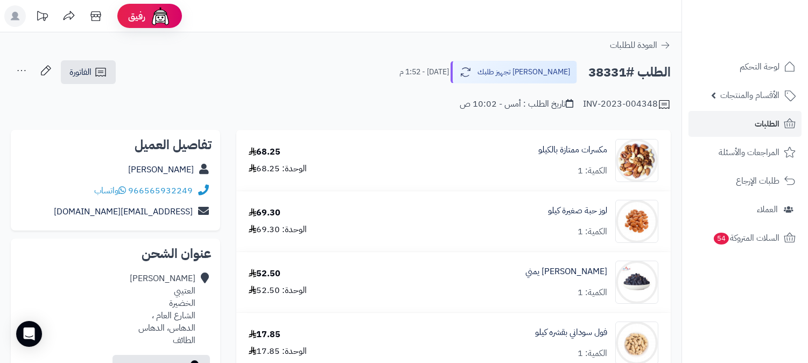
click at [30, 71] on icon at bounding box center [22, 71] width 22 height 22
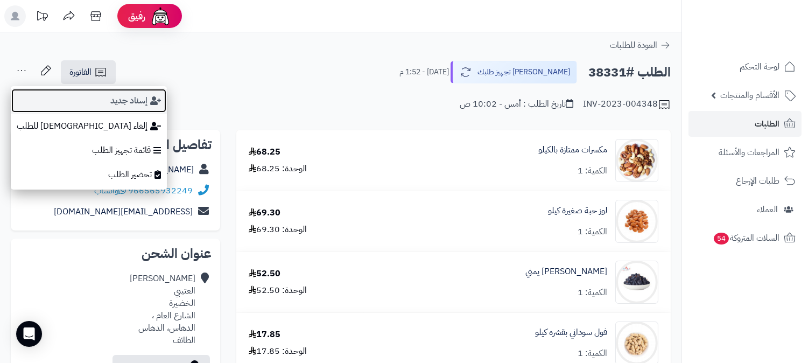
click at [61, 100] on button "إسناد جديد" at bounding box center [89, 100] width 156 height 25
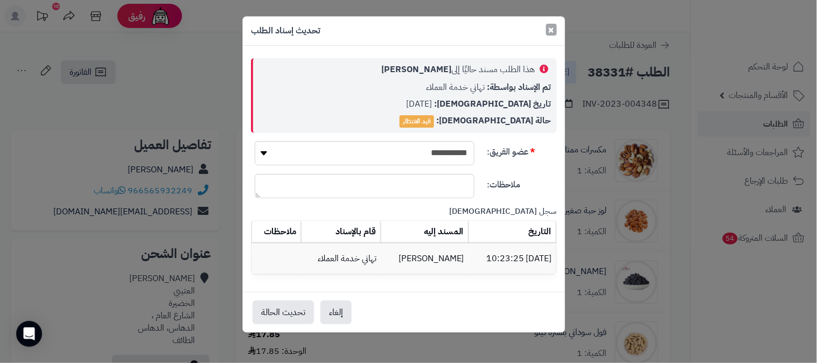
click at [552, 30] on span "×" at bounding box center [551, 30] width 6 height 16
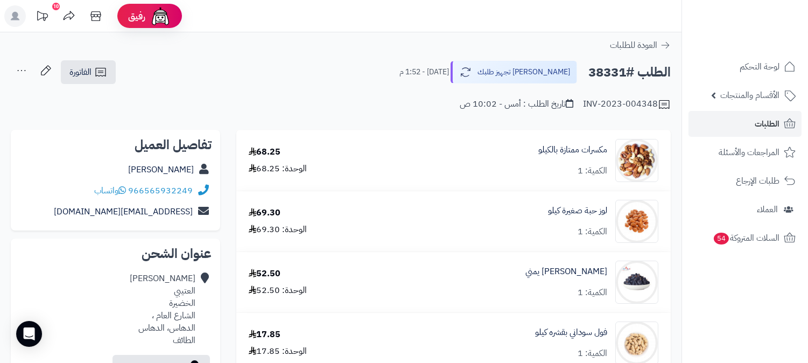
click at [20, 68] on icon at bounding box center [22, 71] width 22 height 22
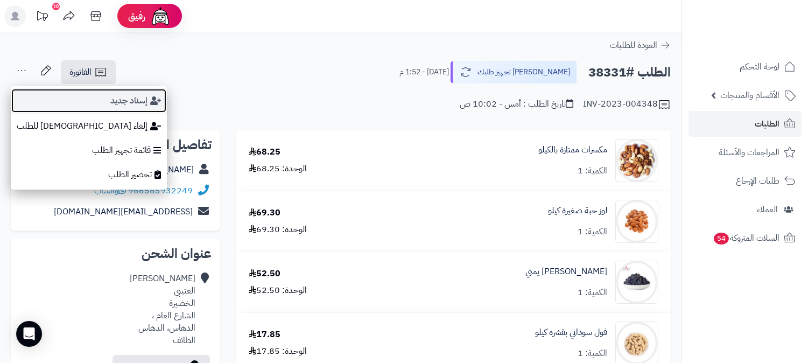
click at [65, 104] on button "إسناد جديد" at bounding box center [89, 100] width 156 height 25
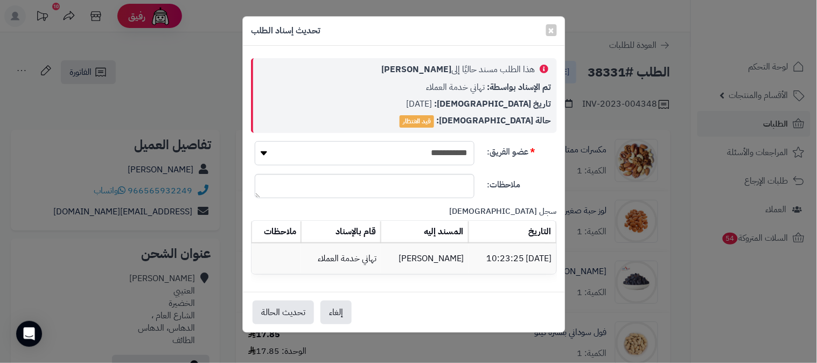
click at [411, 155] on select "**********" at bounding box center [365, 153] width 220 height 24
select select "**"
click at [255, 141] on select "**********" at bounding box center [365, 153] width 220 height 24
click at [295, 316] on button "تحديث الحالة" at bounding box center [283, 312] width 61 height 24
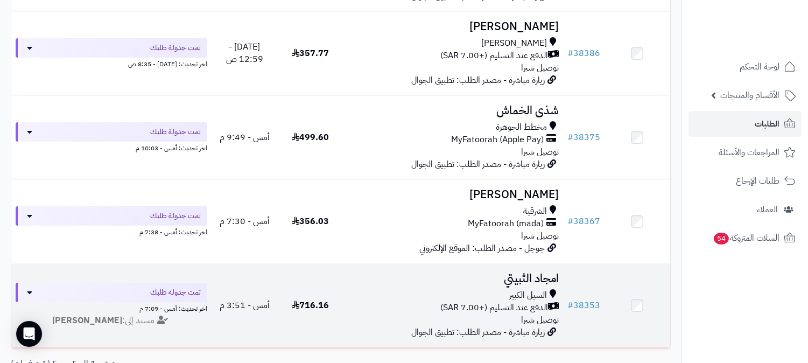
scroll to position [218, 0]
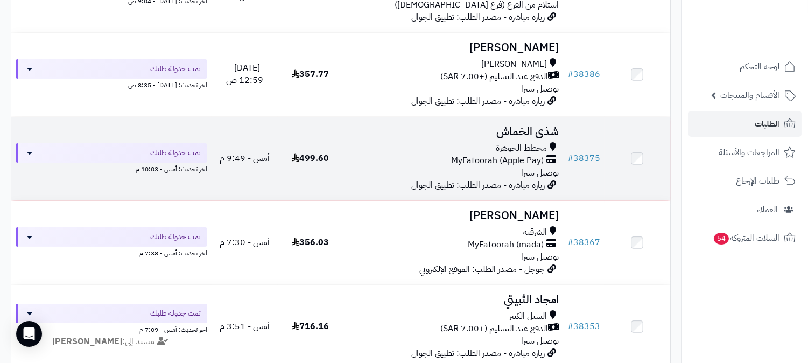
click at [520, 170] on div "مخطط الجوهرة MyFatoorah (Apple Pay) توصيل شبرا" at bounding box center [453, 160] width 211 height 37
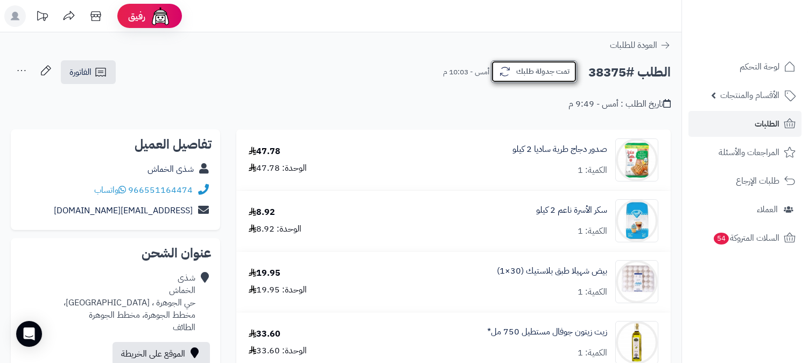
click at [529, 67] on button "تمت جدولة طلبك" at bounding box center [534, 71] width 86 height 23
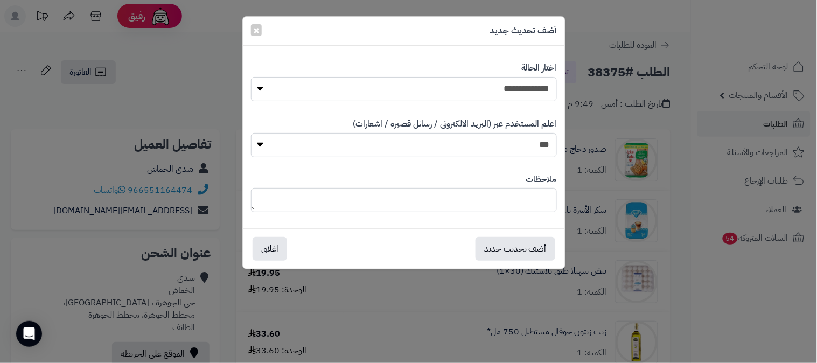
click at [505, 92] on select "**********" at bounding box center [404, 89] width 306 height 24
select select "*"
click at [251, 77] on select "**********" at bounding box center [404, 89] width 306 height 24
click at [488, 195] on textarea at bounding box center [404, 200] width 306 height 24
type textarea "****"
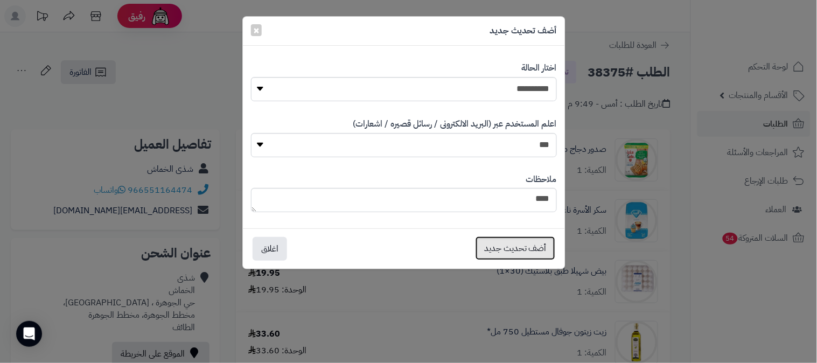
click at [502, 248] on button "أضف تحديث جديد" at bounding box center [515, 248] width 80 height 24
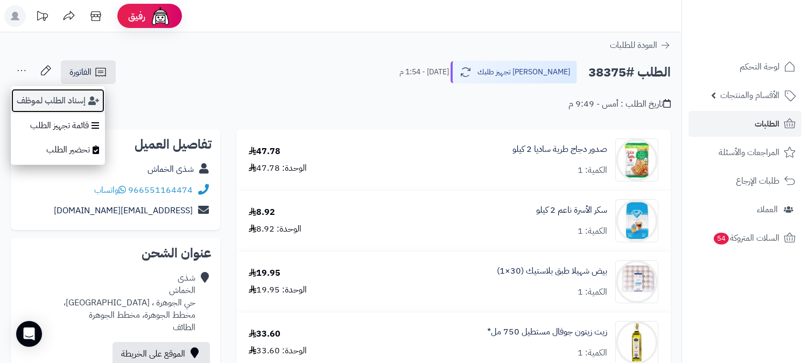
click at [76, 96] on button "إسناد الطلب لموظف" at bounding box center [58, 100] width 94 height 25
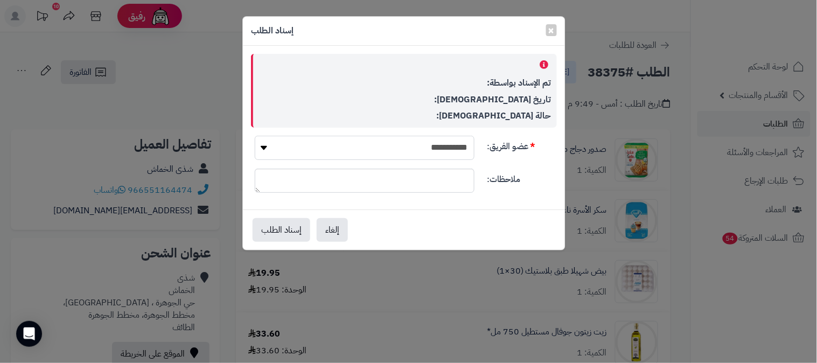
click at [401, 147] on select "**********" at bounding box center [365, 148] width 220 height 24
select select "**"
click at [255, 136] on select "**********" at bounding box center [365, 148] width 220 height 24
click at [276, 230] on button "إسناد الطلب" at bounding box center [282, 230] width 58 height 24
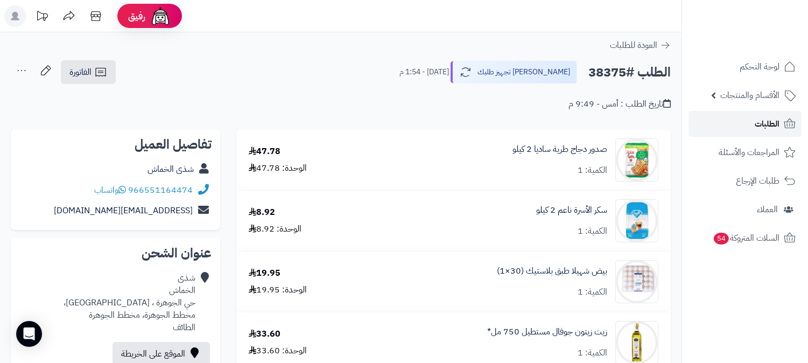
click at [780, 122] on link "الطلبات" at bounding box center [745, 124] width 113 height 26
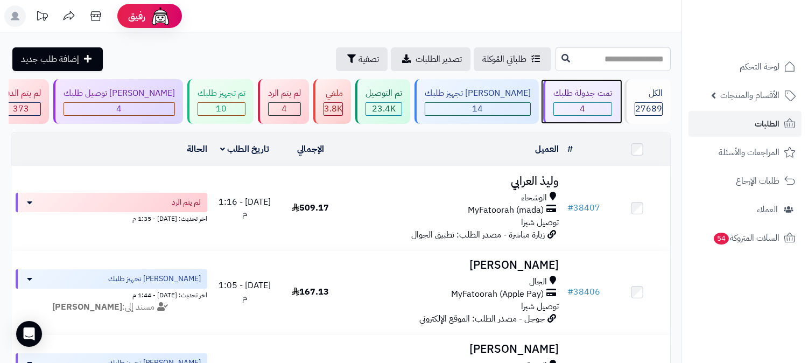
click at [588, 109] on div "4" at bounding box center [583, 109] width 58 height 12
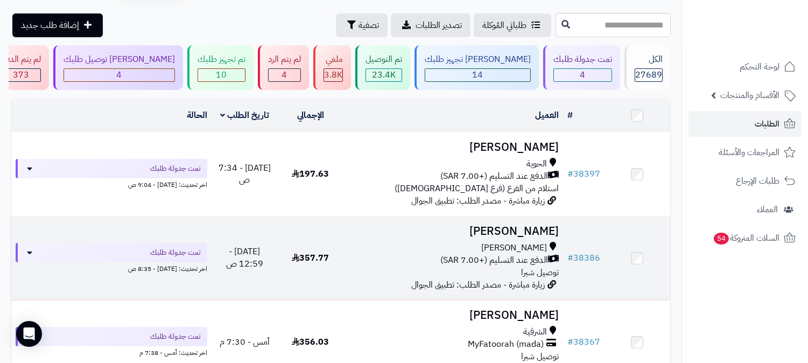
scroll to position [60, 0]
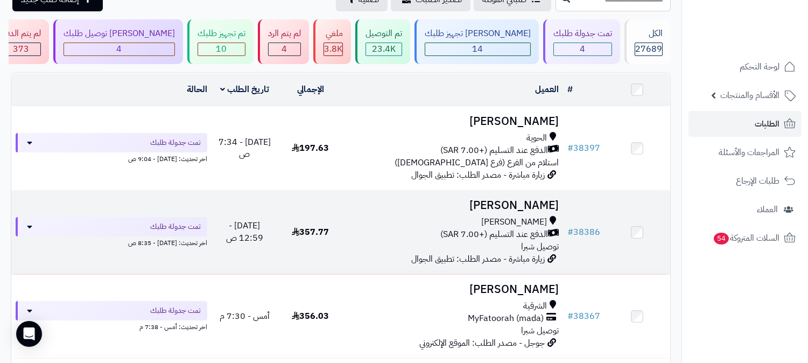
click at [515, 232] on span "الدفع عند التسليم (+7.00 SAR)" at bounding box center [494, 234] width 108 height 12
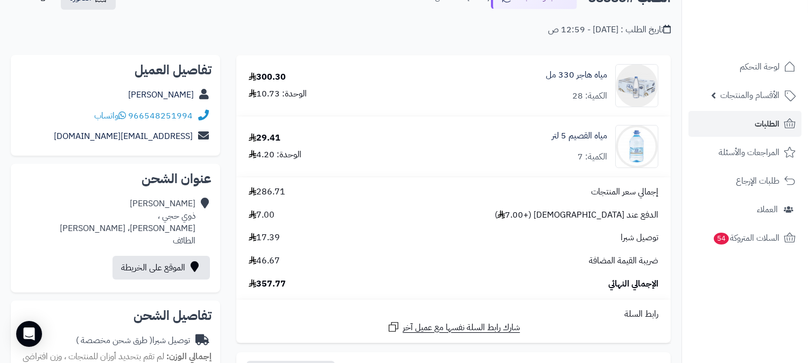
scroll to position [299, 0]
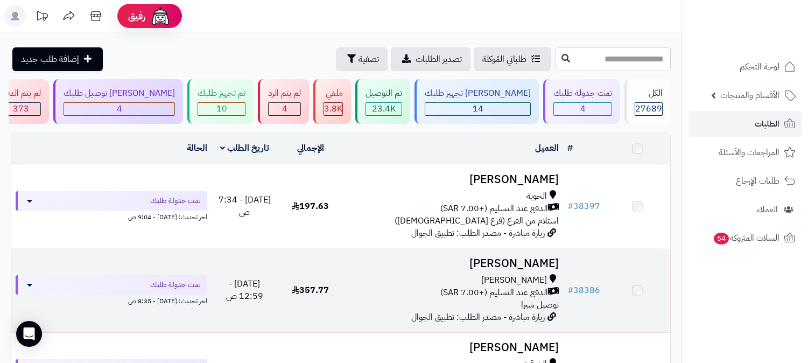
scroll to position [60, 0]
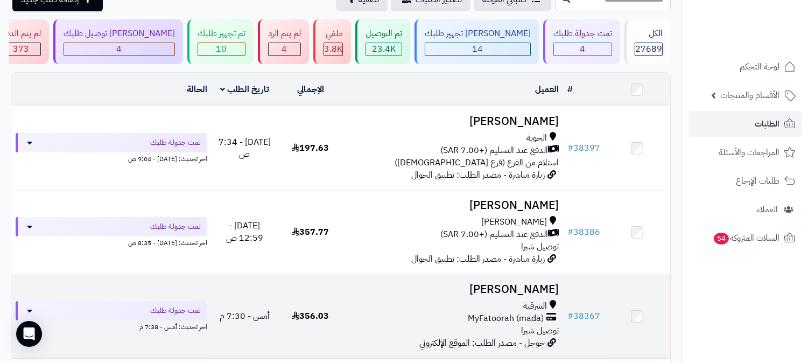
click at [536, 296] on td "[PERSON_NAME] الشرقية MyFatoorah (mada) توصيل شبرا جوجل - مصدر الطلب: الموقع ال…" at bounding box center [454, 316] width 220 height 83
click at [532, 296] on td "[PERSON_NAME] الشرقية MyFatoorah (mada) توصيل شبرا جوجل - مصدر الطلب: الموقع ال…" at bounding box center [454, 316] width 220 height 83
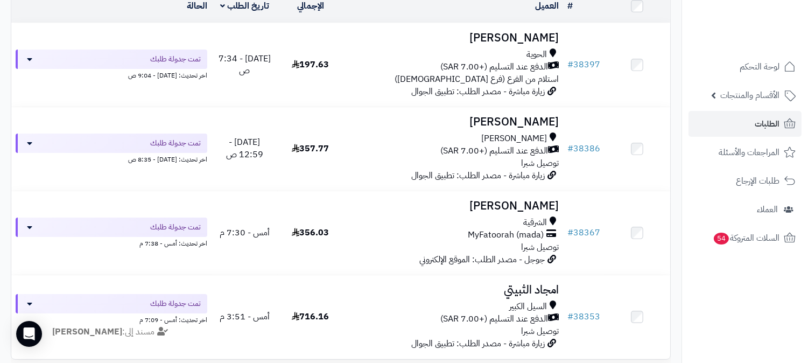
scroll to position [0, 0]
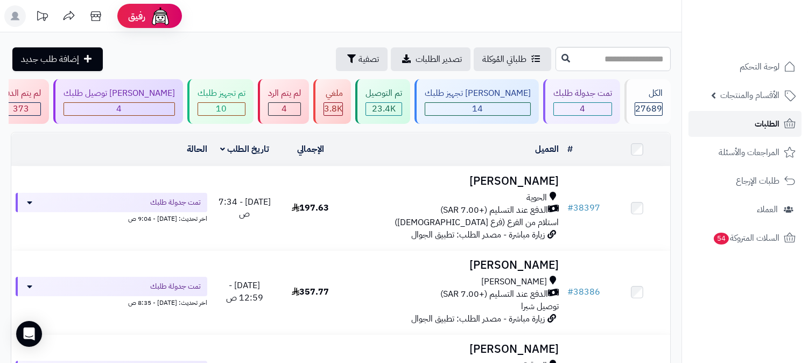
click at [760, 123] on span "الطلبات" at bounding box center [767, 123] width 25 height 15
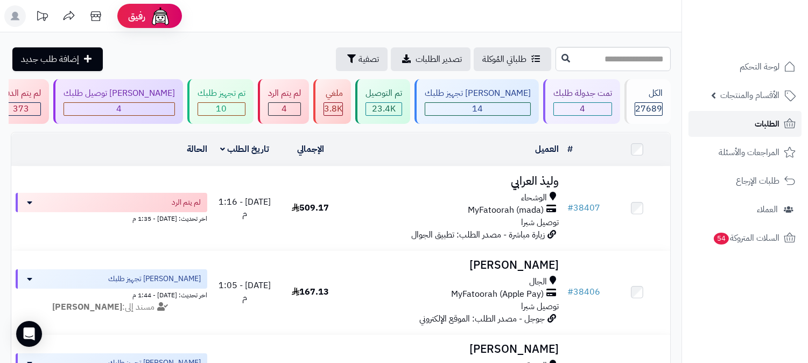
click at [751, 123] on link "الطلبات" at bounding box center [745, 124] width 113 height 26
click at [484, 107] on span "14" at bounding box center [478, 108] width 11 height 13
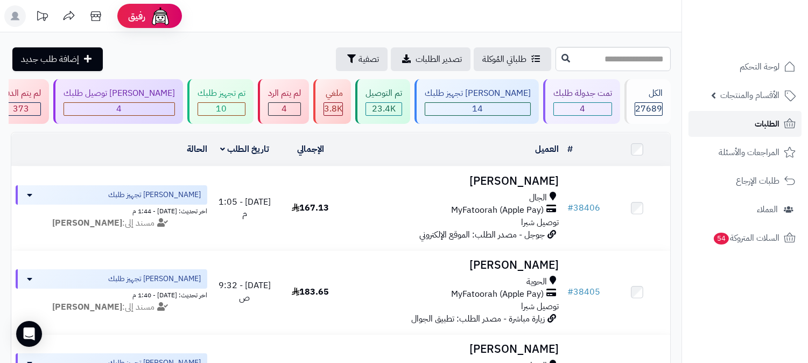
click at [772, 117] on span "الطلبات" at bounding box center [767, 123] width 25 height 15
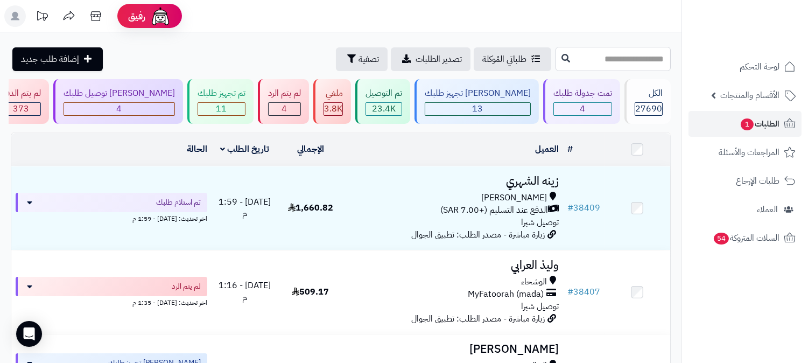
click at [604, 59] on input "text" at bounding box center [613, 59] width 115 height 24
click at [621, 57] on input "text" at bounding box center [613, 59] width 115 height 24
type input "*****"
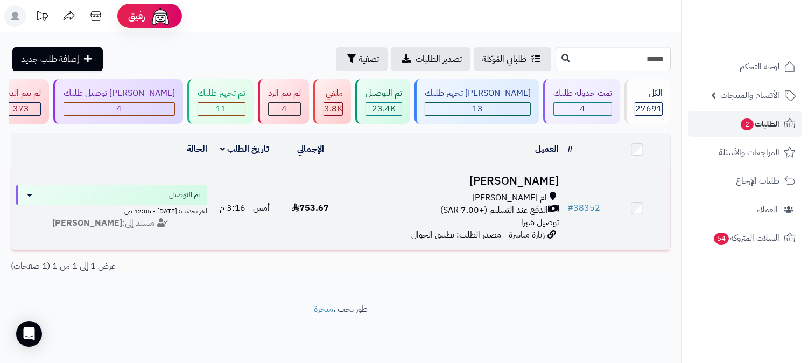
click at [514, 212] on span "الدفع عند التسليم (+7.00 SAR)" at bounding box center [494, 210] width 108 height 12
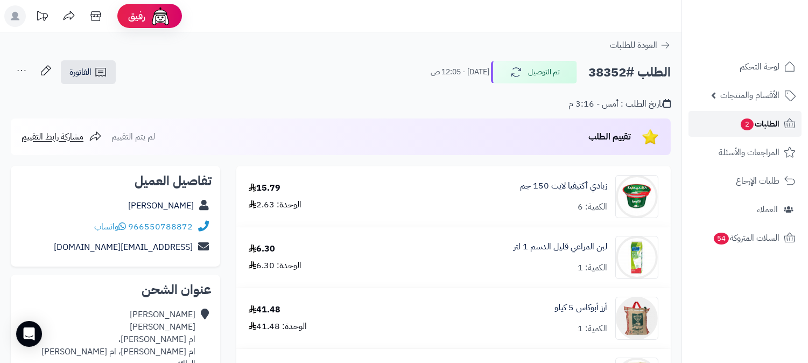
click at [750, 124] on span "2" at bounding box center [747, 124] width 13 height 12
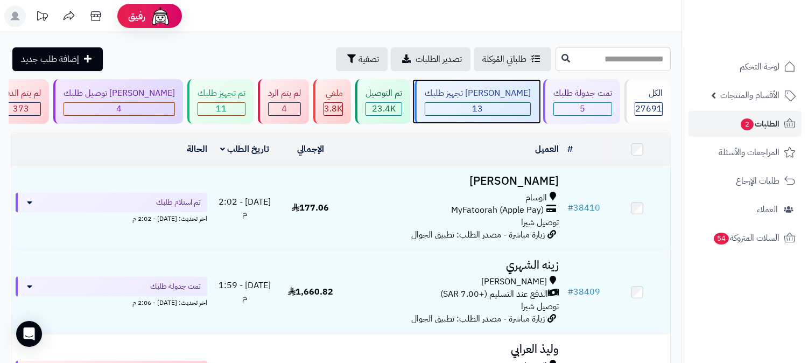
click at [508, 111] on div "13" at bounding box center [477, 109] width 105 height 12
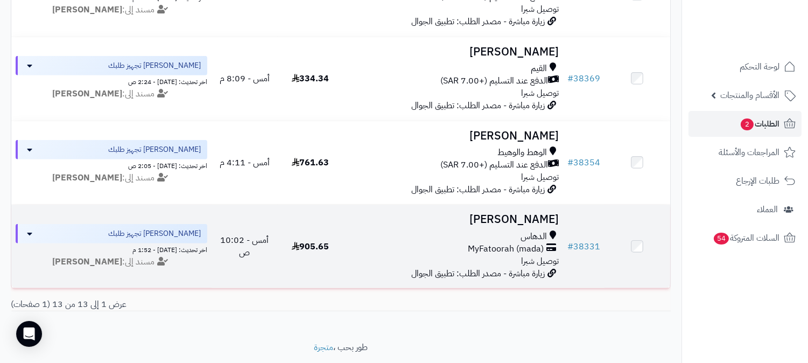
scroll to position [1010, 0]
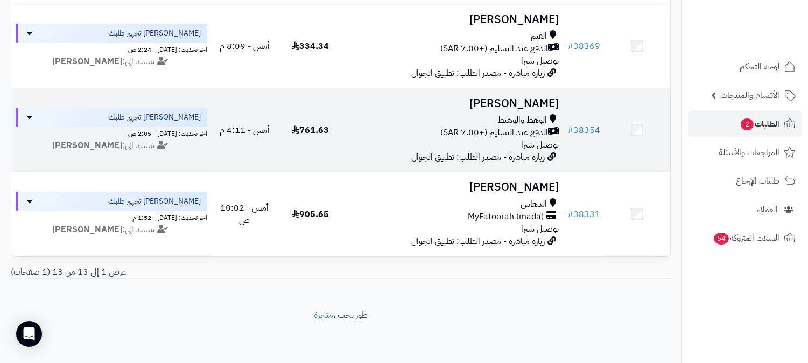
click at [528, 138] on span "توصيل شبرا" at bounding box center [540, 144] width 38 height 13
